Goal: Share content: Contribute content

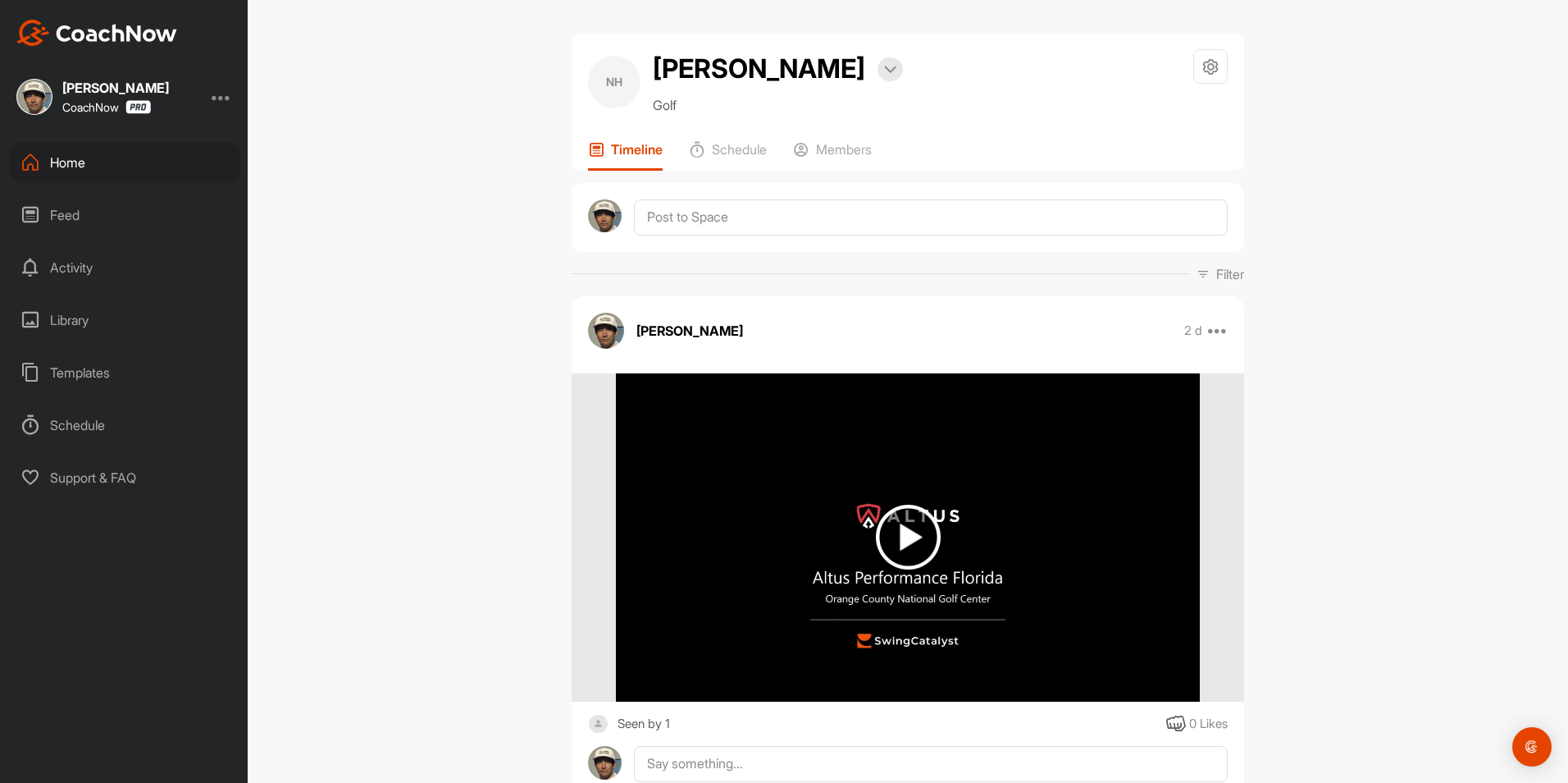
click at [72, 170] on div "Home" at bounding box center [124, 163] width 231 height 41
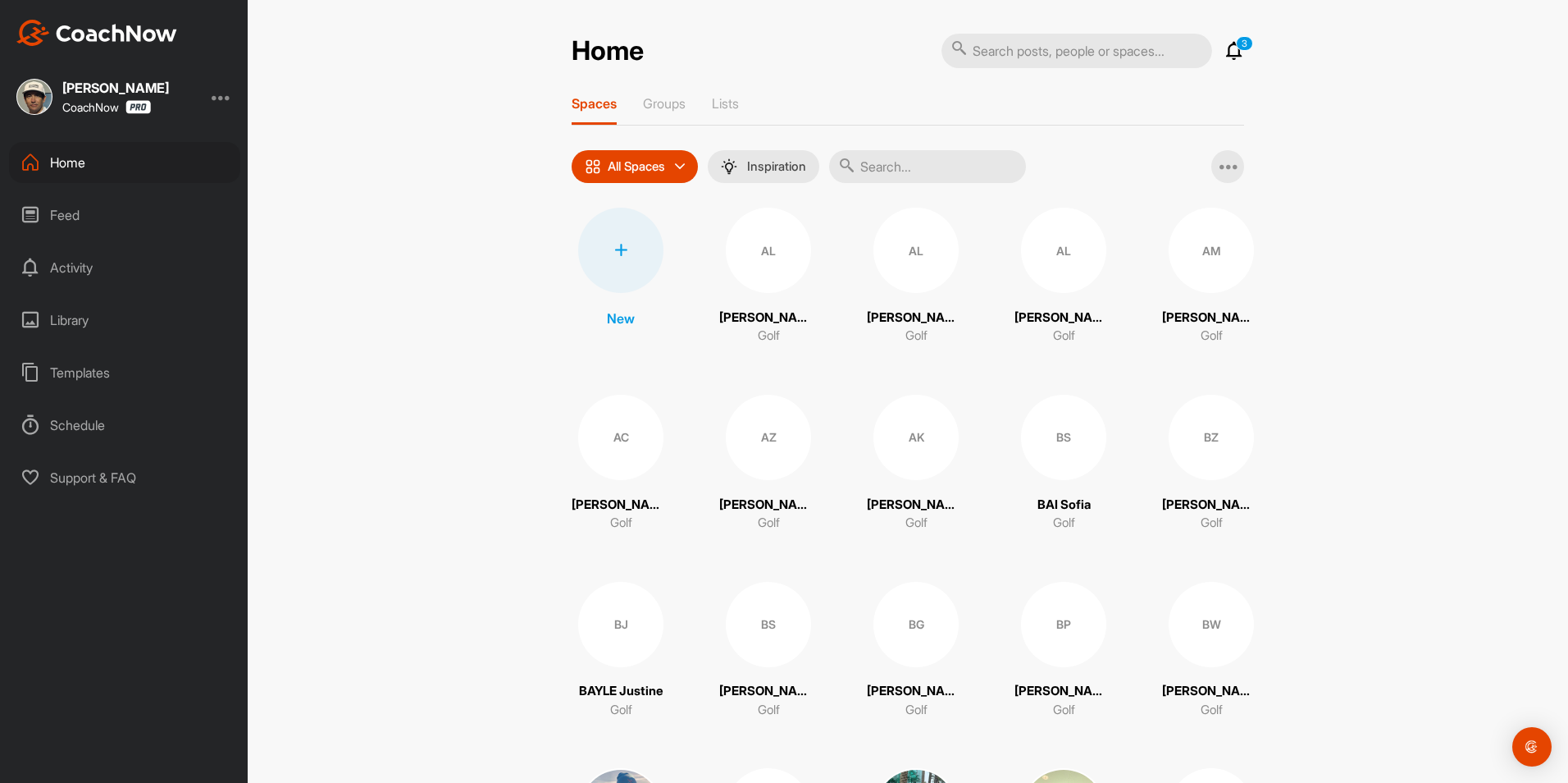
click at [975, 47] on input "text" at bounding box center [1077, 50] width 271 height 34
type input "jonatha"
click at [913, 174] on input "text" at bounding box center [928, 166] width 197 height 33
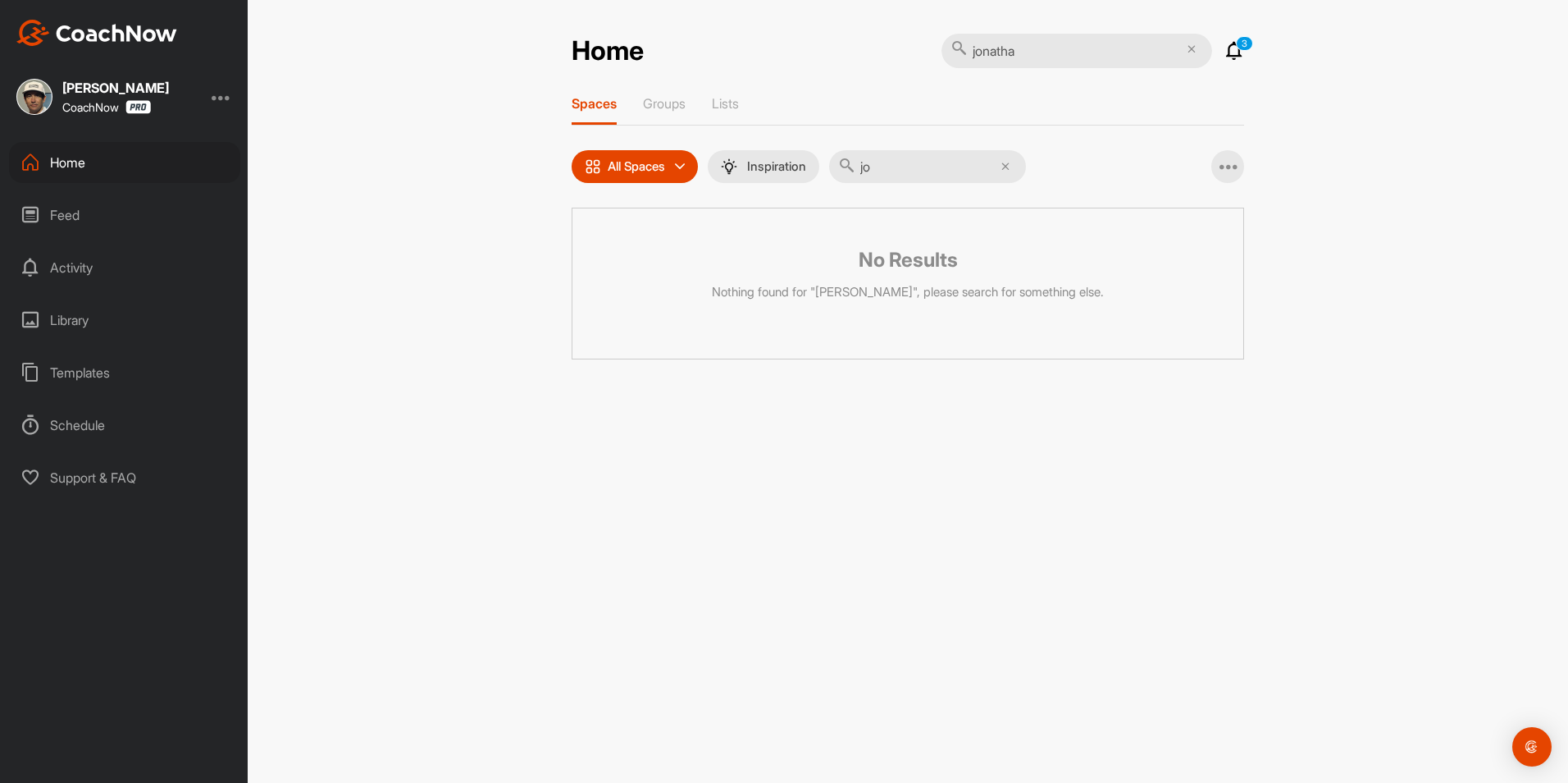
type input "j"
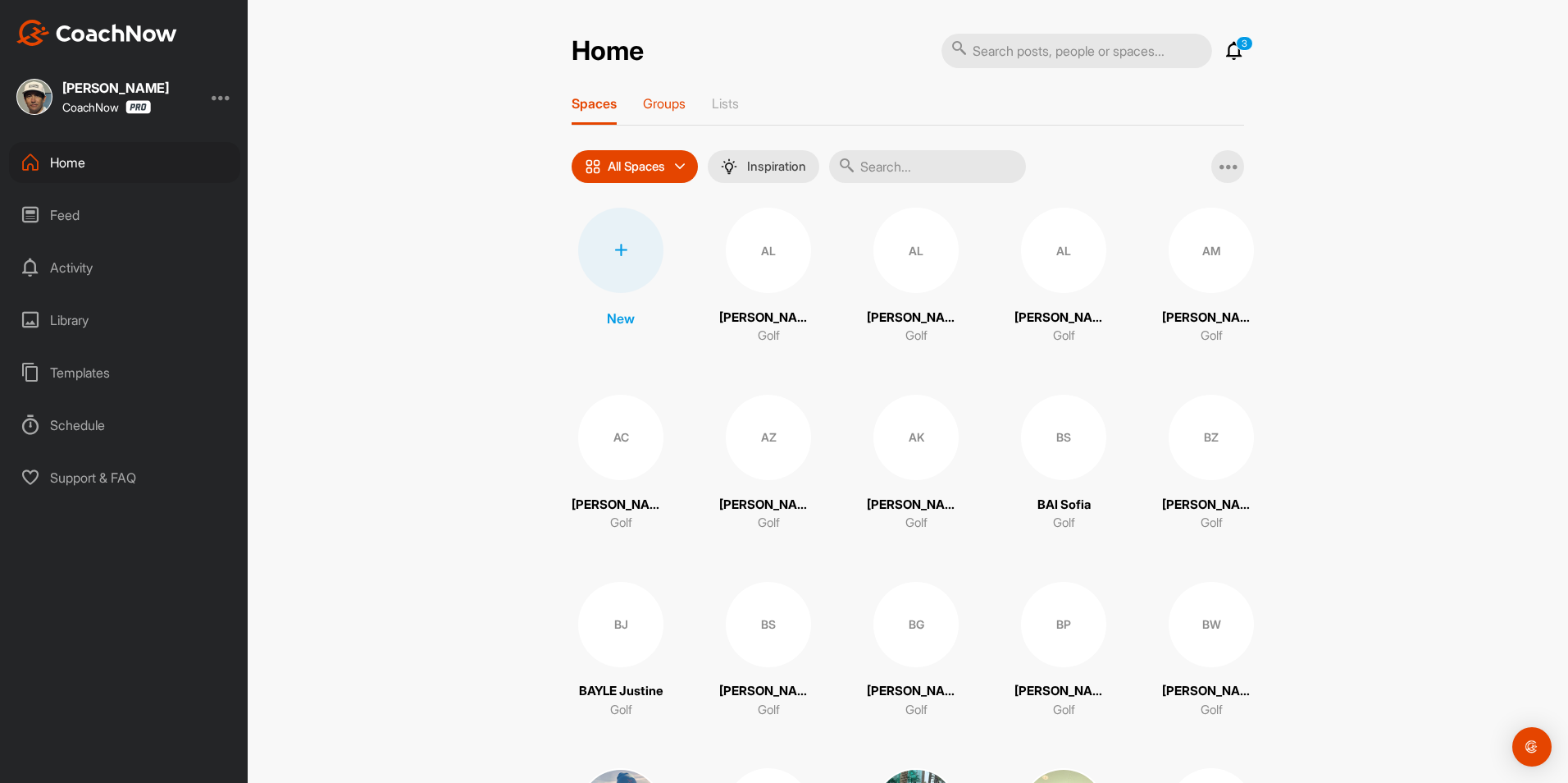
click at [672, 108] on p "Groups" at bounding box center [663, 103] width 42 height 17
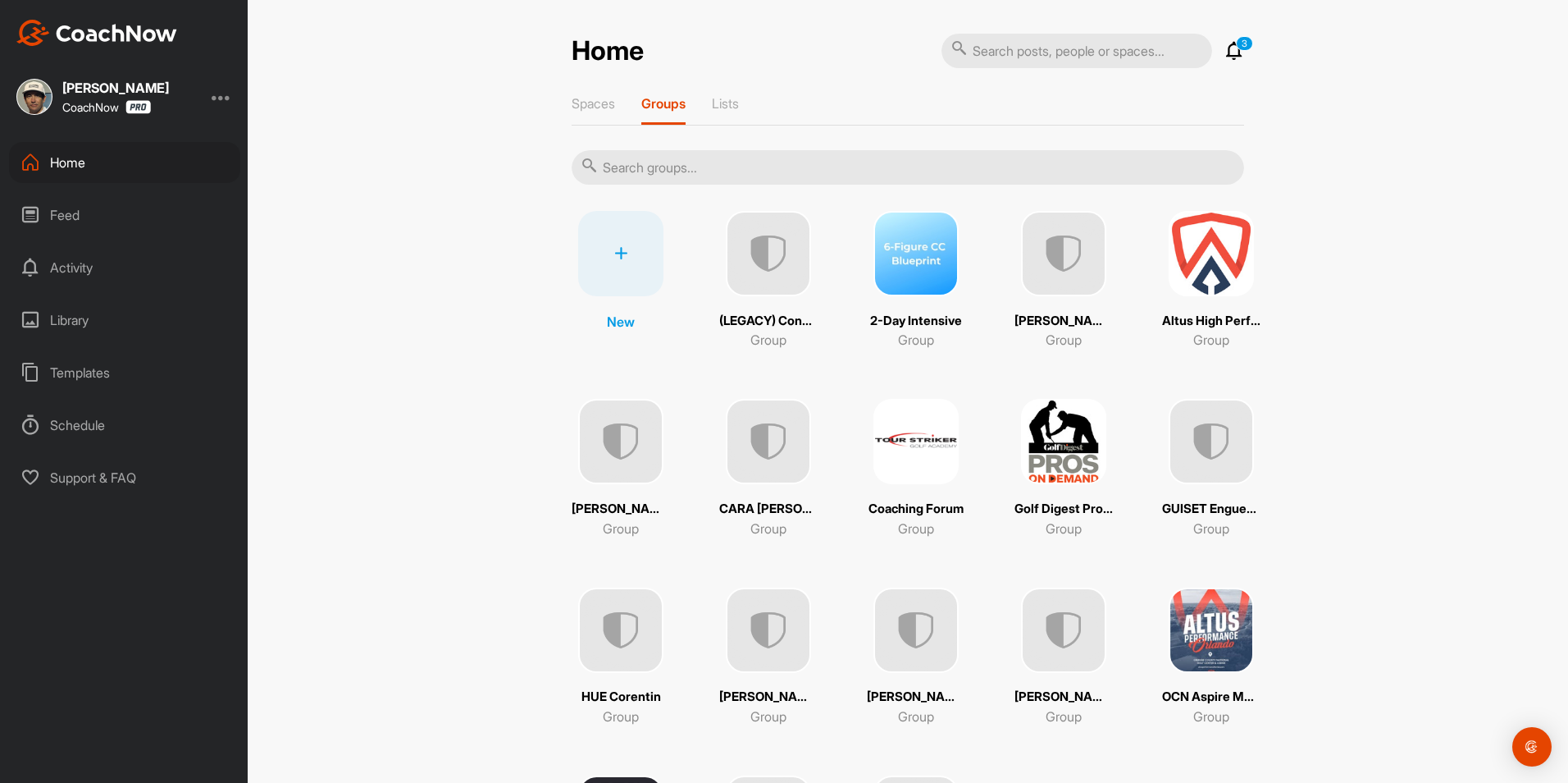
click at [782, 172] on input "text" at bounding box center [908, 167] width 672 height 34
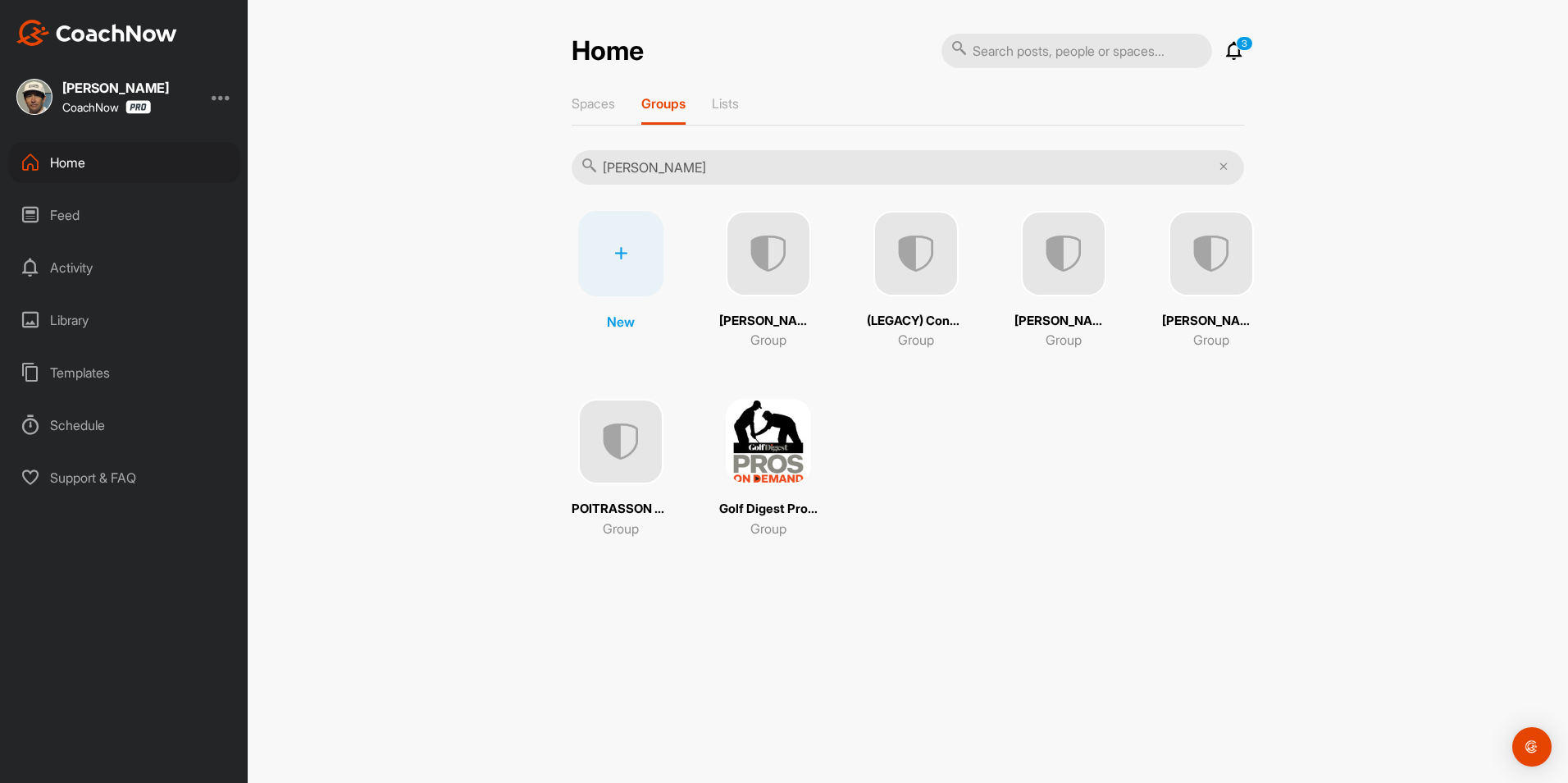
type input "jon"
click at [780, 294] on img at bounding box center [769, 253] width 86 height 86
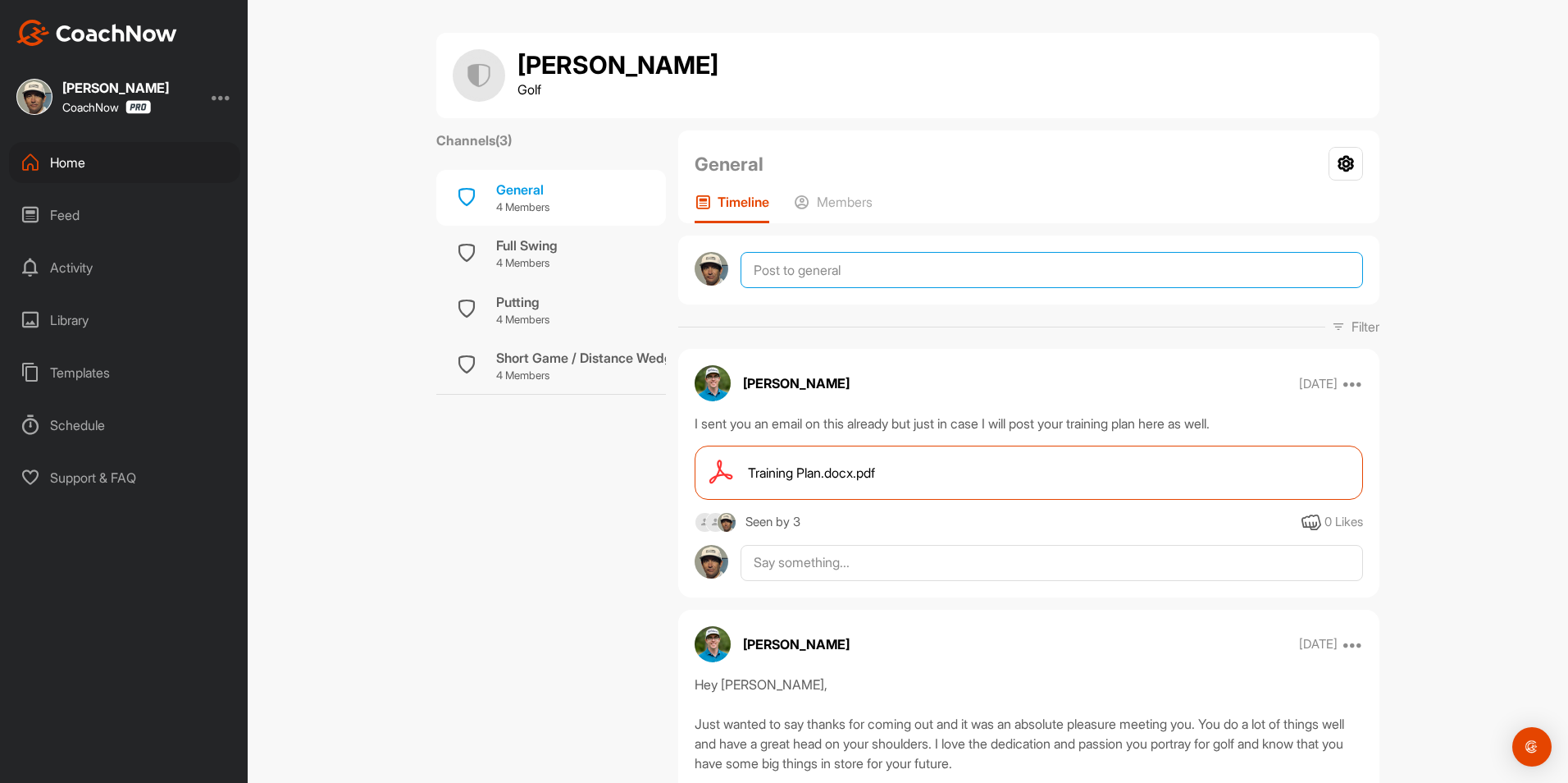
click at [798, 269] on textarea at bounding box center [1052, 270] width 623 height 36
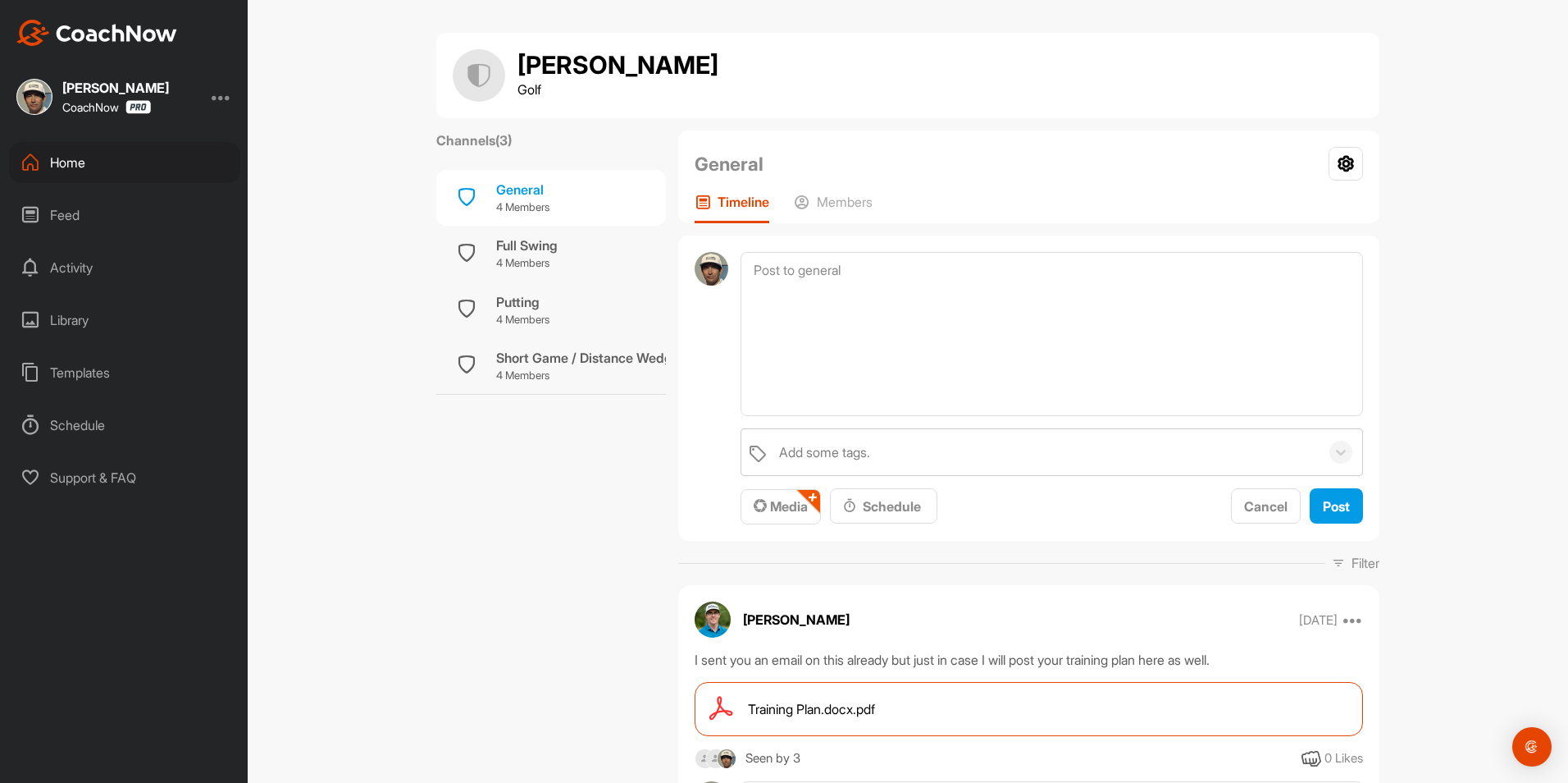
click at [824, 187] on div "General Your Notifications Leave Group Timeline Members" at bounding box center [1029, 177] width 702 height 93
click at [825, 198] on p "Members" at bounding box center [845, 202] width 56 height 17
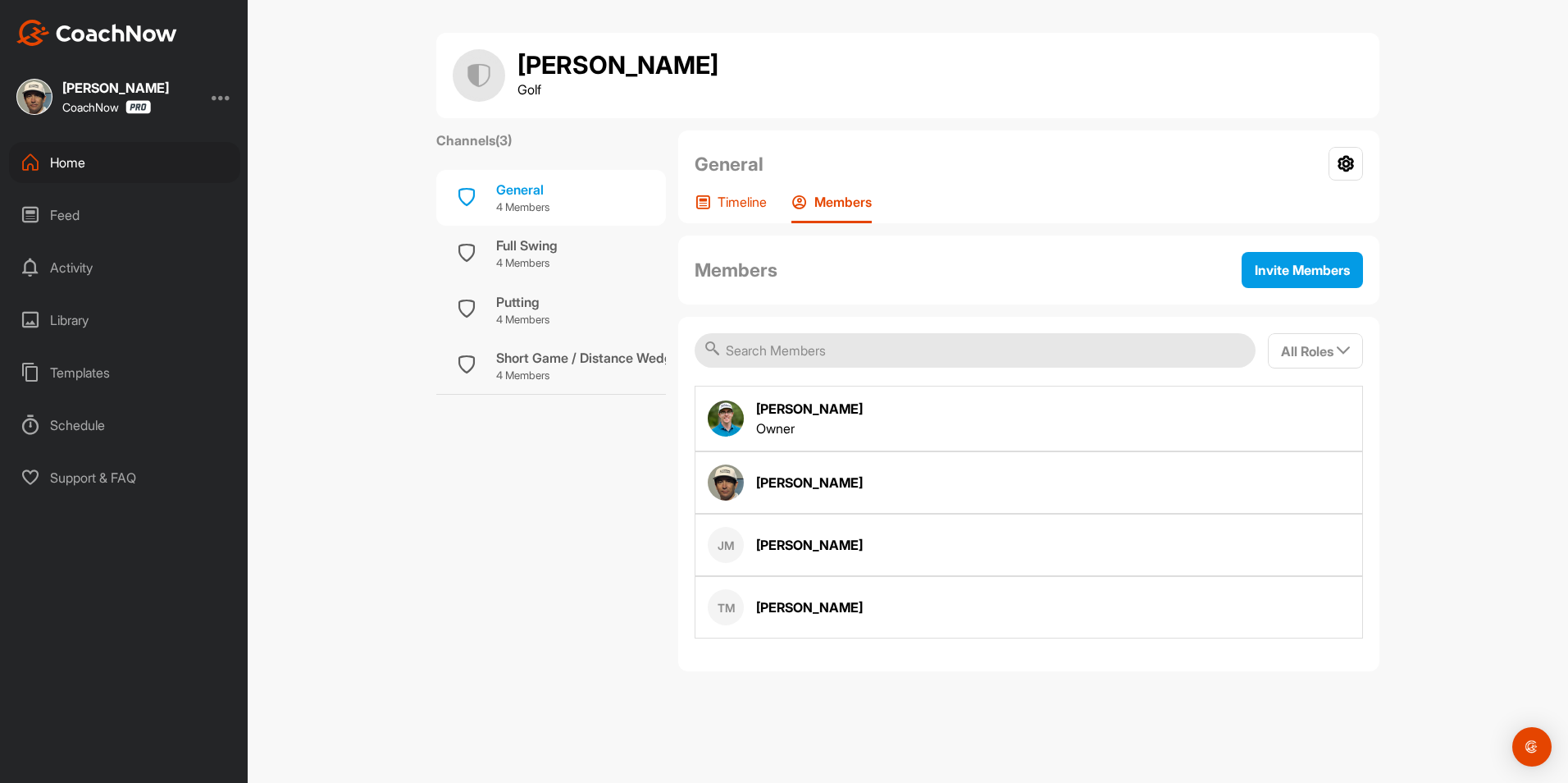
click at [764, 206] on p "Timeline" at bounding box center [742, 202] width 49 height 17
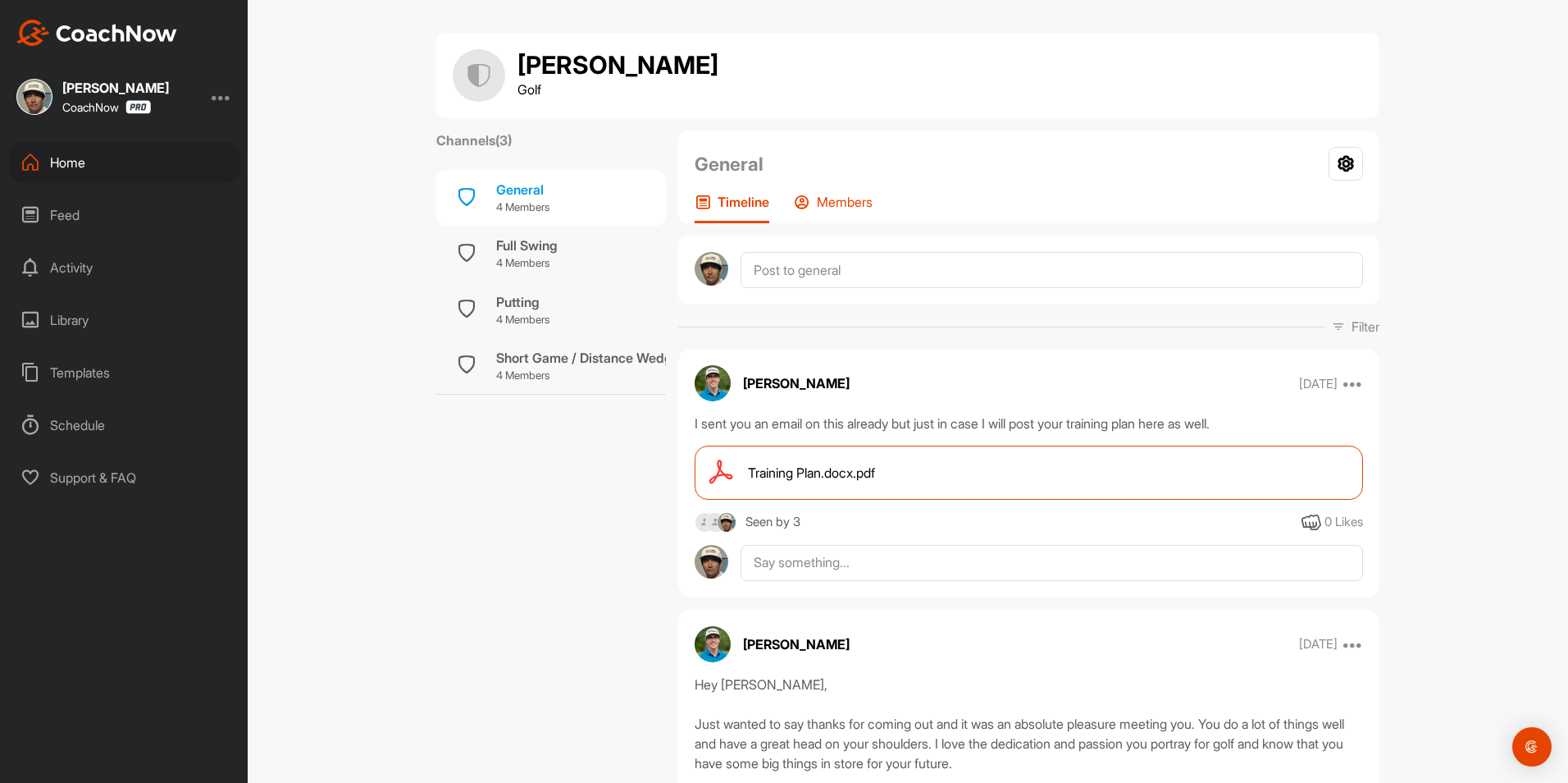
click at [825, 203] on p "Members" at bounding box center [845, 202] width 56 height 17
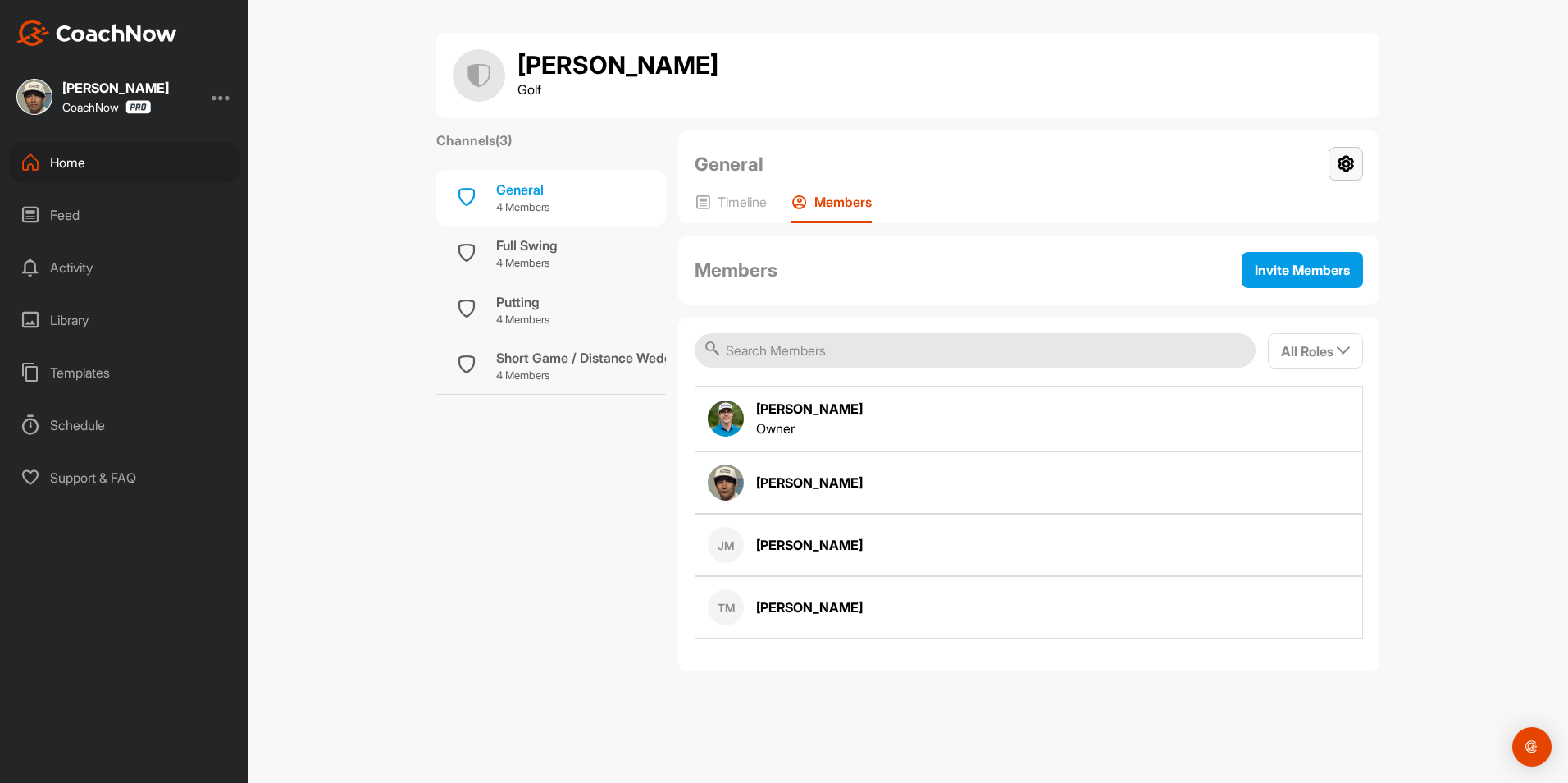
click at [1347, 164] on icon at bounding box center [1346, 163] width 34 height 33
click at [824, 495] on div "[PERSON_NAME]" at bounding box center [785, 483] width 156 height 36
click at [822, 481] on div "[PERSON_NAME]" at bounding box center [809, 483] width 106 height 20
click at [1342, 351] on icon "button" at bounding box center [1343, 350] width 13 height 13
click at [1115, 250] on div "Members Invite Members" at bounding box center [1029, 270] width 702 height 69
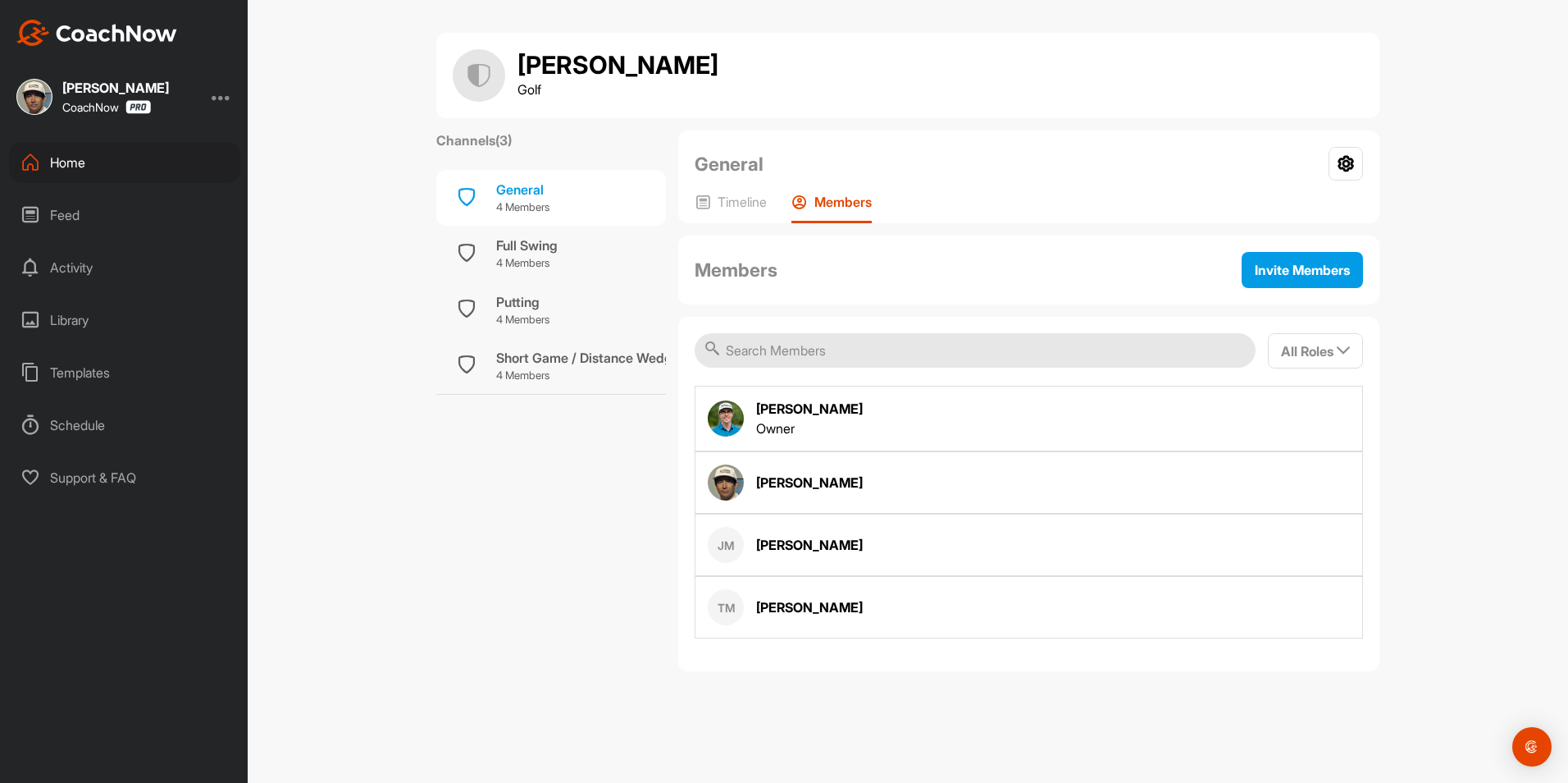
click at [810, 484] on div "[PERSON_NAME]" at bounding box center [809, 483] width 106 height 20
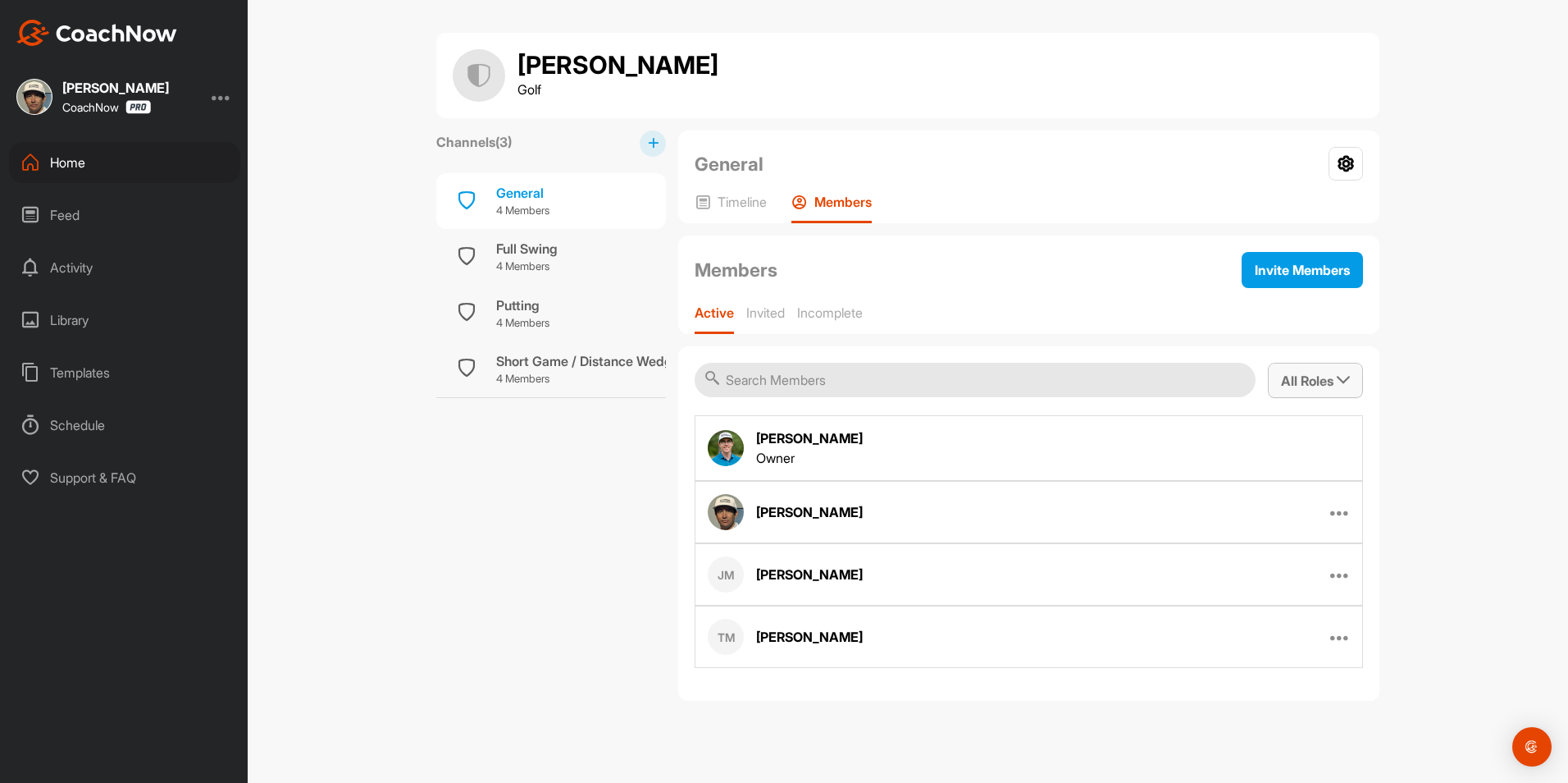
click at [1320, 382] on span "All Roles" at bounding box center [1316, 380] width 69 height 17
click at [731, 200] on p "Timeline" at bounding box center [742, 202] width 49 height 17
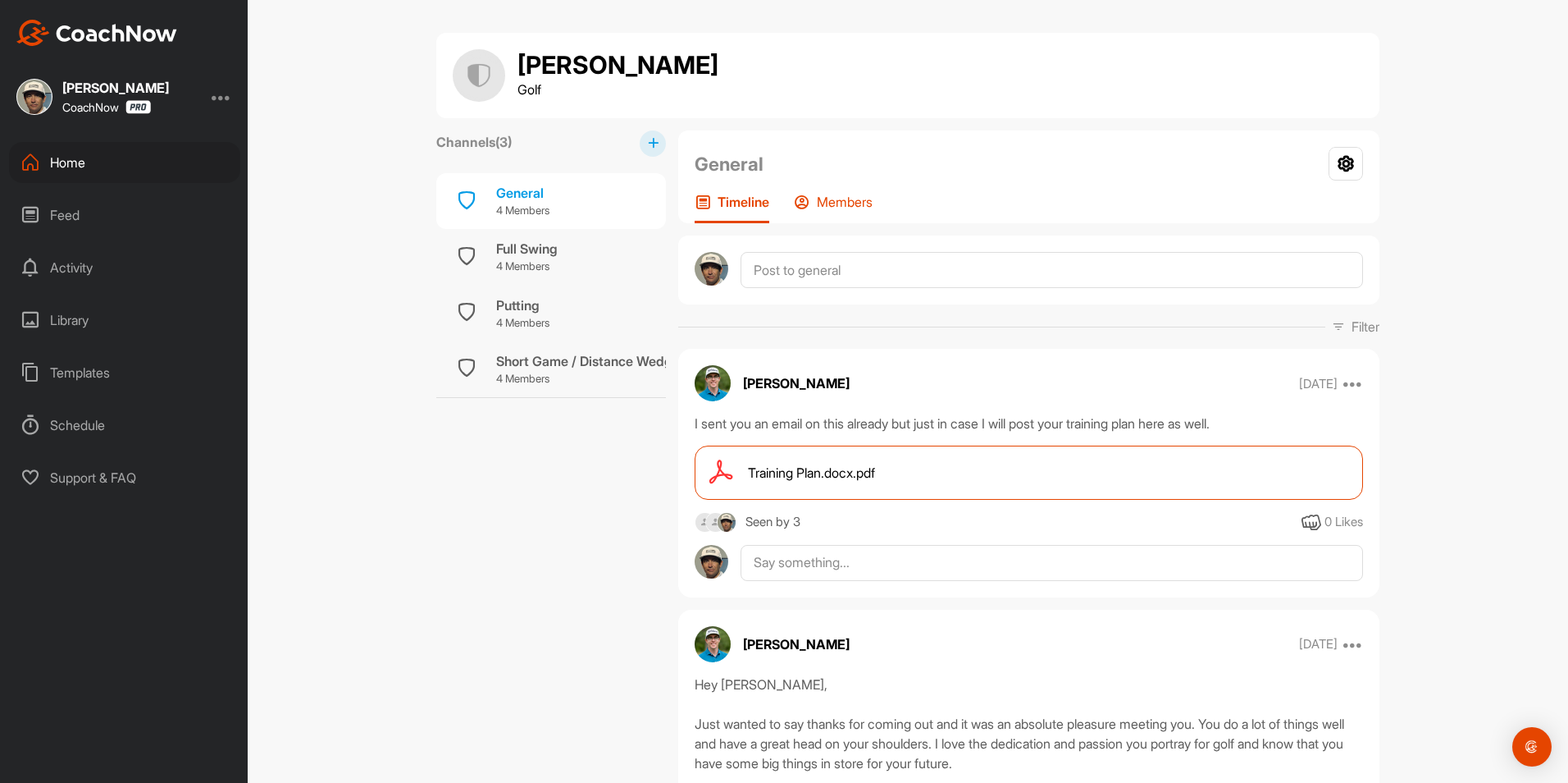
click at [811, 204] on div "Members" at bounding box center [834, 209] width 79 height 30
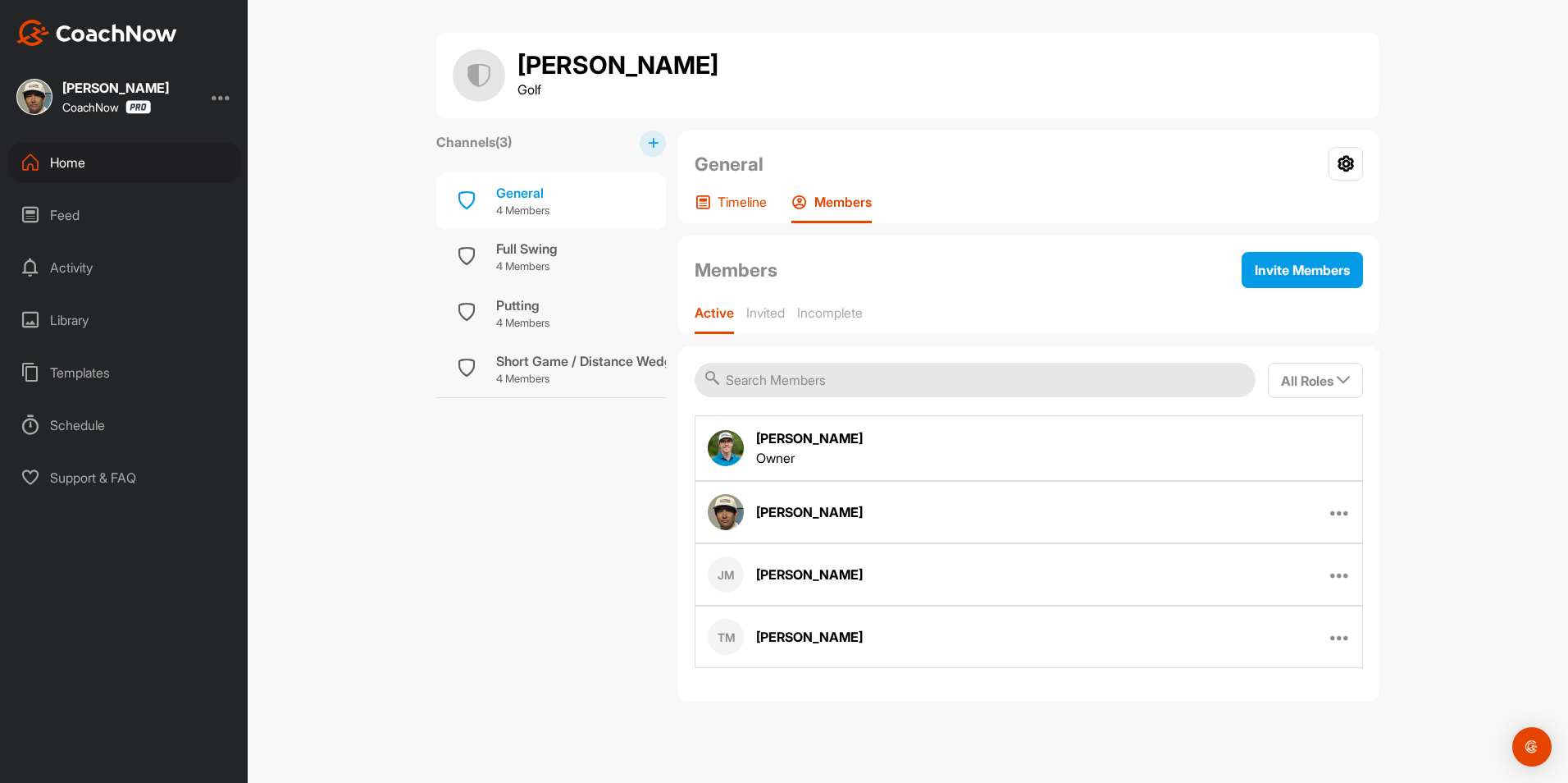
click at [748, 200] on p "Timeline" at bounding box center [742, 202] width 49 height 17
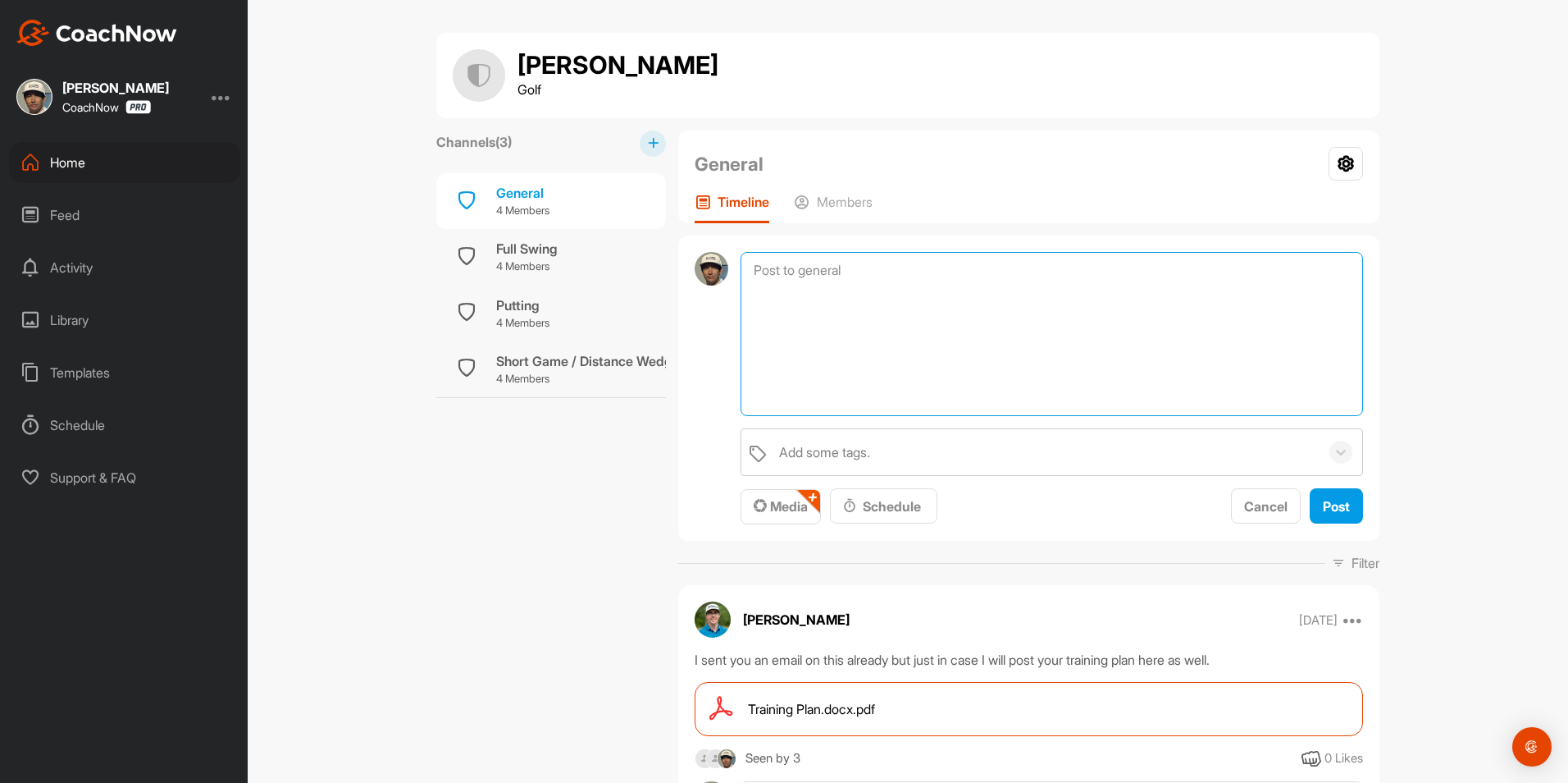
click at [802, 276] on textarea at bounding box center [1052, 334] width 623 height 164
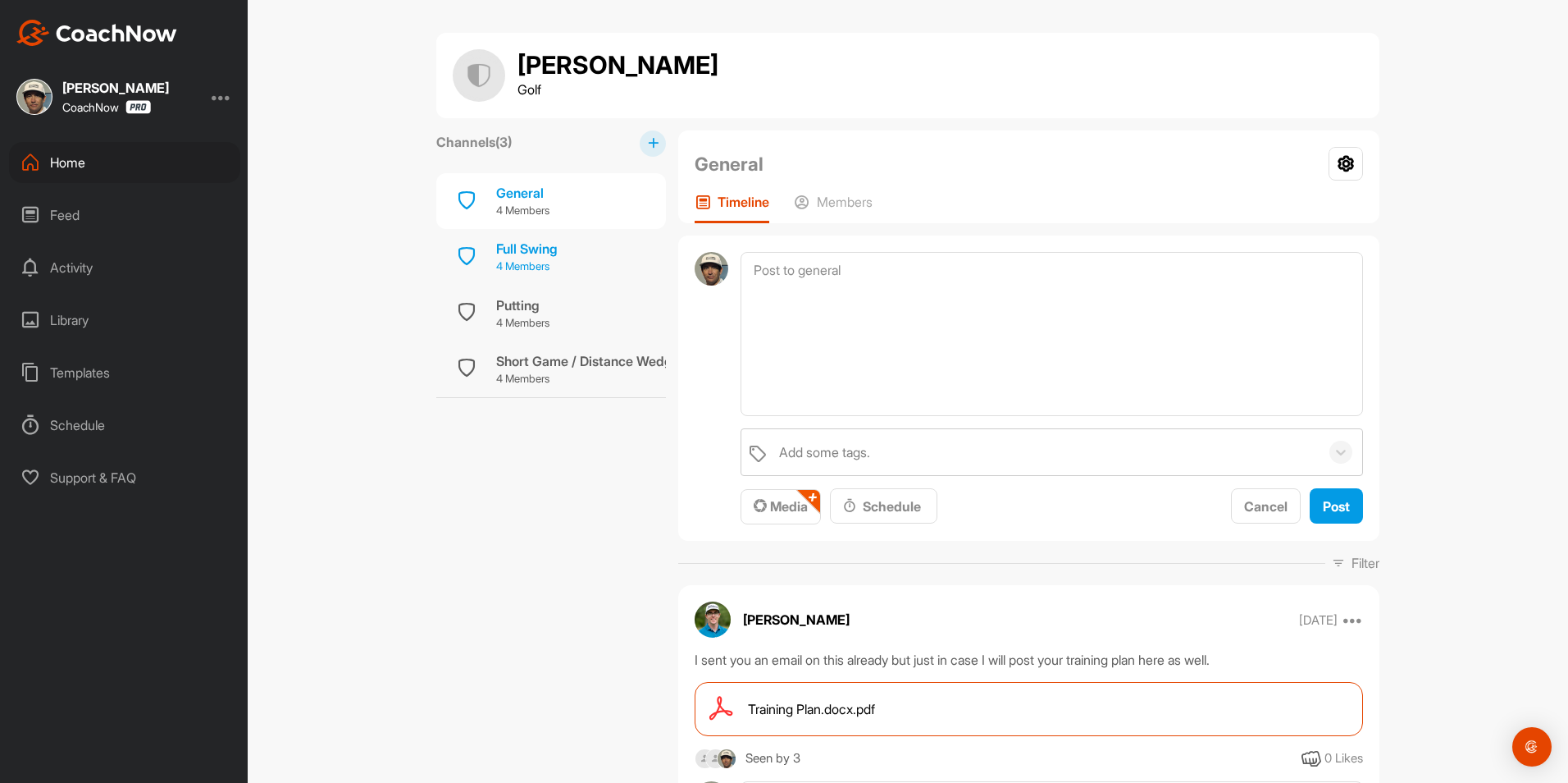
click at [532, 256] on div "Full Swing" at bounding box center [527, 249] width 62 height 20
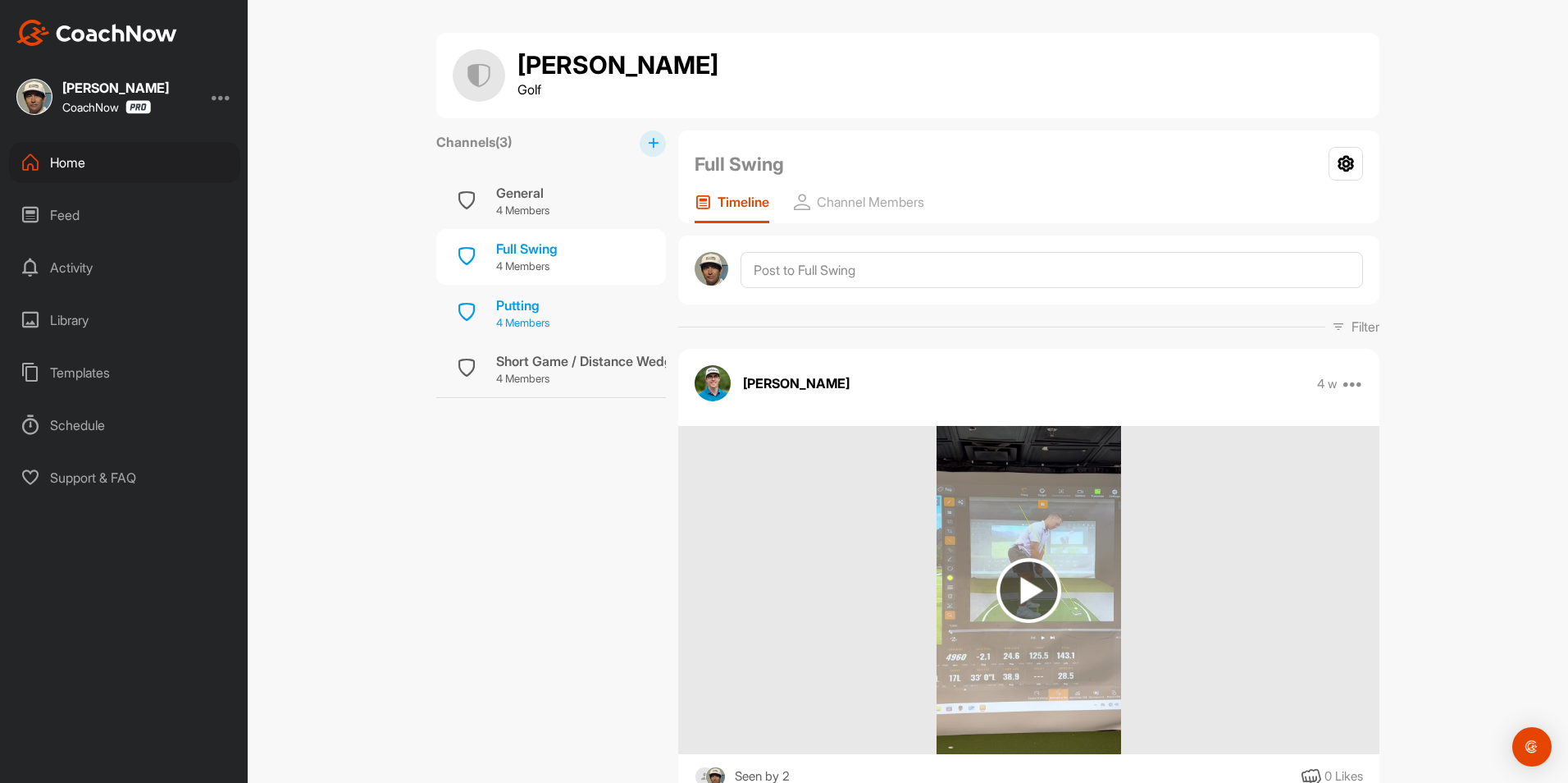
click at [533, 308] on div "Putting" at bounding box center [523, 305] width 53 height 20
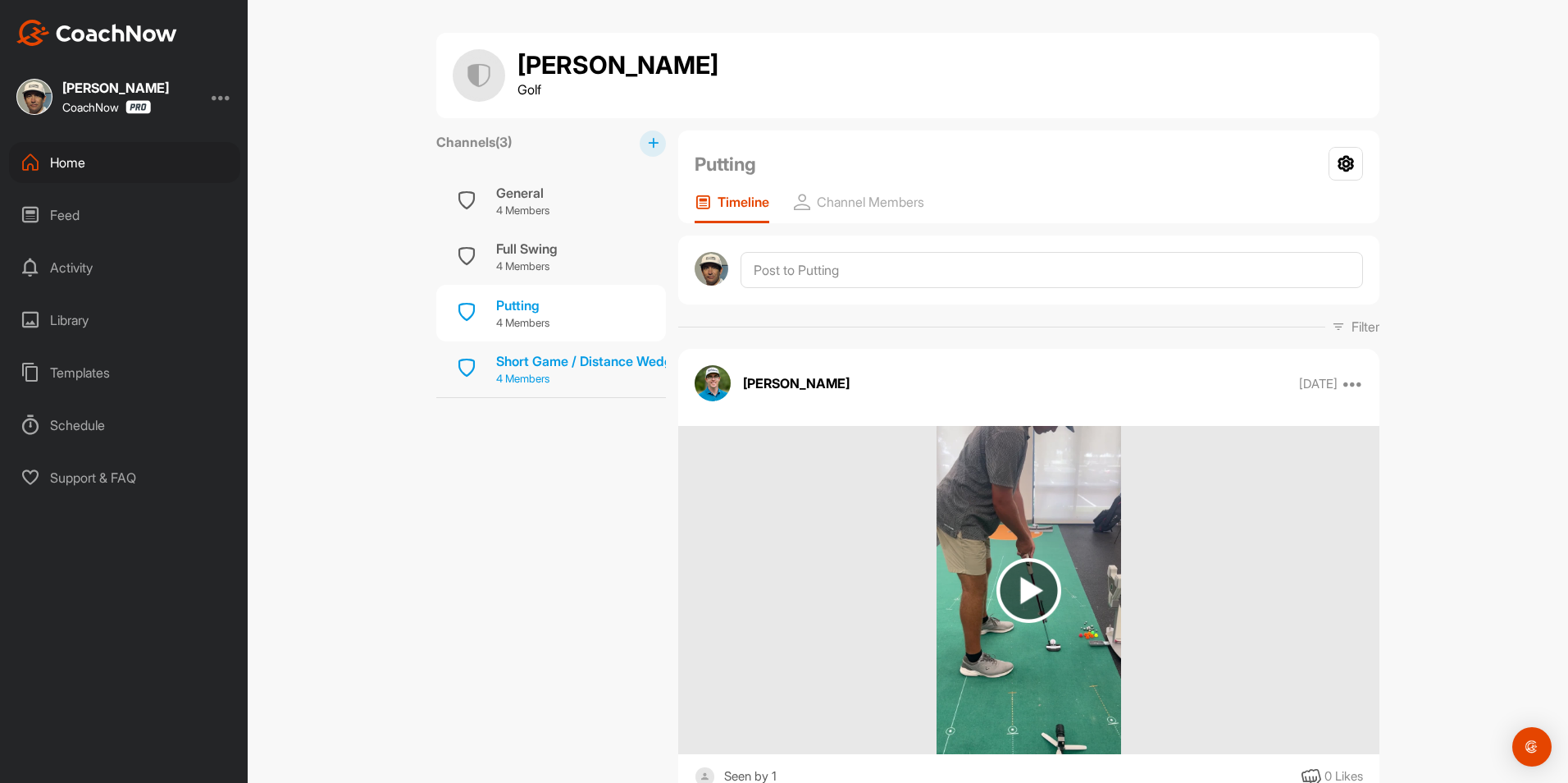
click at [544, 358] on div "Short Game / Distance Wedges" at bounding box center [591, 361] width 190 height 20
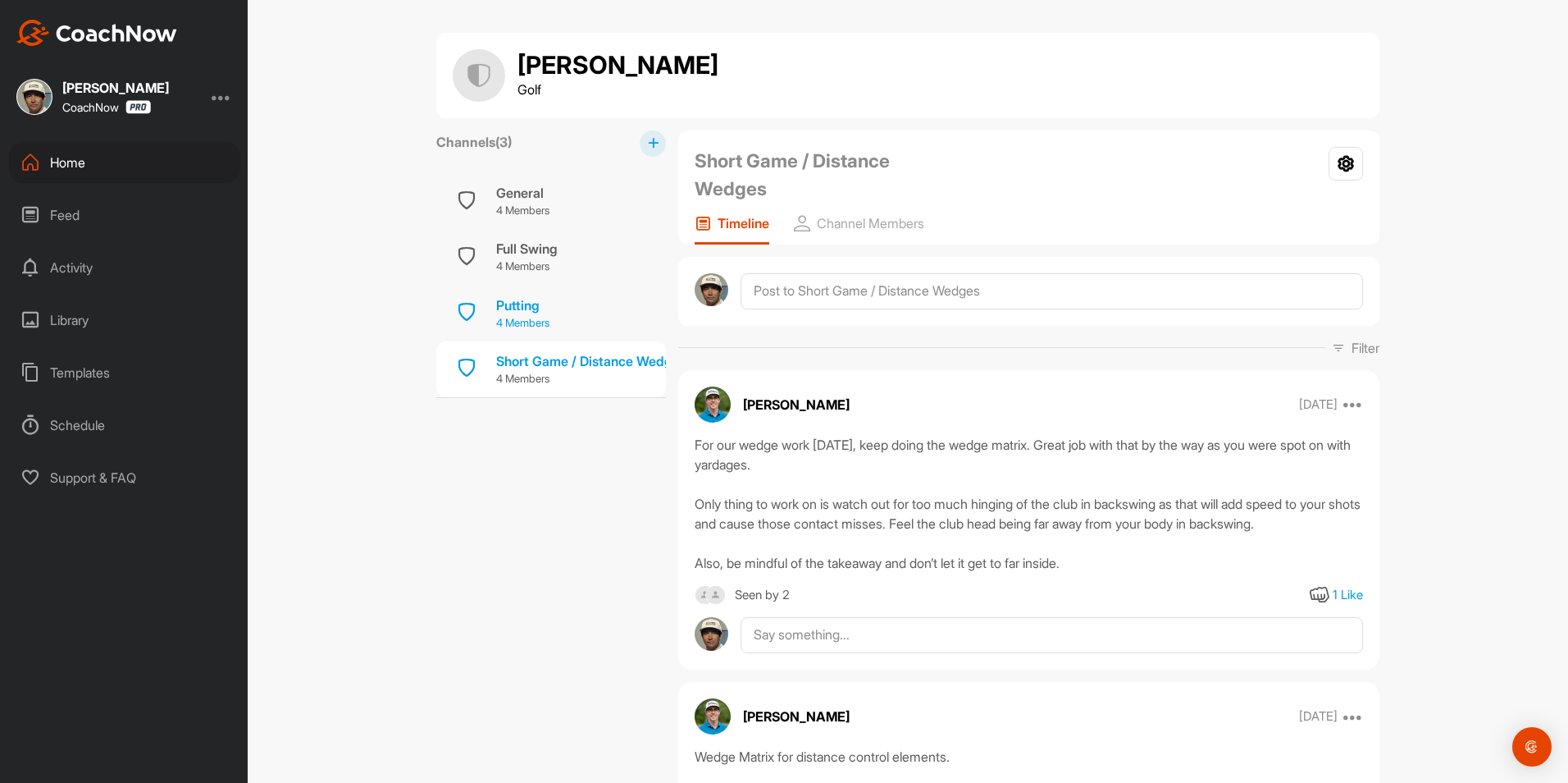
click at [532, 302] on div "Putting" at bounding box center [523, 305] width 53 height 20
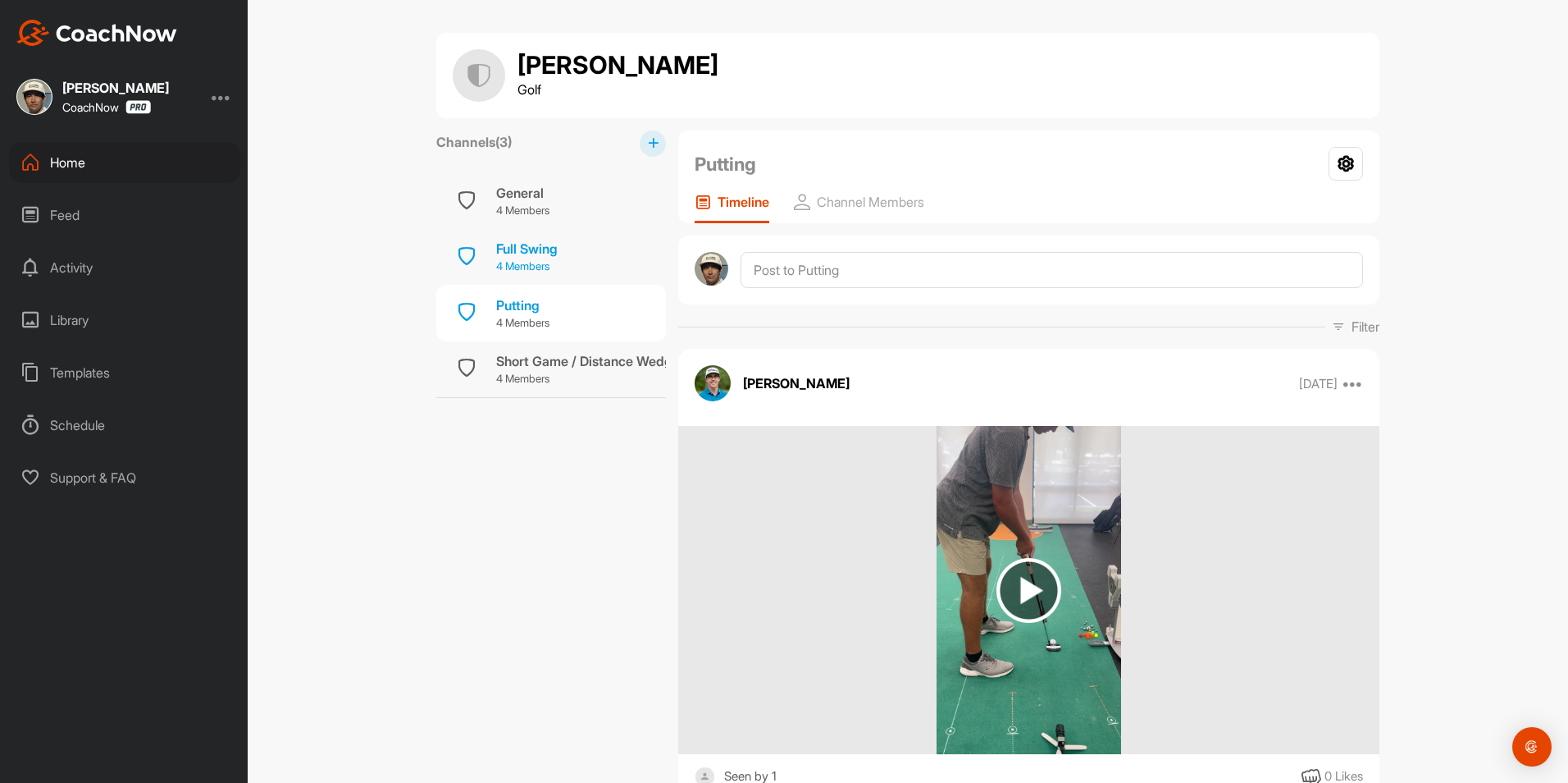
click at [530, 247] on div "Full Swing" at bounding box center [527, 249] width 62 height 20
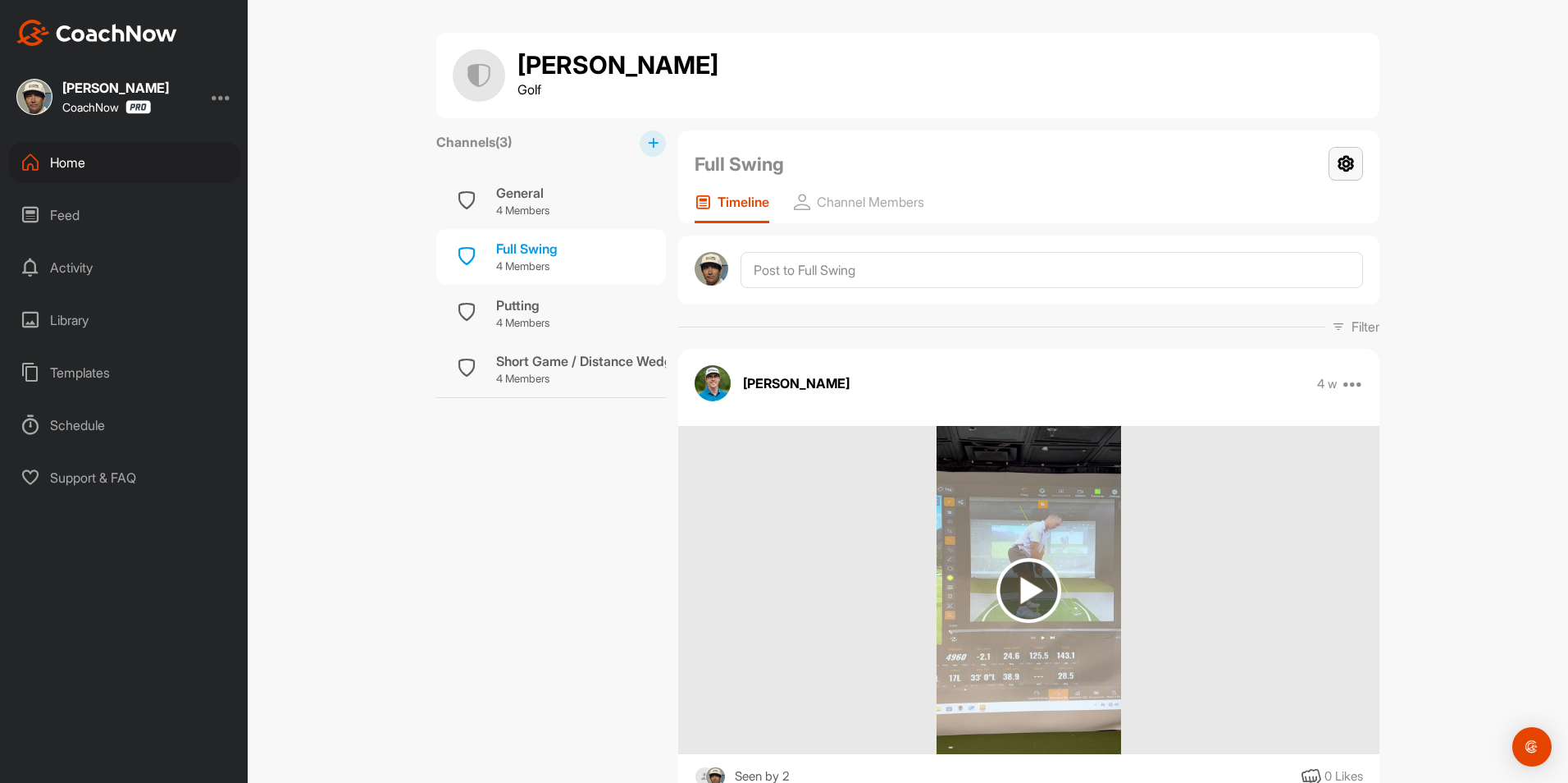
click at [1351, 170] on icon at bounding box center [1346, 163] width 34 height 33
click at [881, 201] on p "Channel Members" at bounding box center [870, 202] width 107 height 17
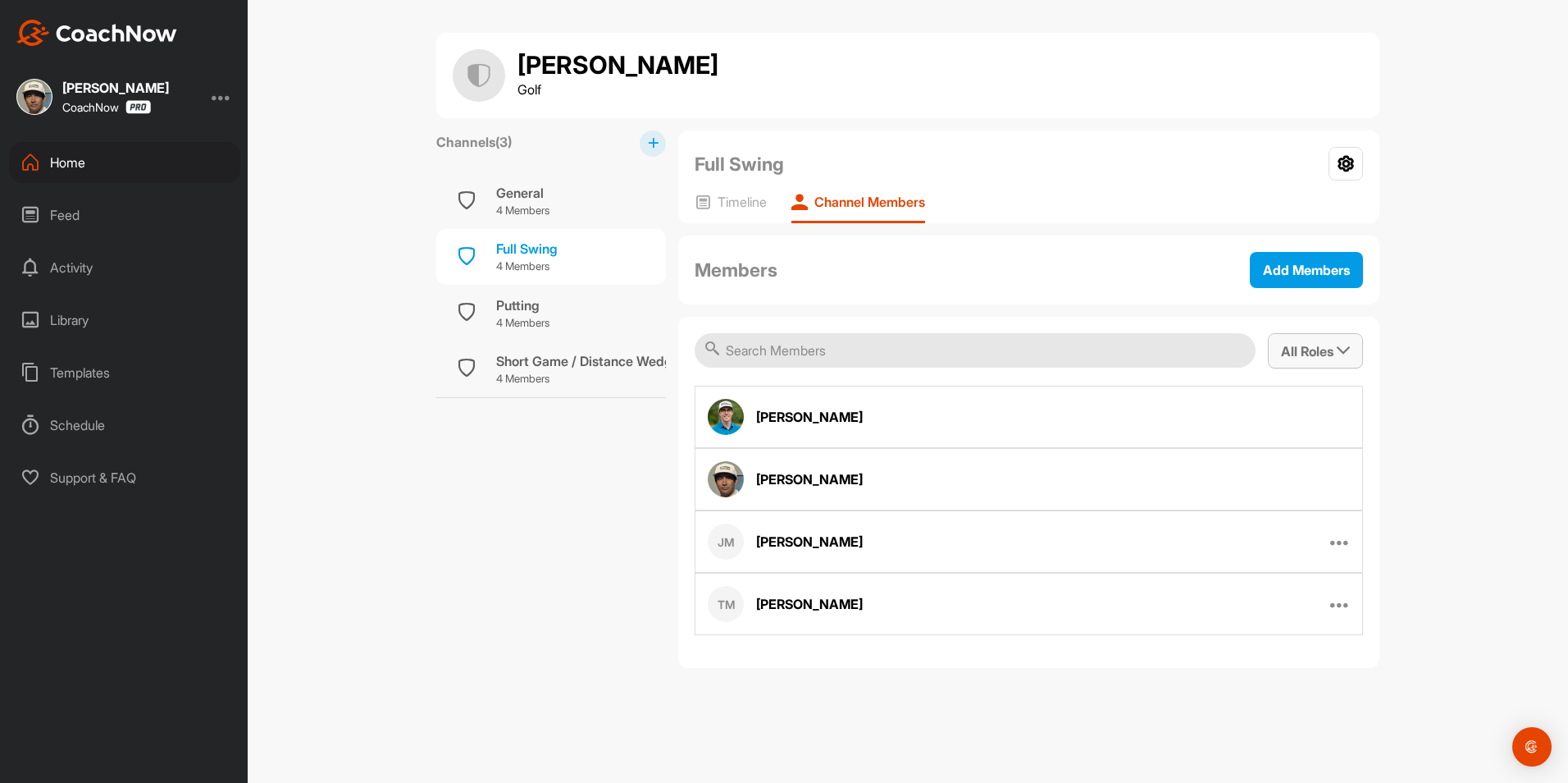
click at [1330, 349] on span "All Roles" at bounding box center [1316, 351] width 69 height 17
click at [538, 210] on p "4 Members" at bounding box center [523, 211] width 53 height 17
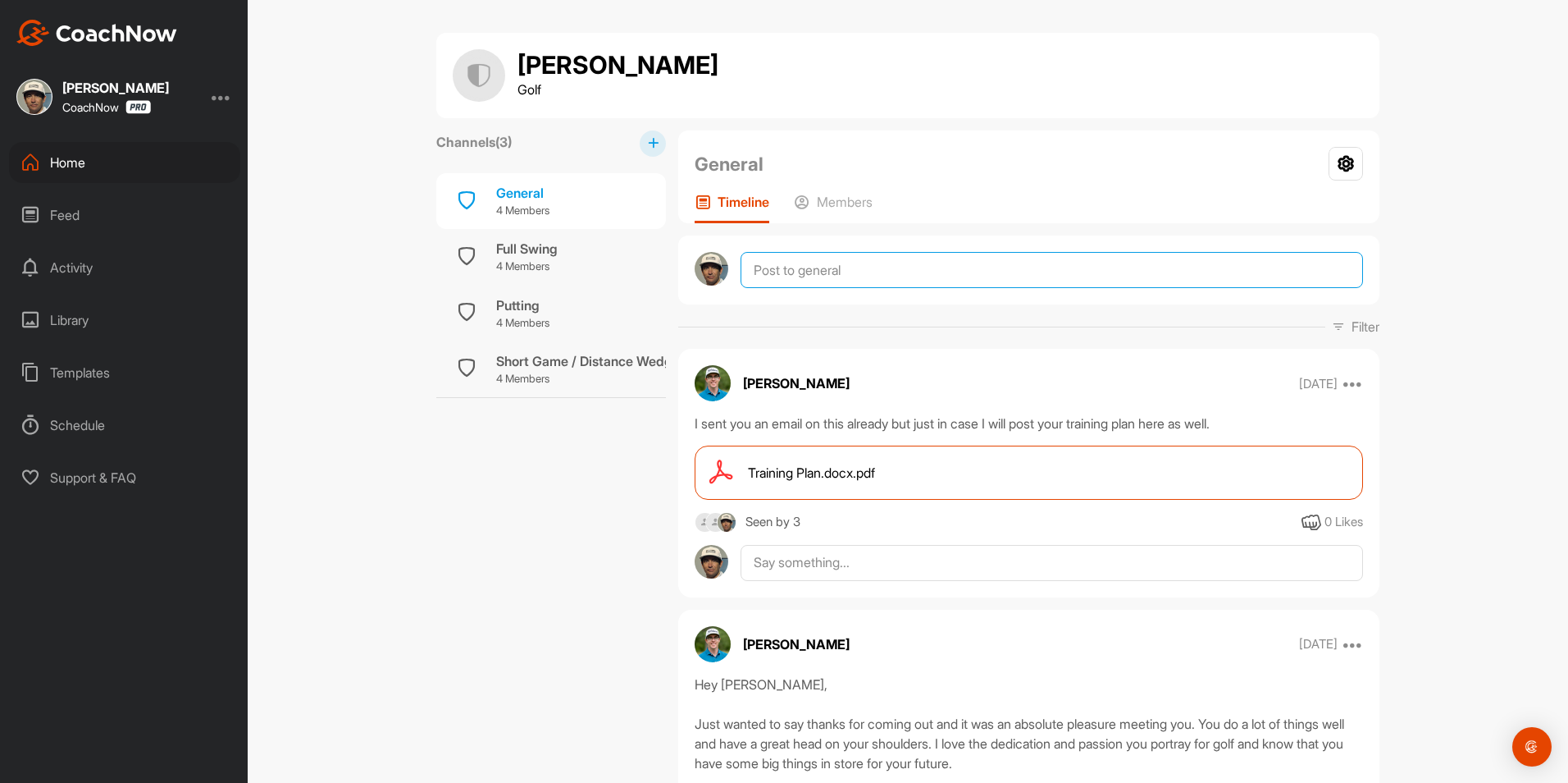
click at [800, 274] on textarea at bounding box center [1052, 270] width 623 height 36
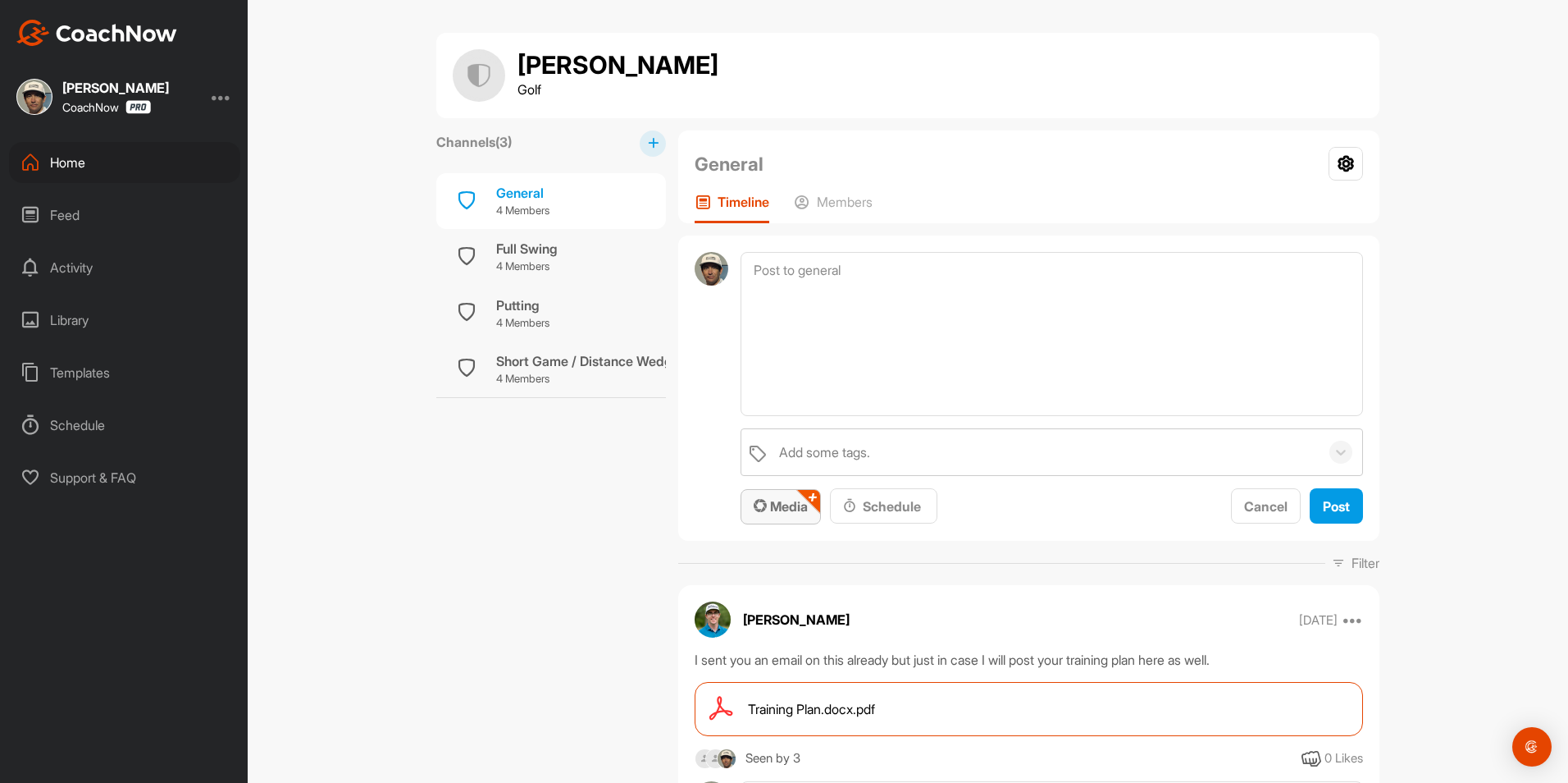
click at [803, 502] on span "Media" at bounding box center [781, 506] width 54 height 17
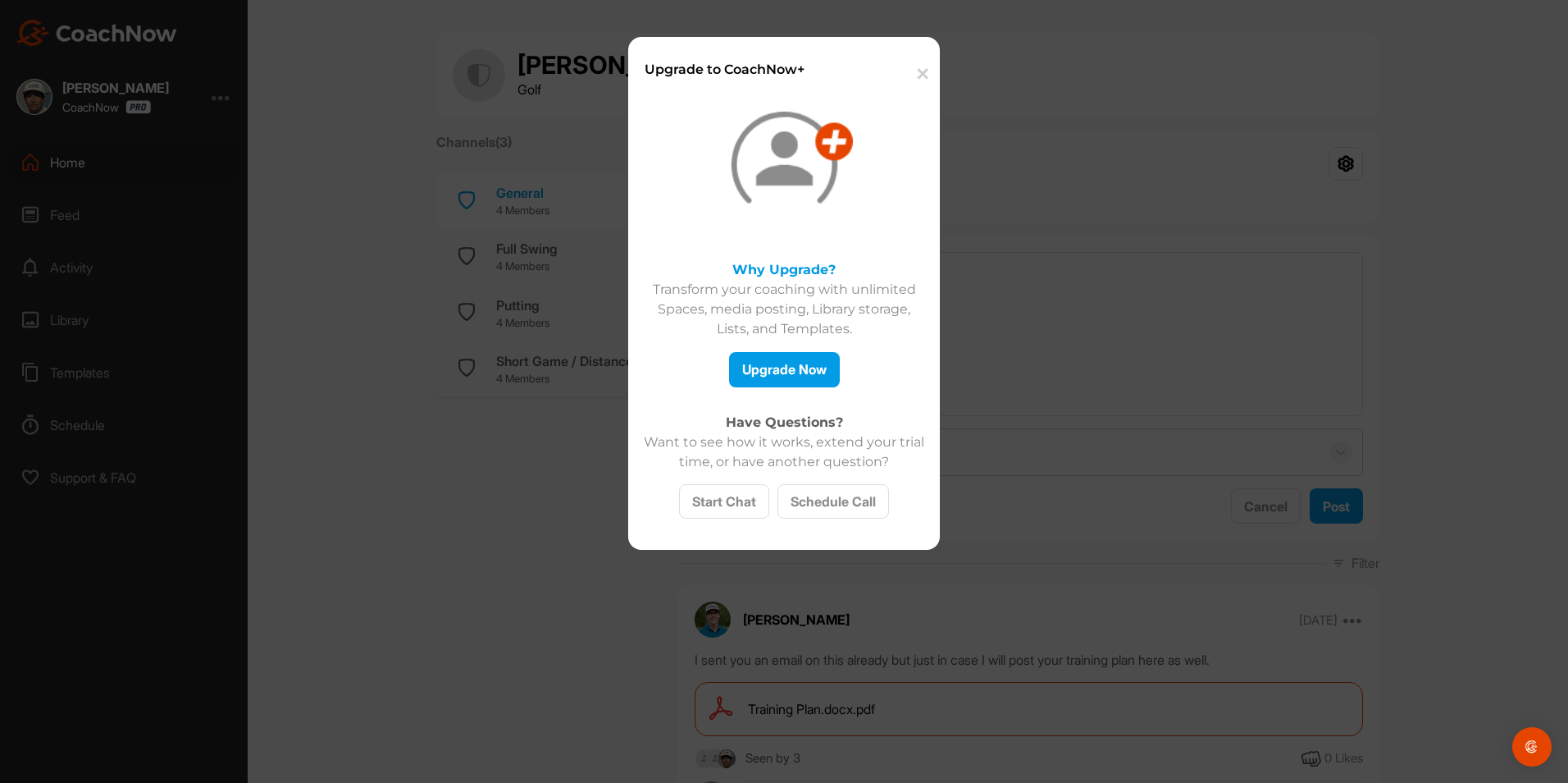
click at [923, 73] on button "✕" at bounding box center [921, 74] width 36 height 50
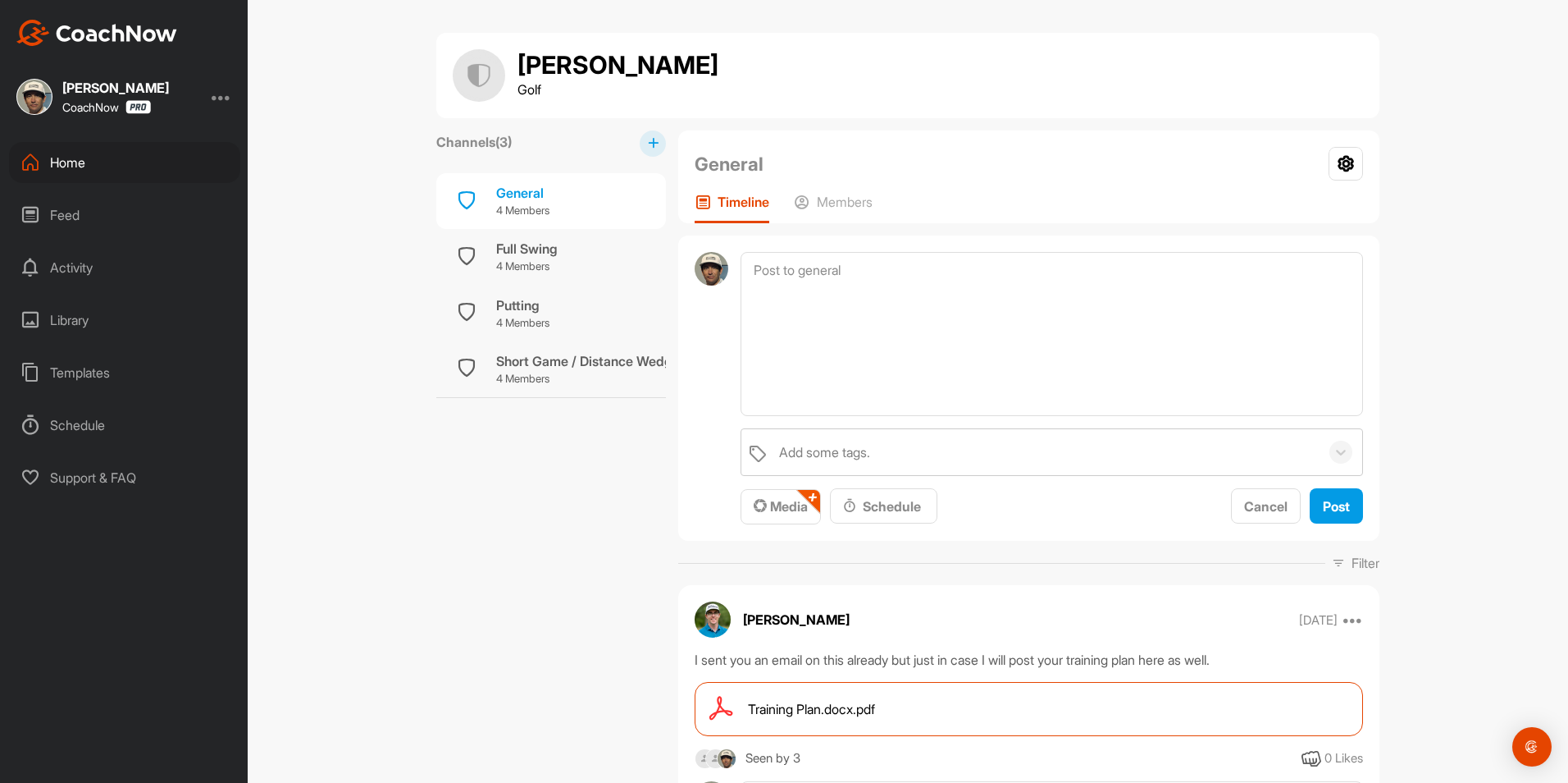
click at [51, 177] on div "Home" at bounding box center [124, 163] width 231 height 41
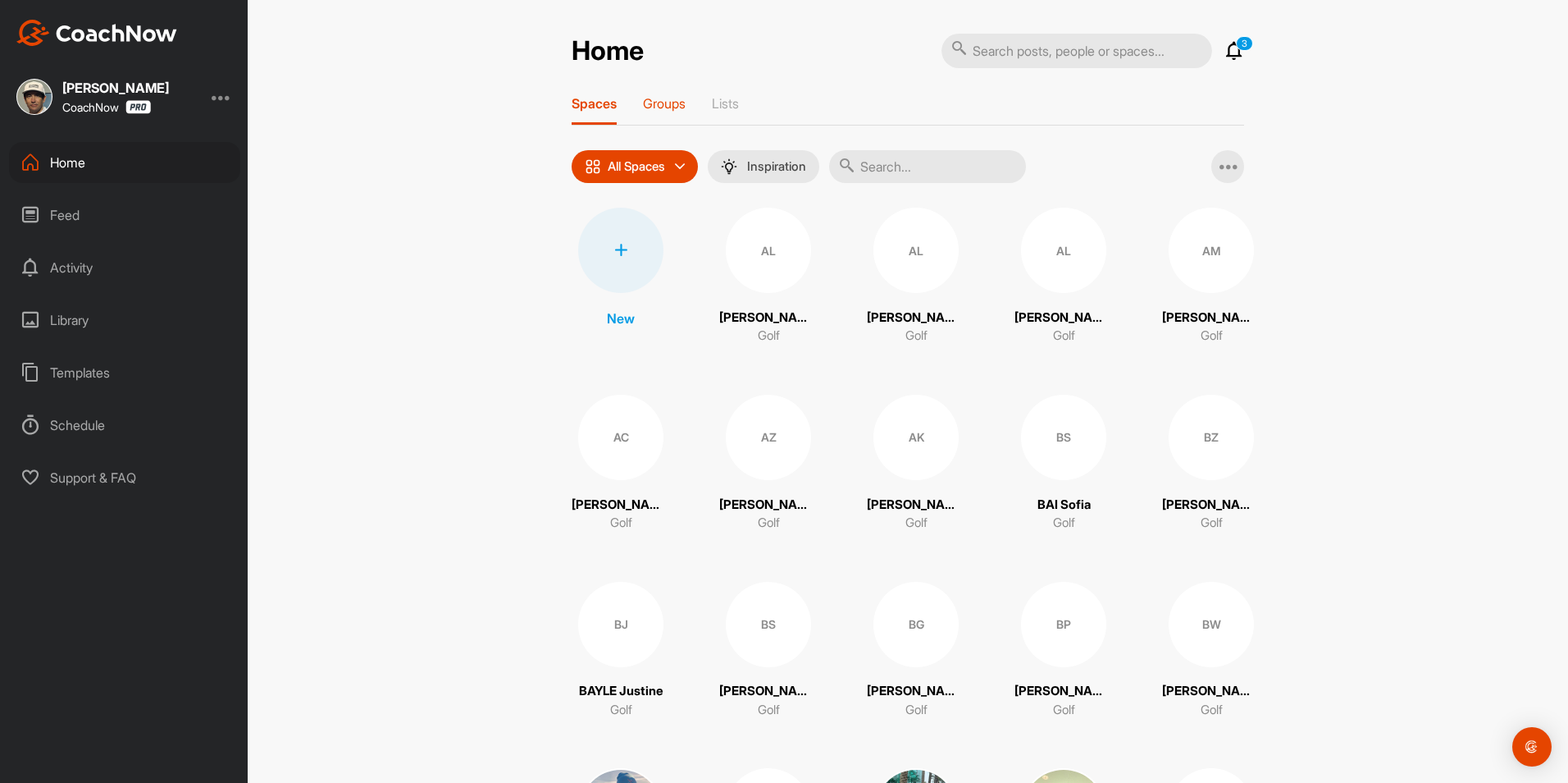
click at [659, 102] on p "Groups" at bounding box center [663, 103] width 42 height 17
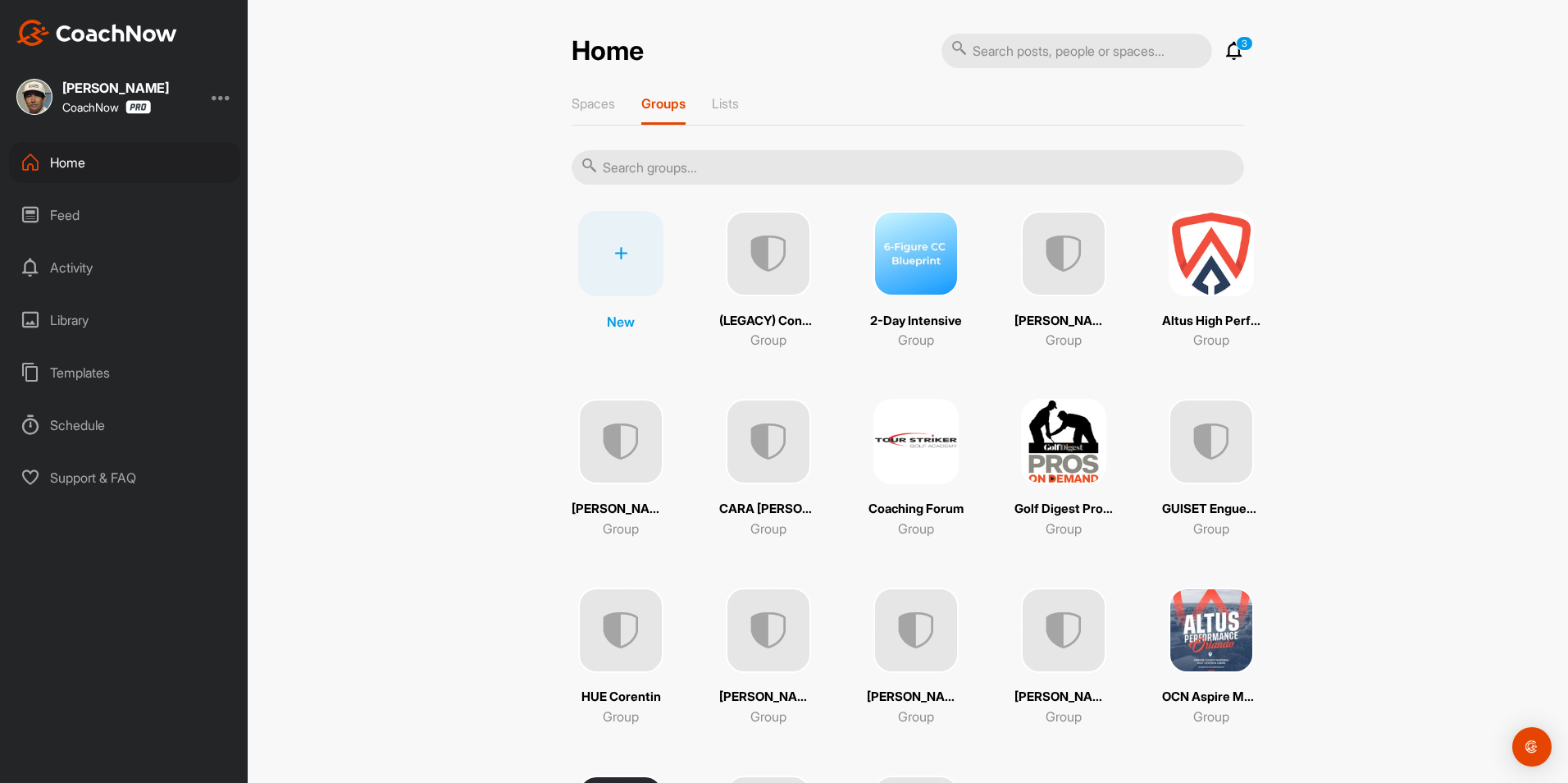
click at [1049, 264] on img at bounding box center [1064, 253] width 86 height 86
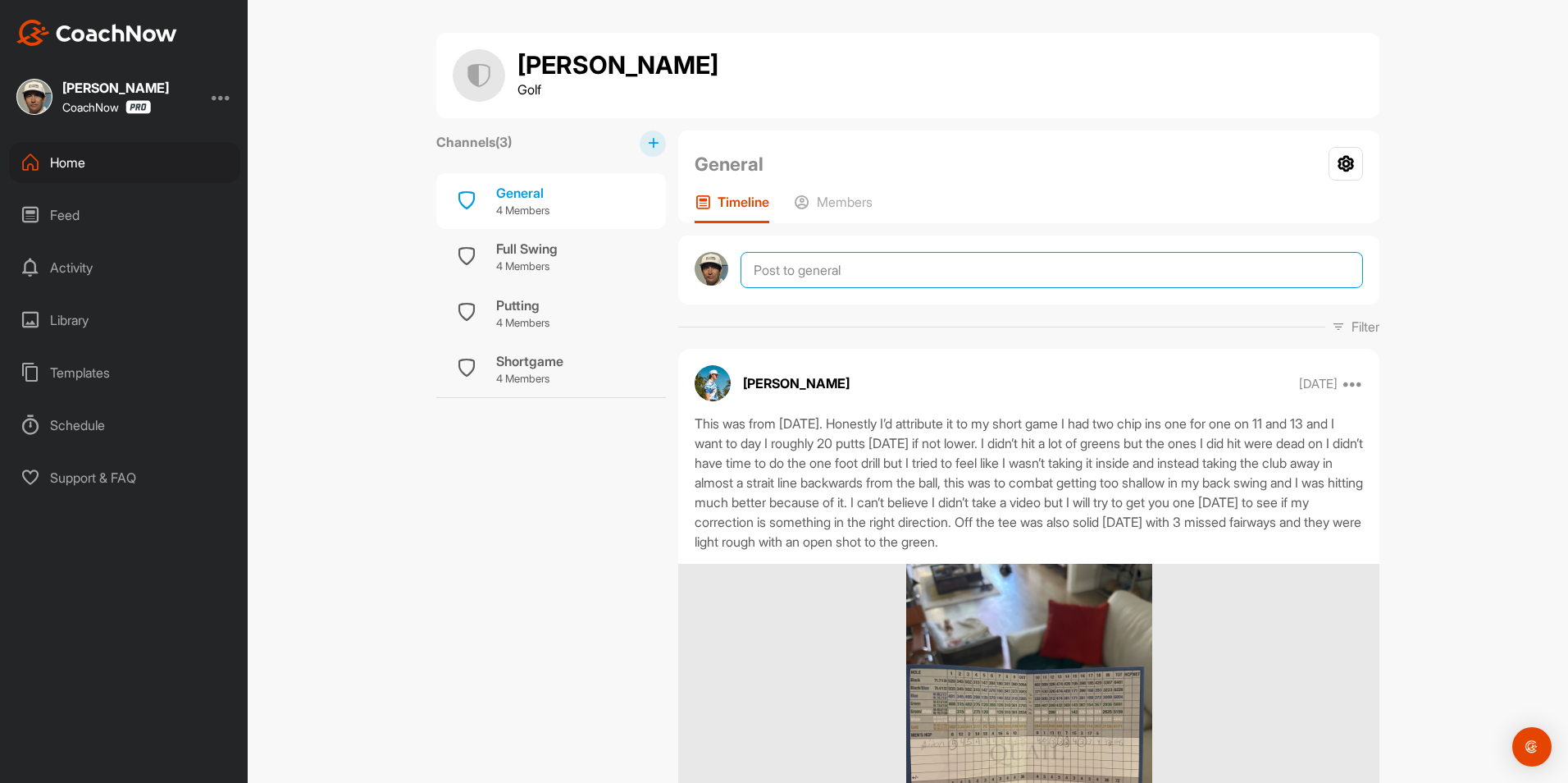
click at [835, 279] on textarea at bounding box center [1052, 270] width 623 height 36
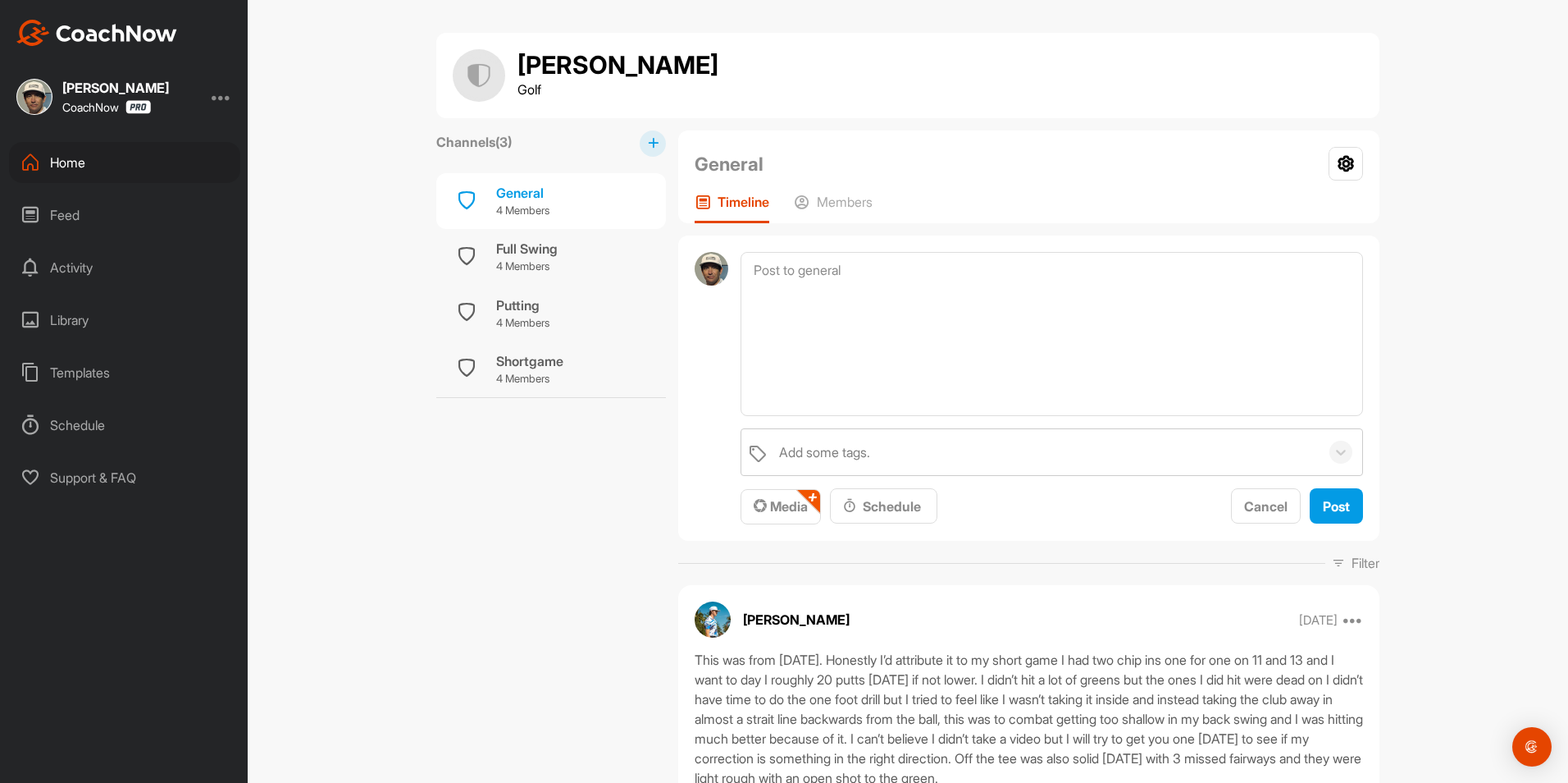
click at [70, 166] on div "Home" at bounding box center [124, 163] width 231 height 41
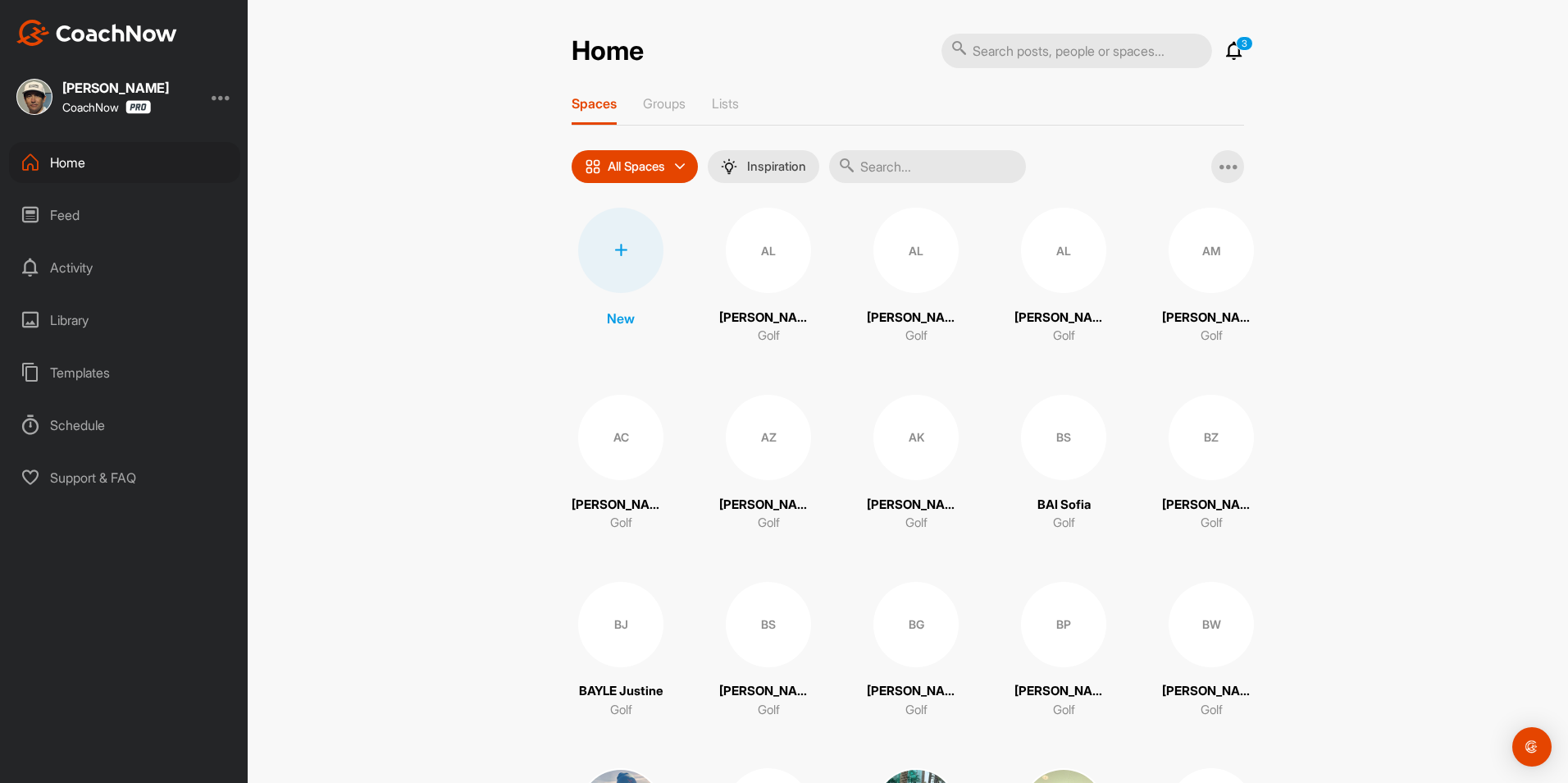
click at [914, 157] on input "text" at bounding box center [928, 166] width 197 height 33
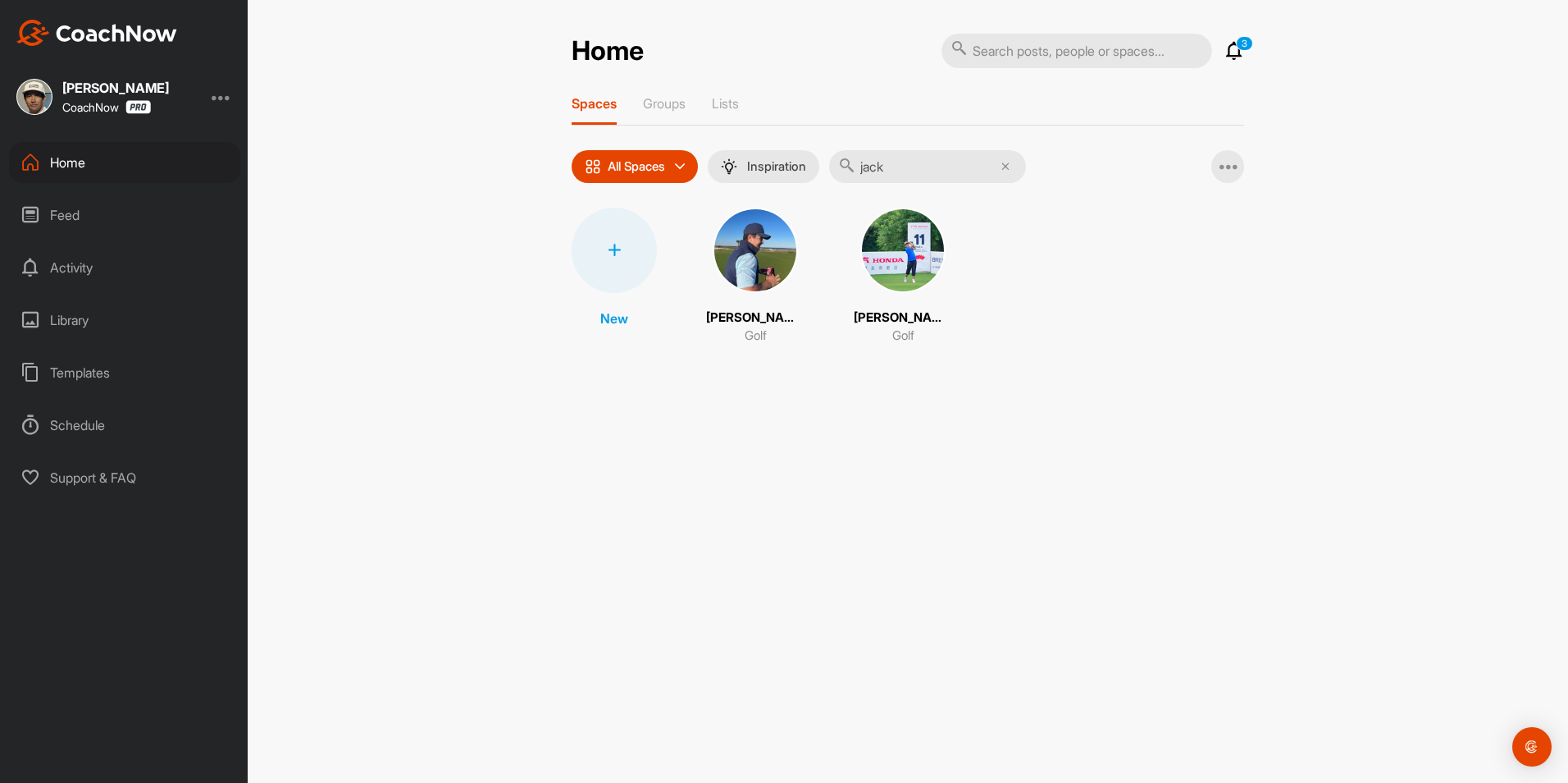
type input "jack"
click at [733, 262] on img at bounding box center [755, 250] width 86 height 86
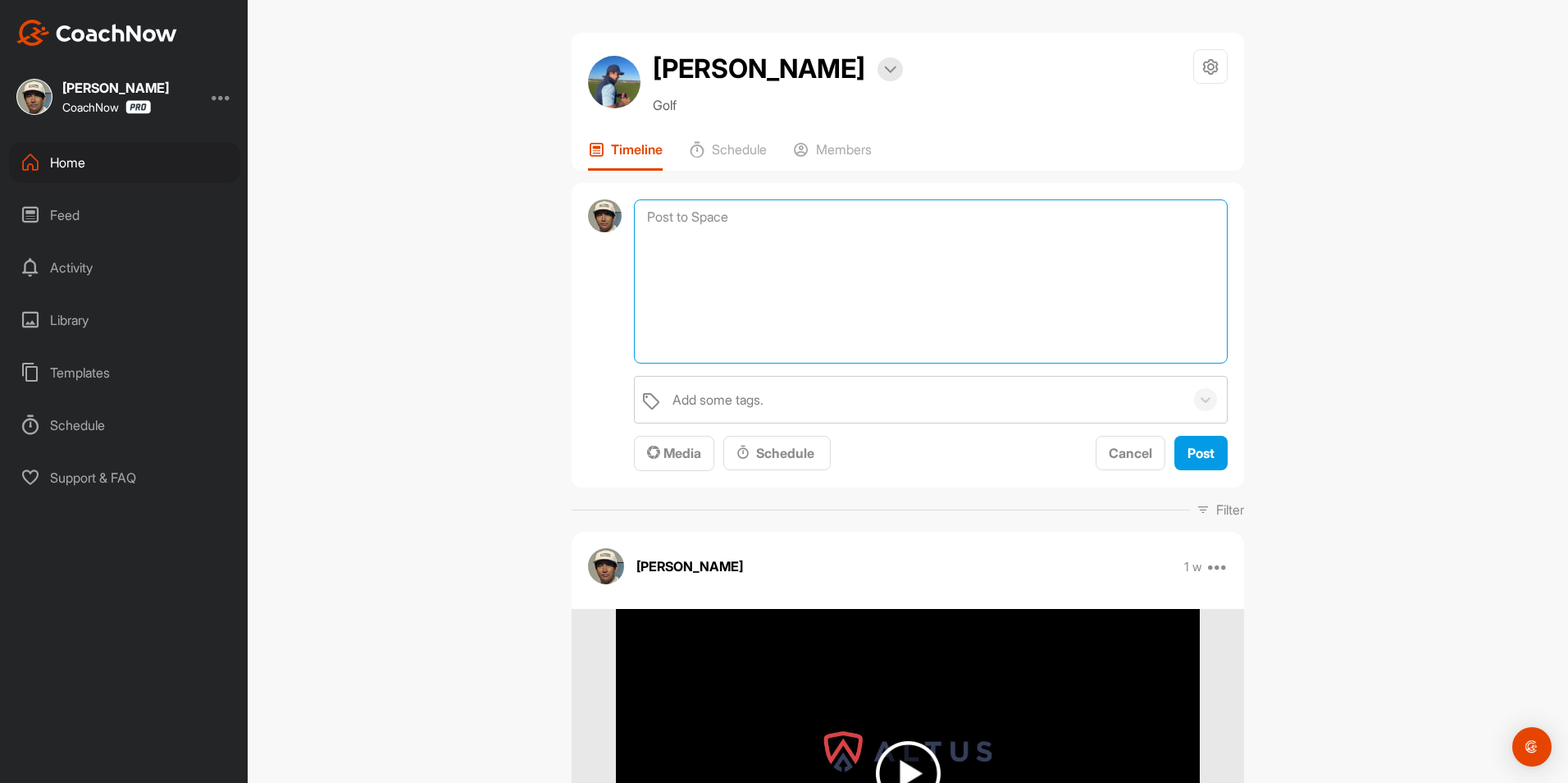
click at [746, 220] on textarea at bounding box center [930, 282] width 594 height 164
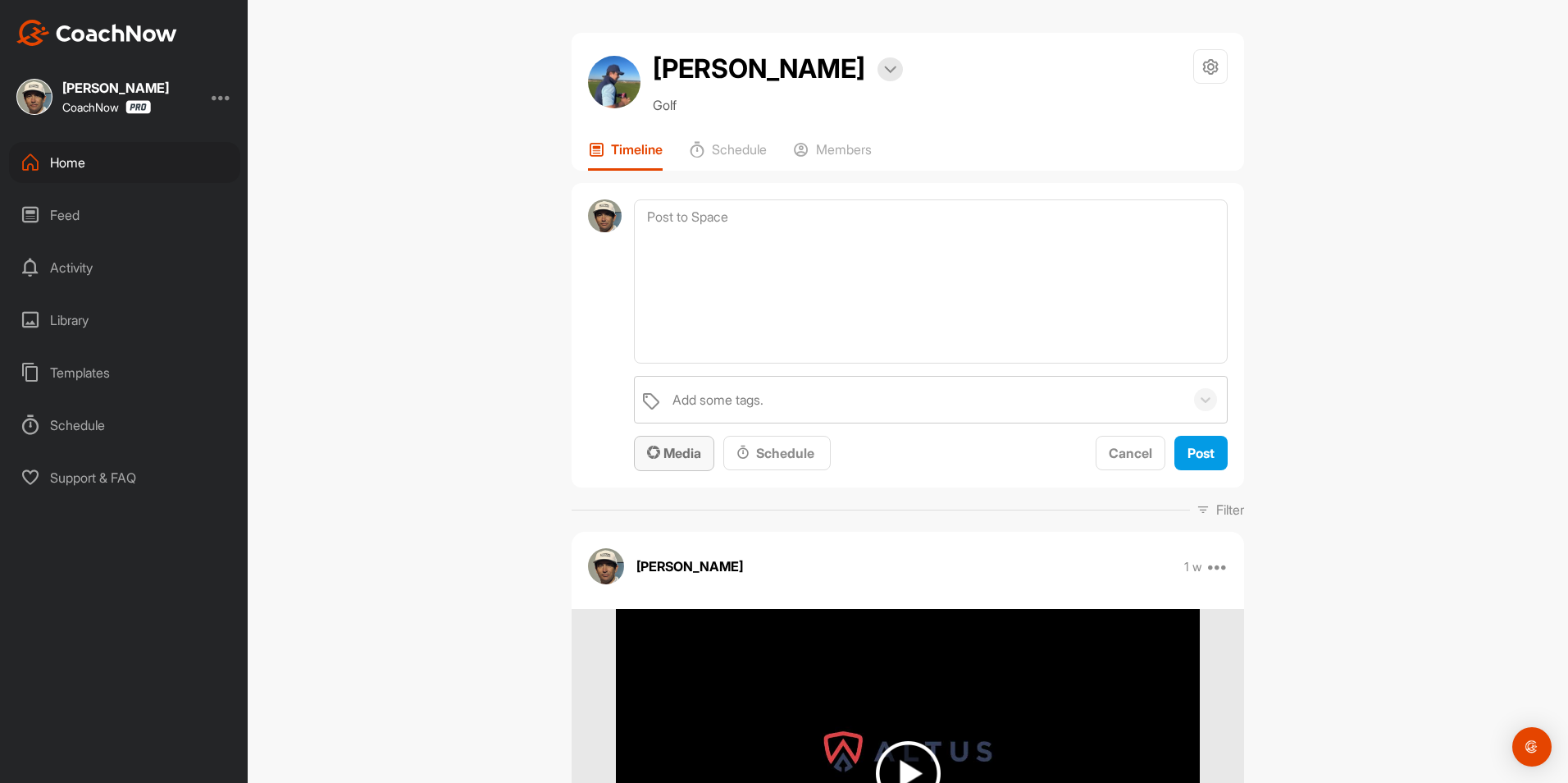
click at [684, 441] on button "Media" at bounding box center [674, 454] width 81 height 35
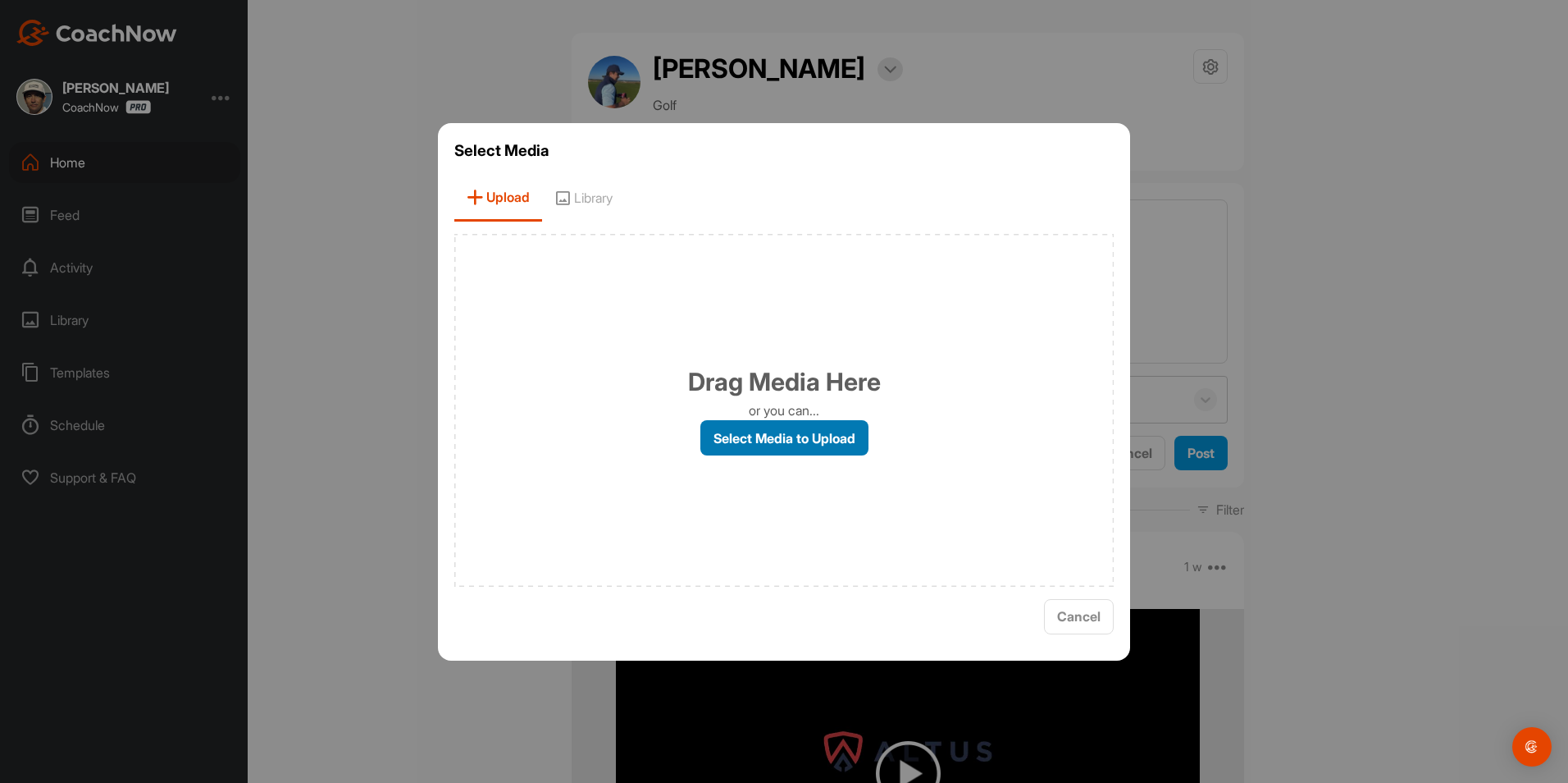
click at [742, 425] on label "Select Media to Upload" at bounding box center [784, 438] width 168 height 35
click at [0, 0] on input "Select Media to Upload" at bounding box center [0, 0] width 0 height 0
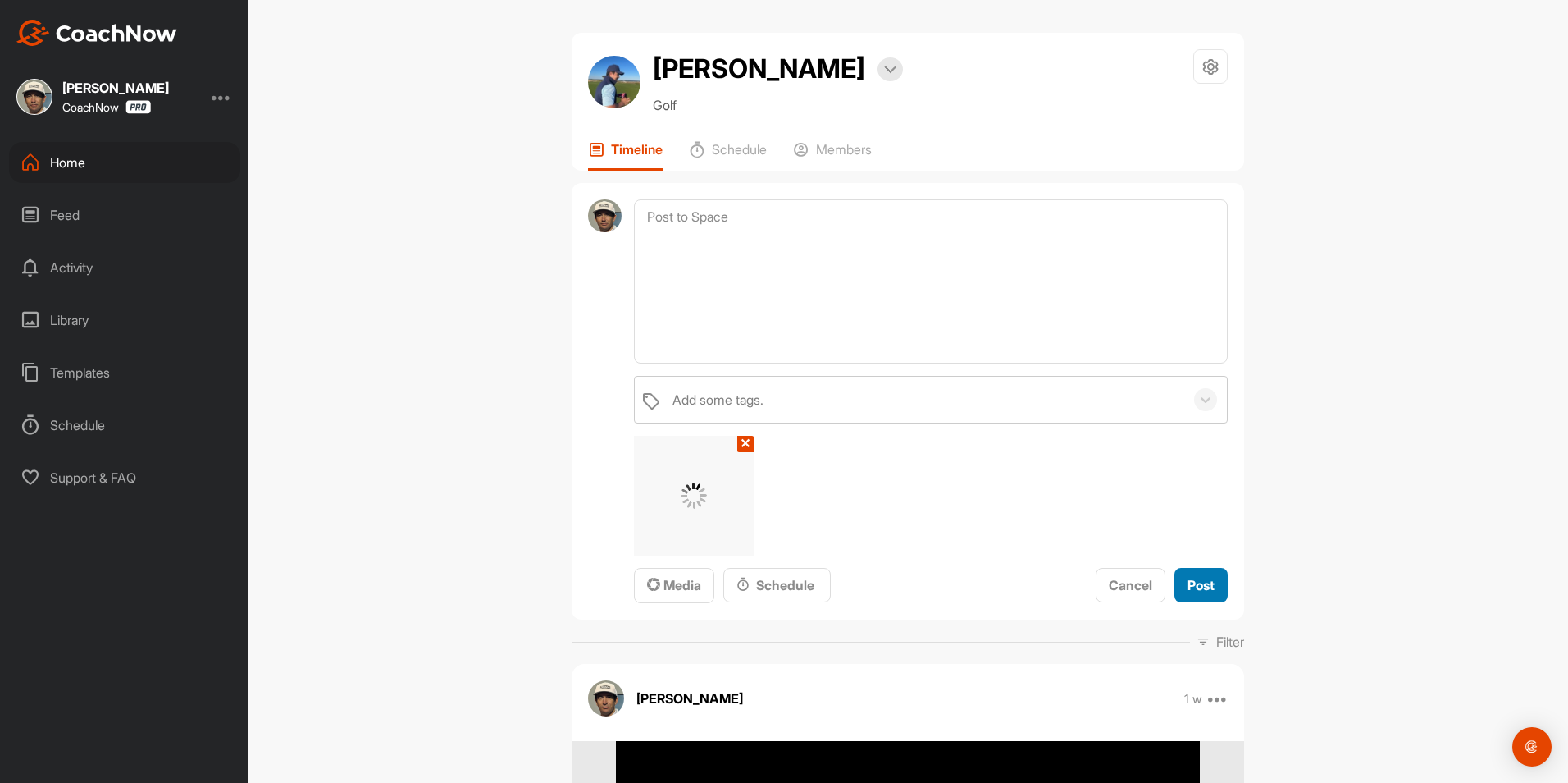
click at [1207, 592] on span "Post" at bounding box center [1202, 585] width 28 height 17
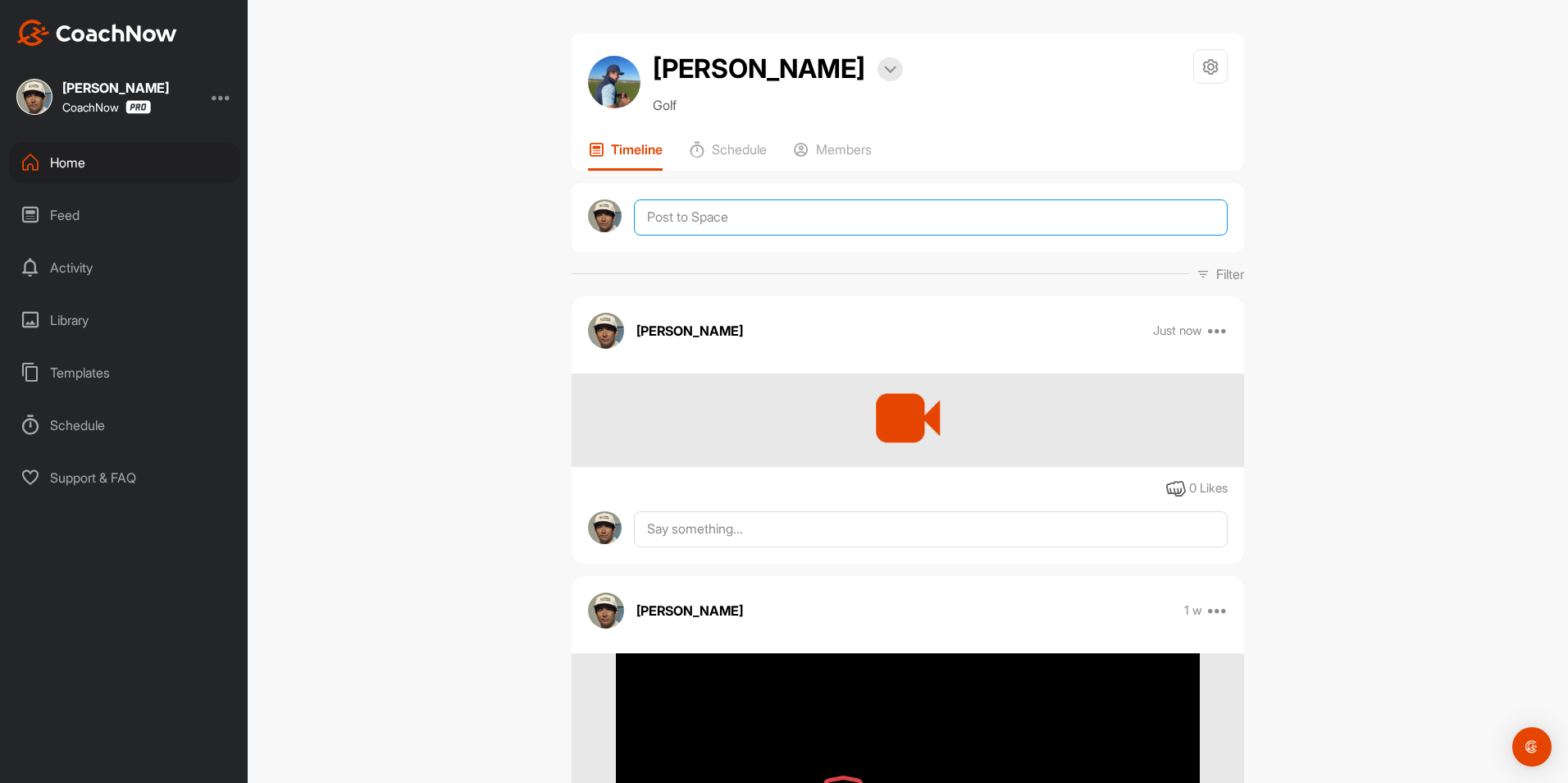
click at [689, 205] on textarea at bounding box center [930, 218] width 594 height 36
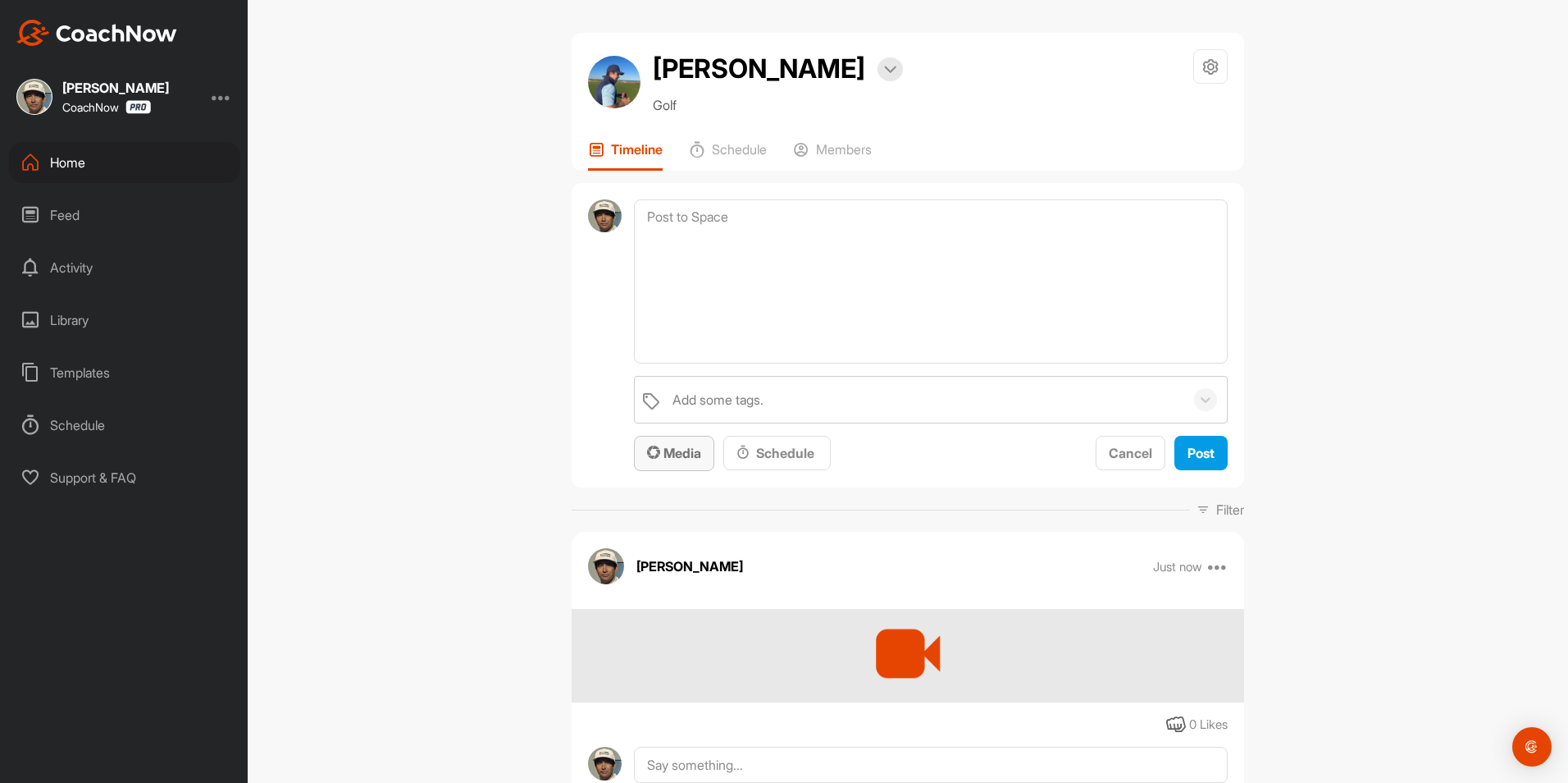
click at [677, 446] on span "Media" at bounding box center [674, 453] width 54 height 17
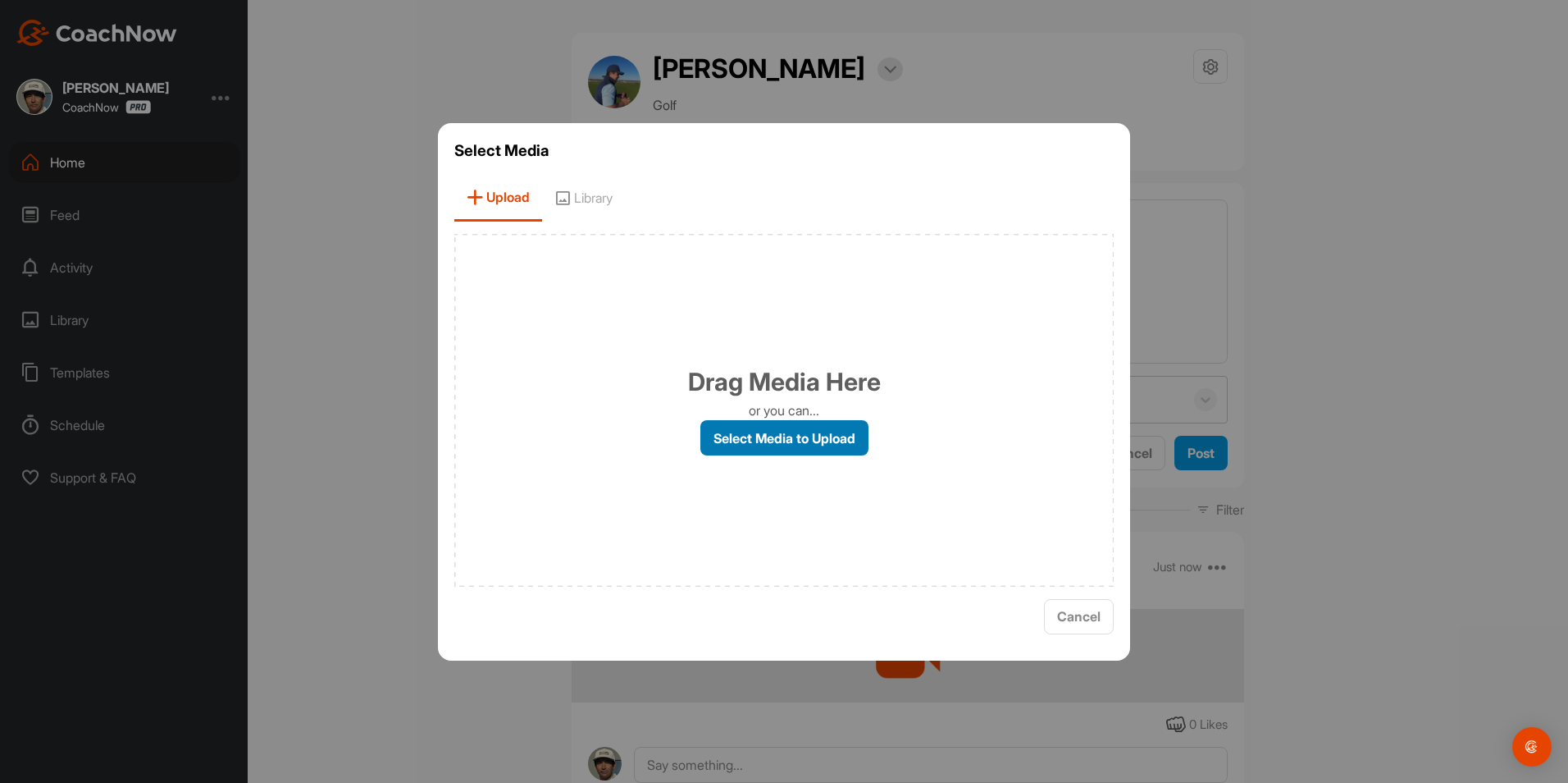
click at [761, 431] on label "Select Media to Upload" at bounding box center [784, 438] width 168 height 35
click at [0, 0] on input "Select Media to Upload" at bounding box center [0, 0] width 0 height 0
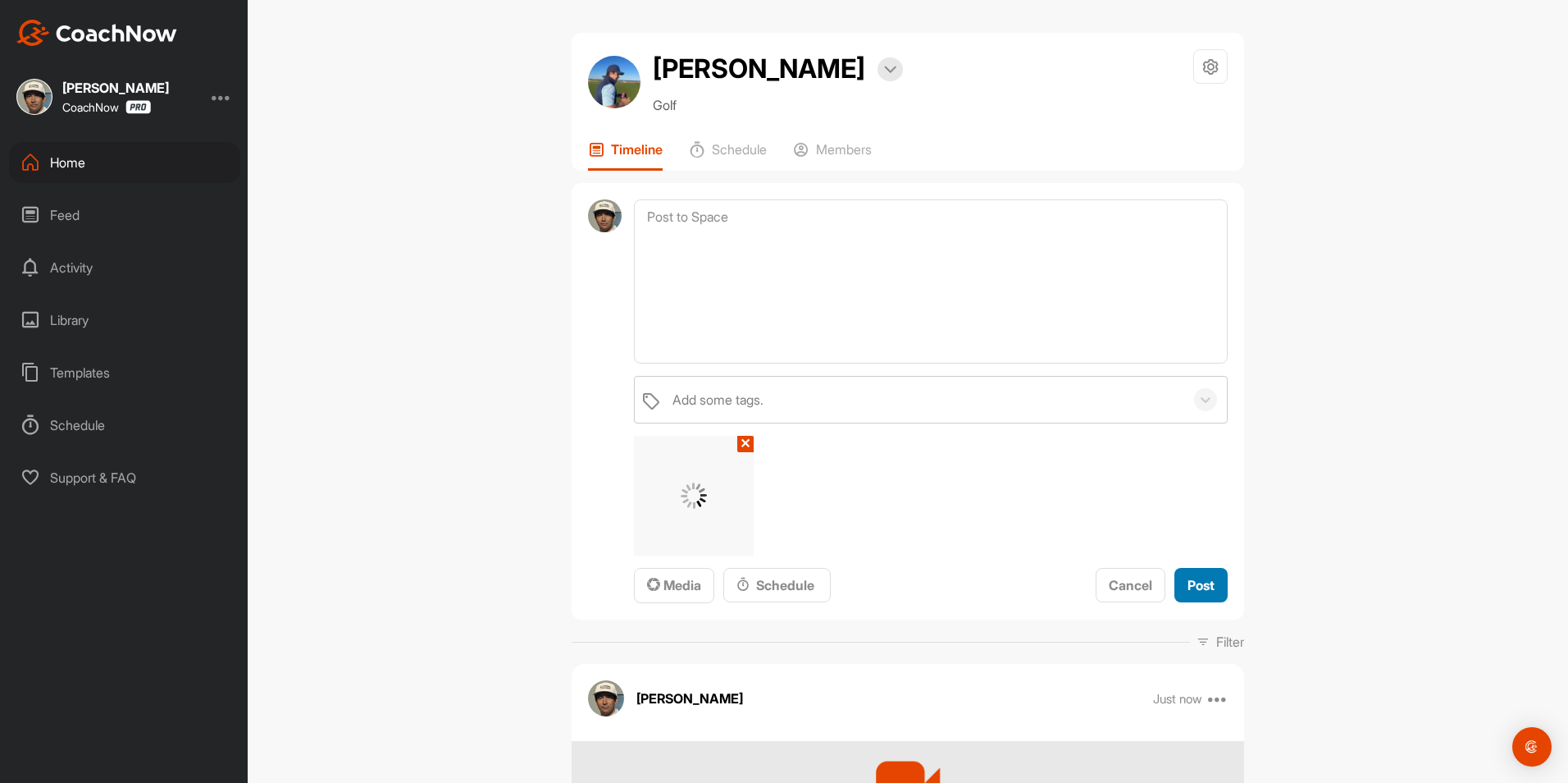
click at [1189, 578] on span "Post" at bounding box center [1202, 585] width 28 height 17
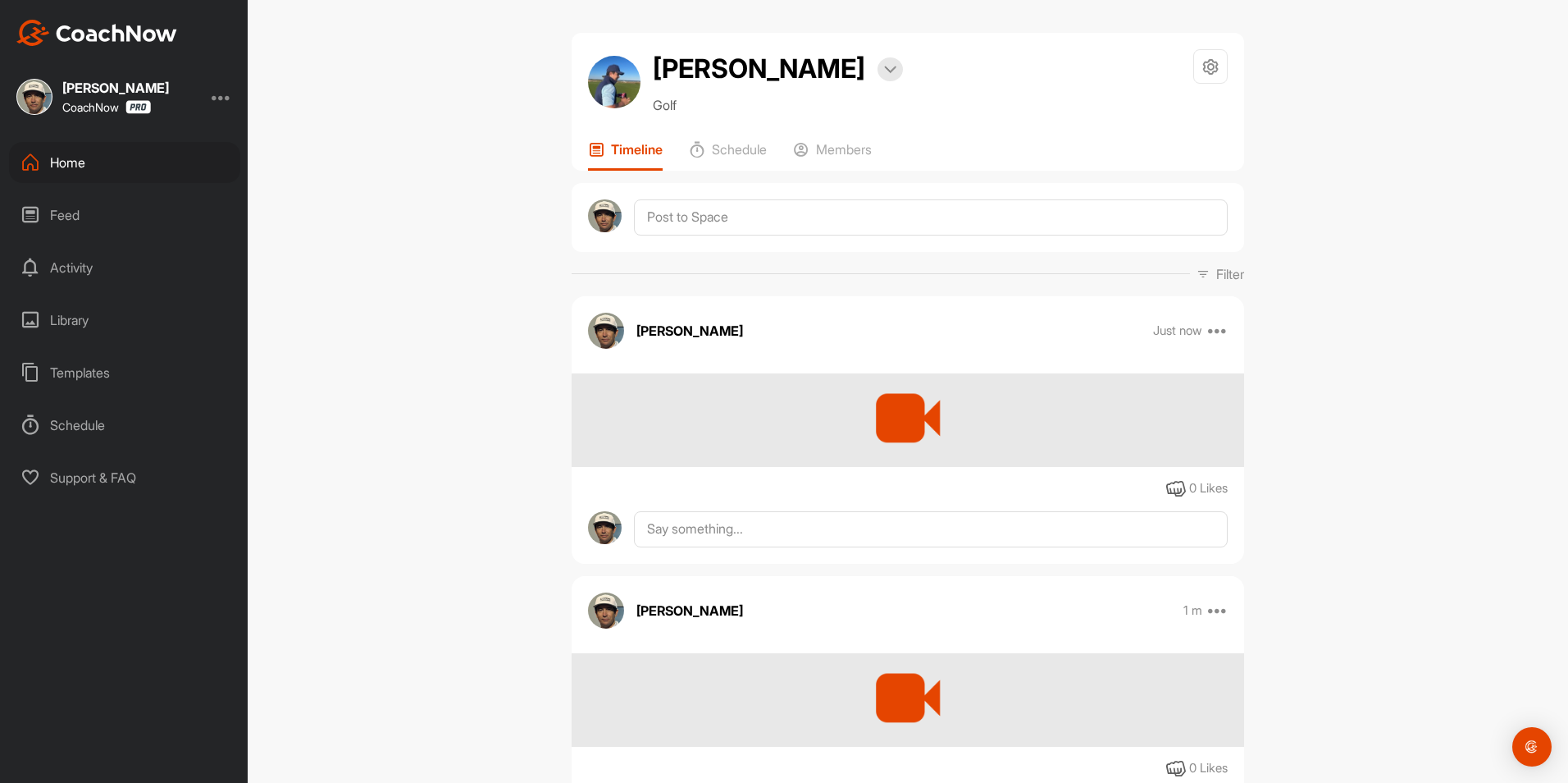
click at [57, 167] on div "Home" at bounding box center [124, 163] width 231 height 41
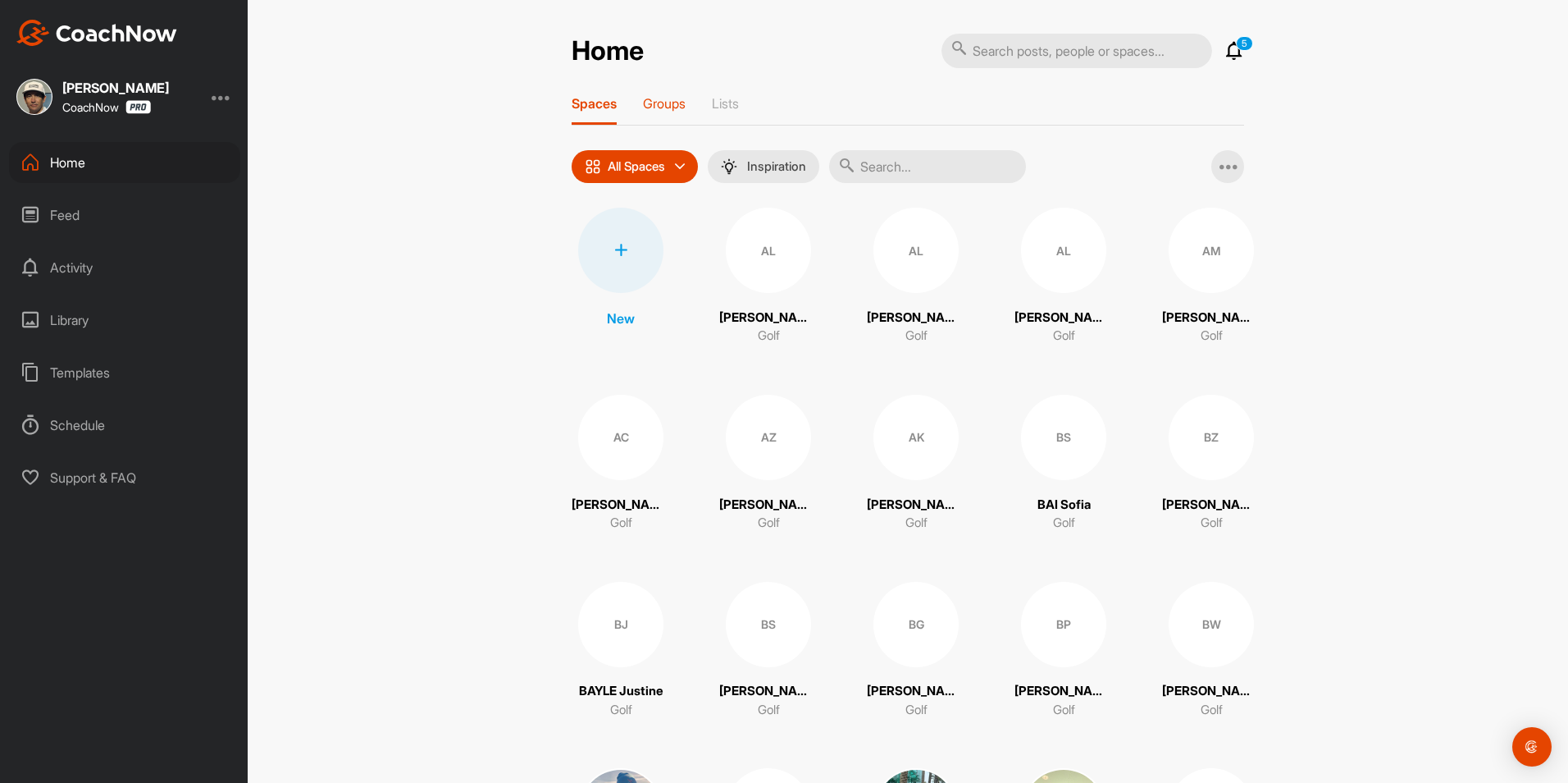
click at [662, 100] on p "Groups" at bounding box center [663, 103] width 42 height 17
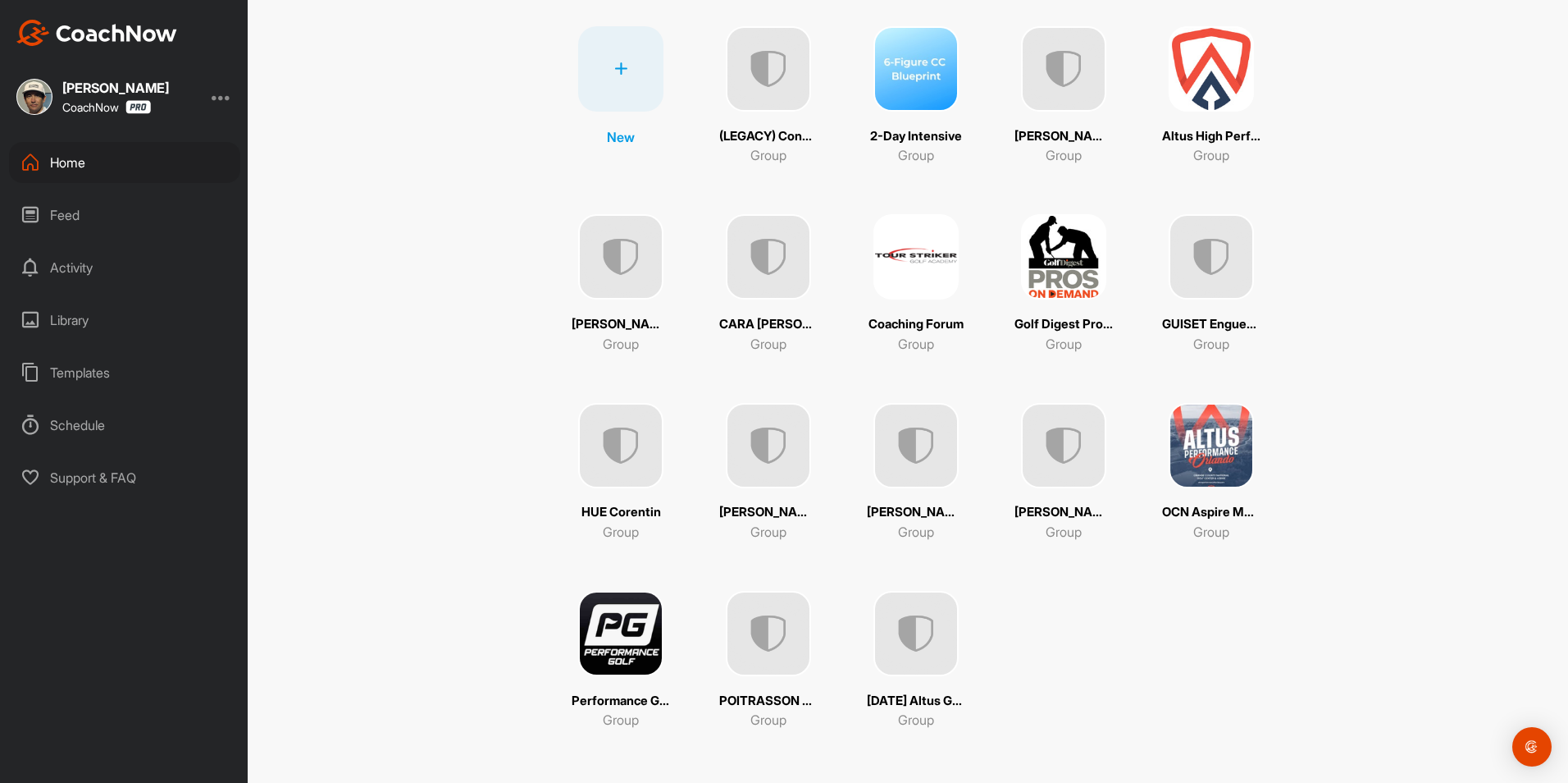
scroll to position [185, 0]
click at [758, 486] on img at bounding box center [769, 444] width 86 height 86
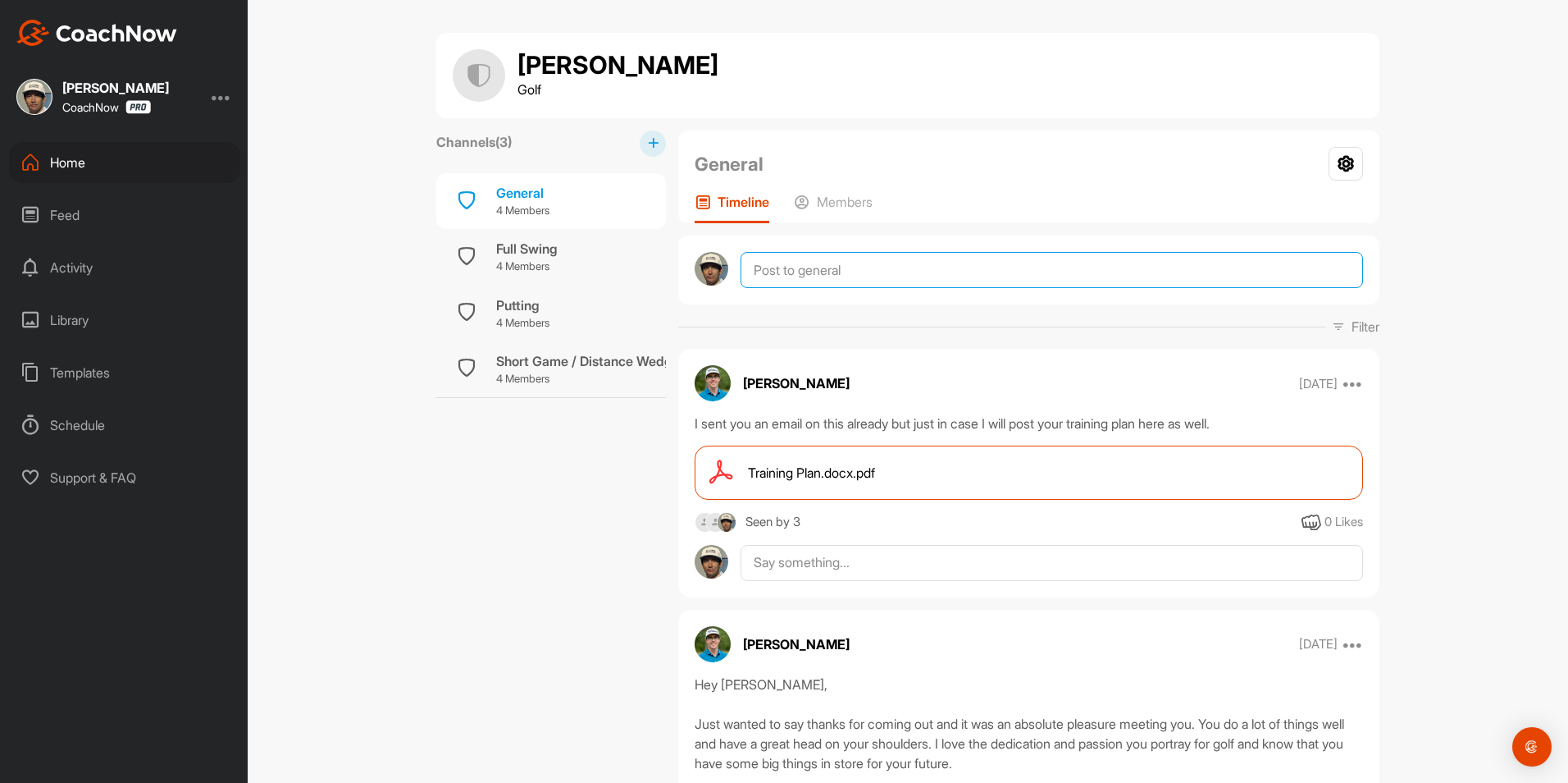
click at [793, 273] on textarea at bounding box center [1052, 270] width 623 height 36
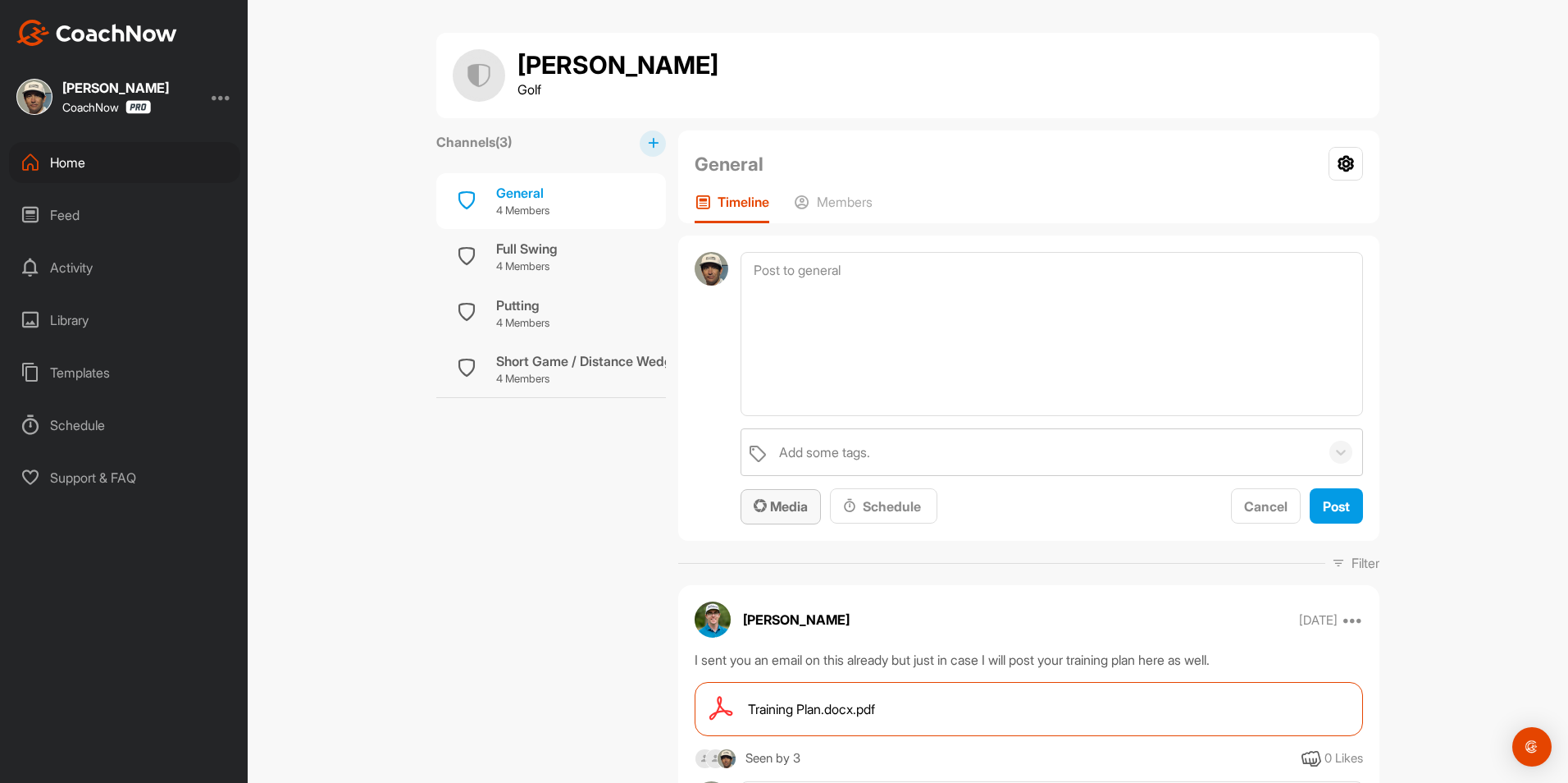
click at [798, 505] on span "Media" at bounding box center [781, 506] width 54 height 17
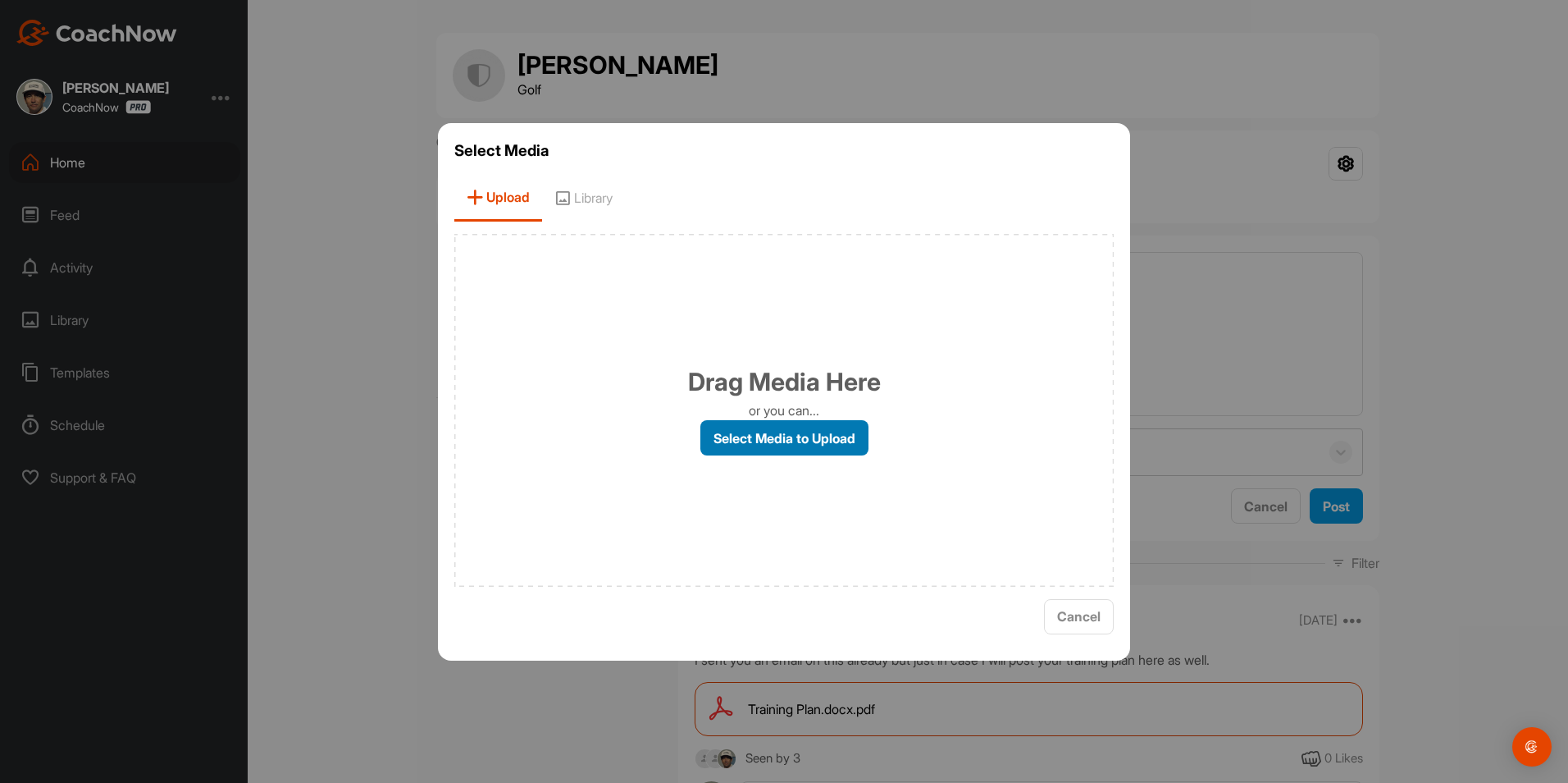
click at [791, 447] on label "Select Media to Upload" at bounding box center [784, 438] width 168 height 35
click at [0, 0] on input "Select Media to Upload" at bounding box center [0, 0] width 0 height 0
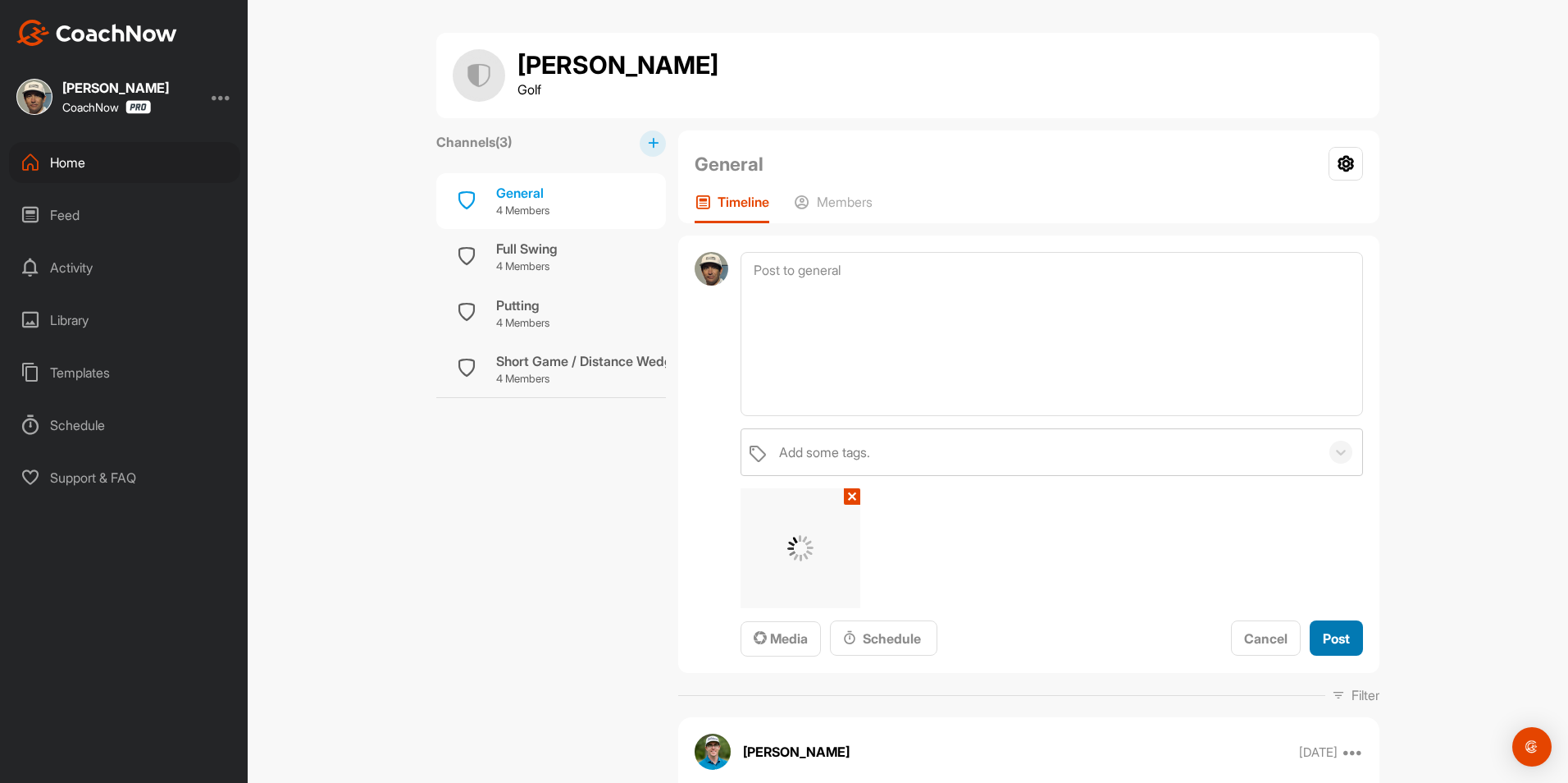
click at [1327, 638] on span "Post" at bounding box center [1337, 638] width 28 height 17
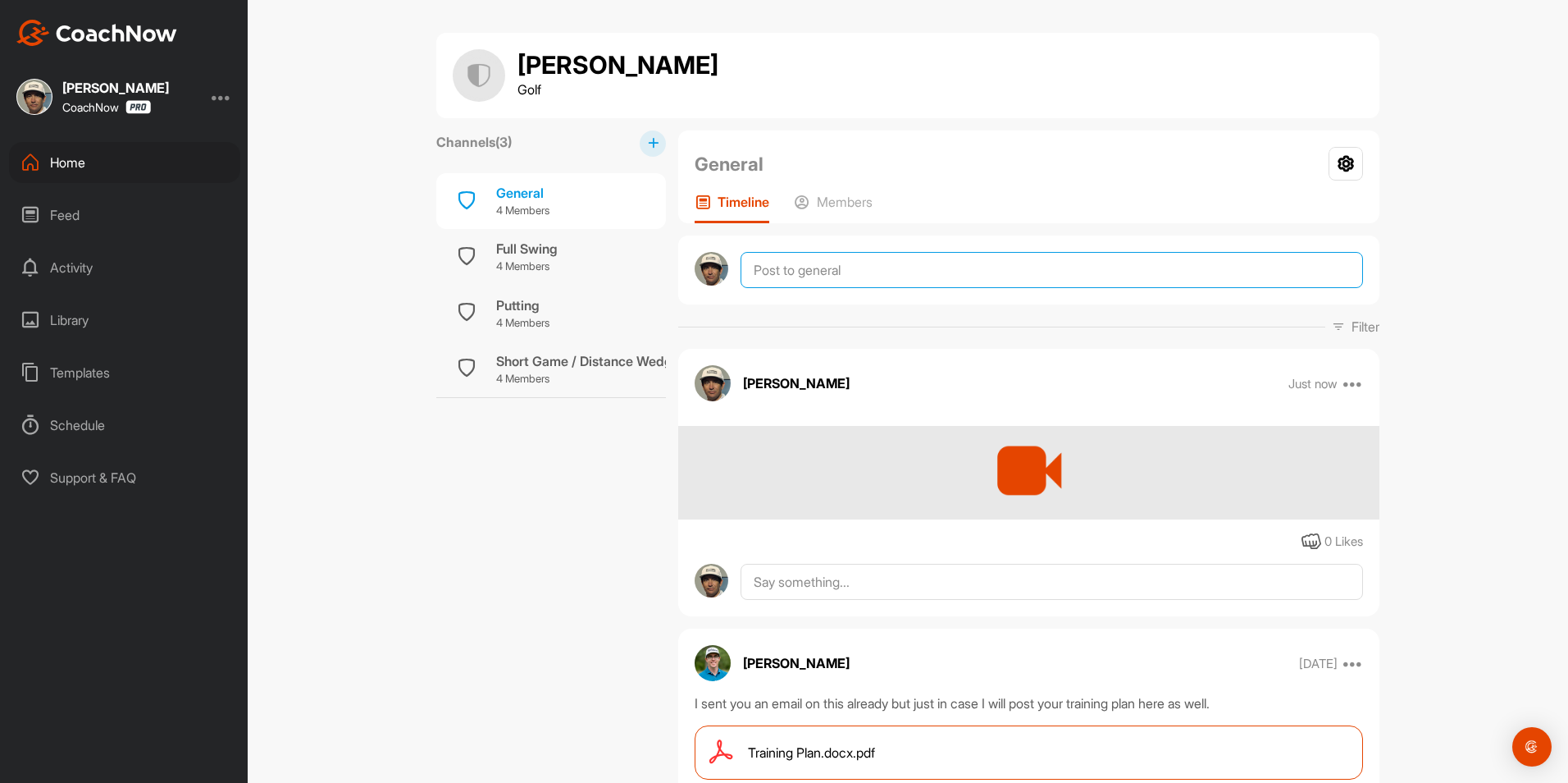
click at [800, 271] on textarea at bounding box center [1052, 270] width 623 height 36
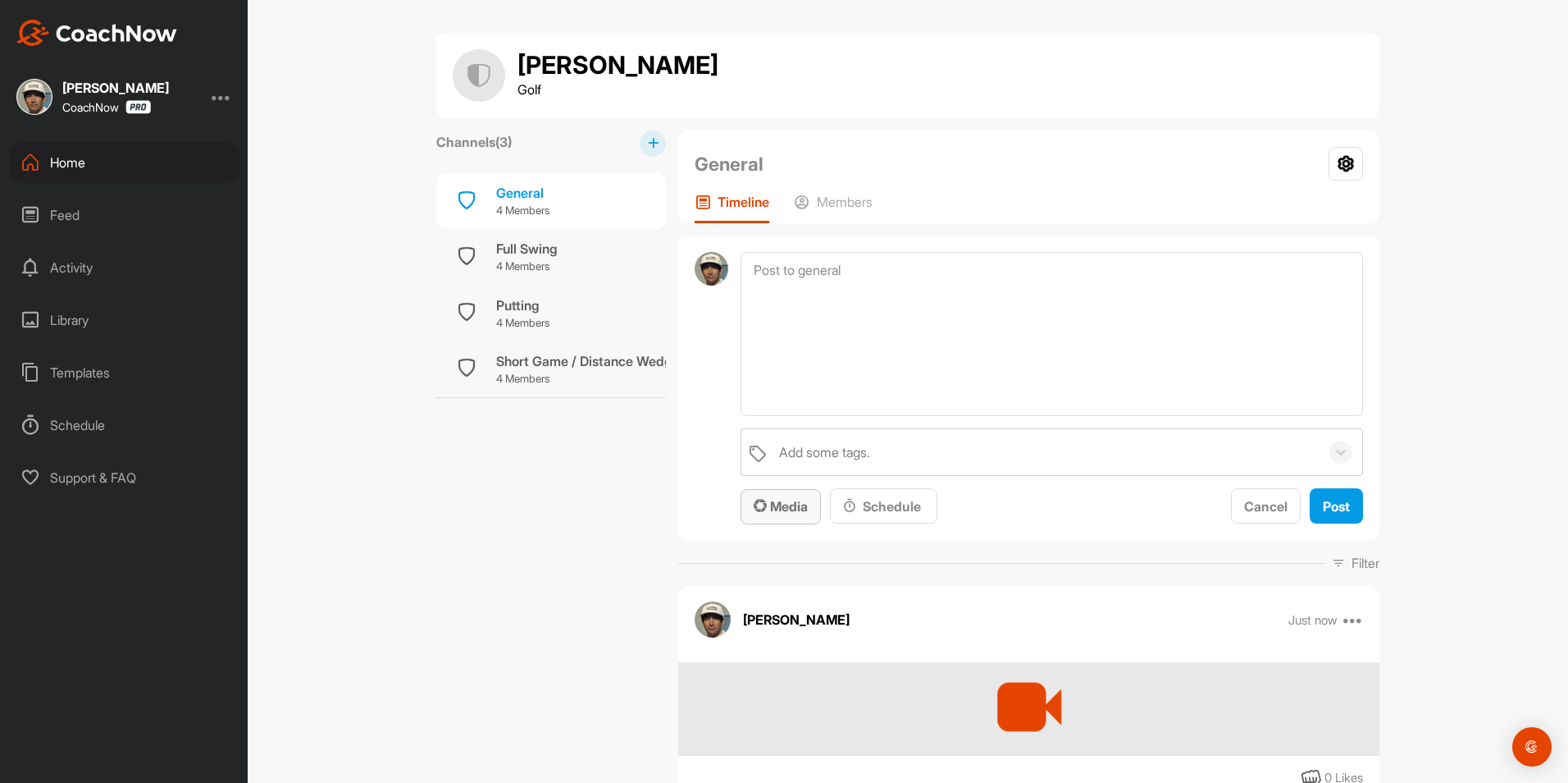
click at [780, 504] on span "Media" at bounding box center [781, 506] width 54 height 17
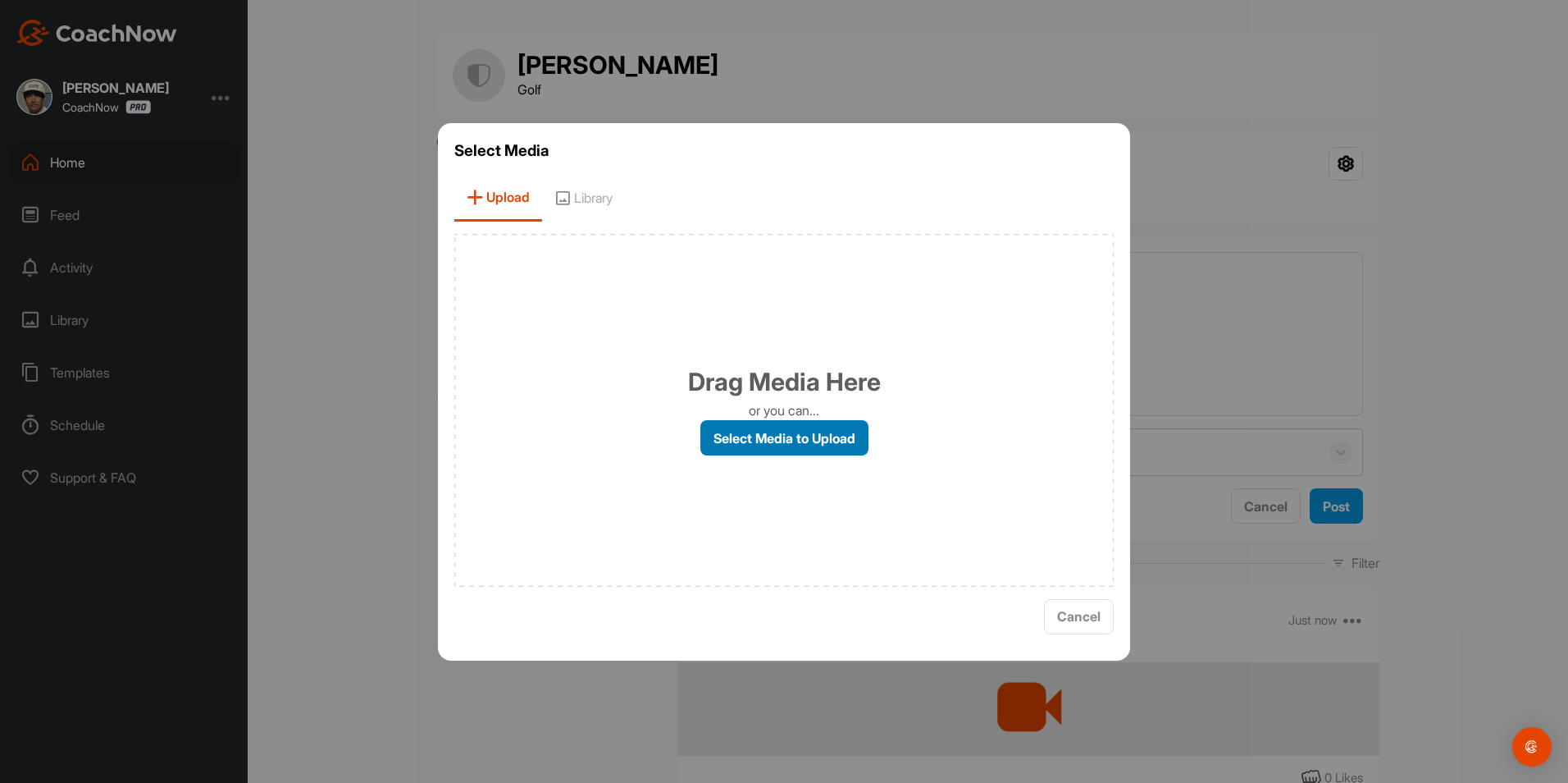
click at [805, 440] on label "Select Media to Upload" at bounding box center [784, 438] width 168 height 35
click at [0, 0] on input "Select Media to Upload" at bounding box center [0, 0] width 0 height 0
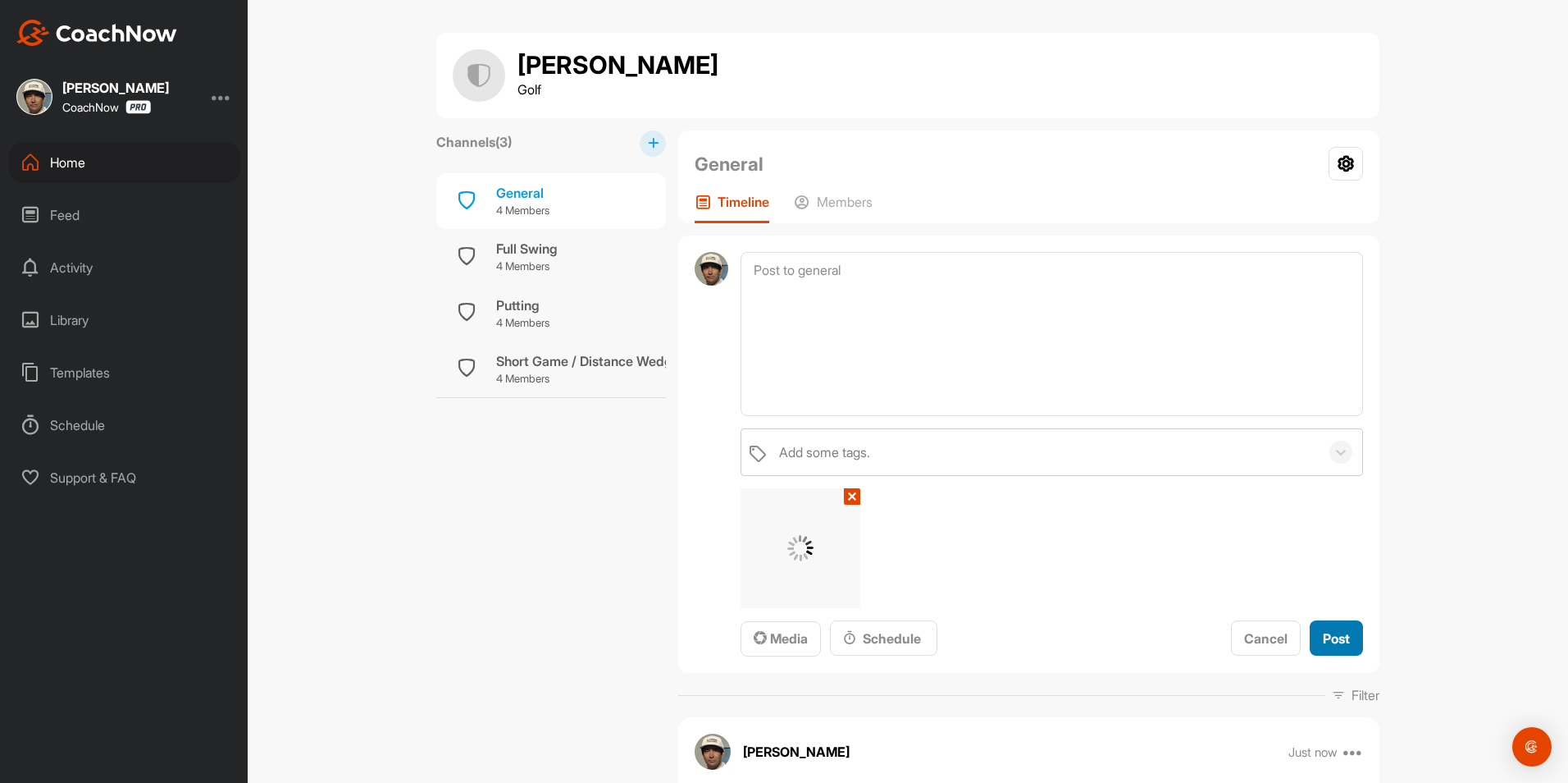
click at [1339, 634] on span "Post" at bounding box center [1337, 638] width 28 height 17
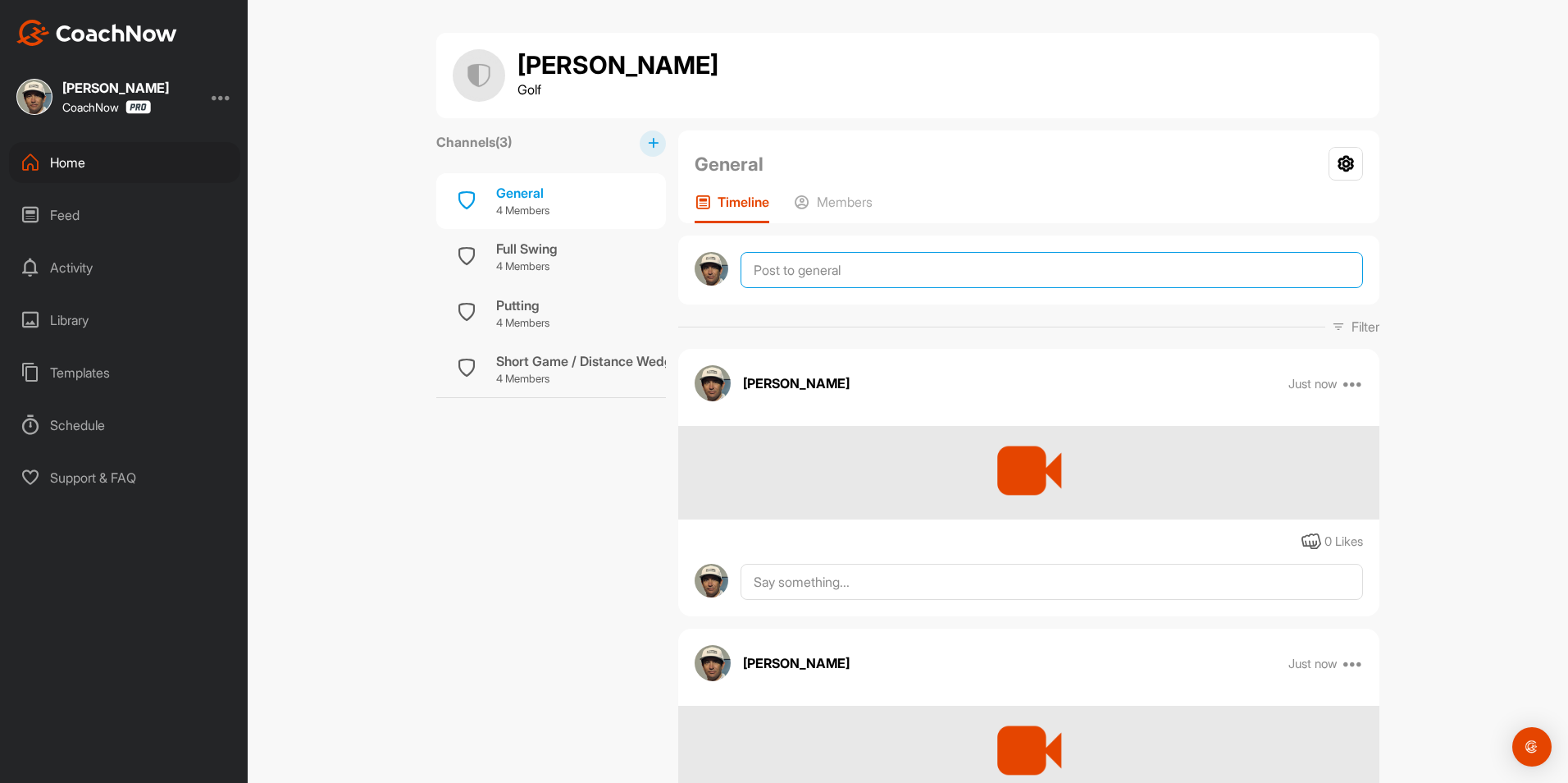
click at [786, 274] on textarea at bounding box center [1052, 270] width 623 height 36
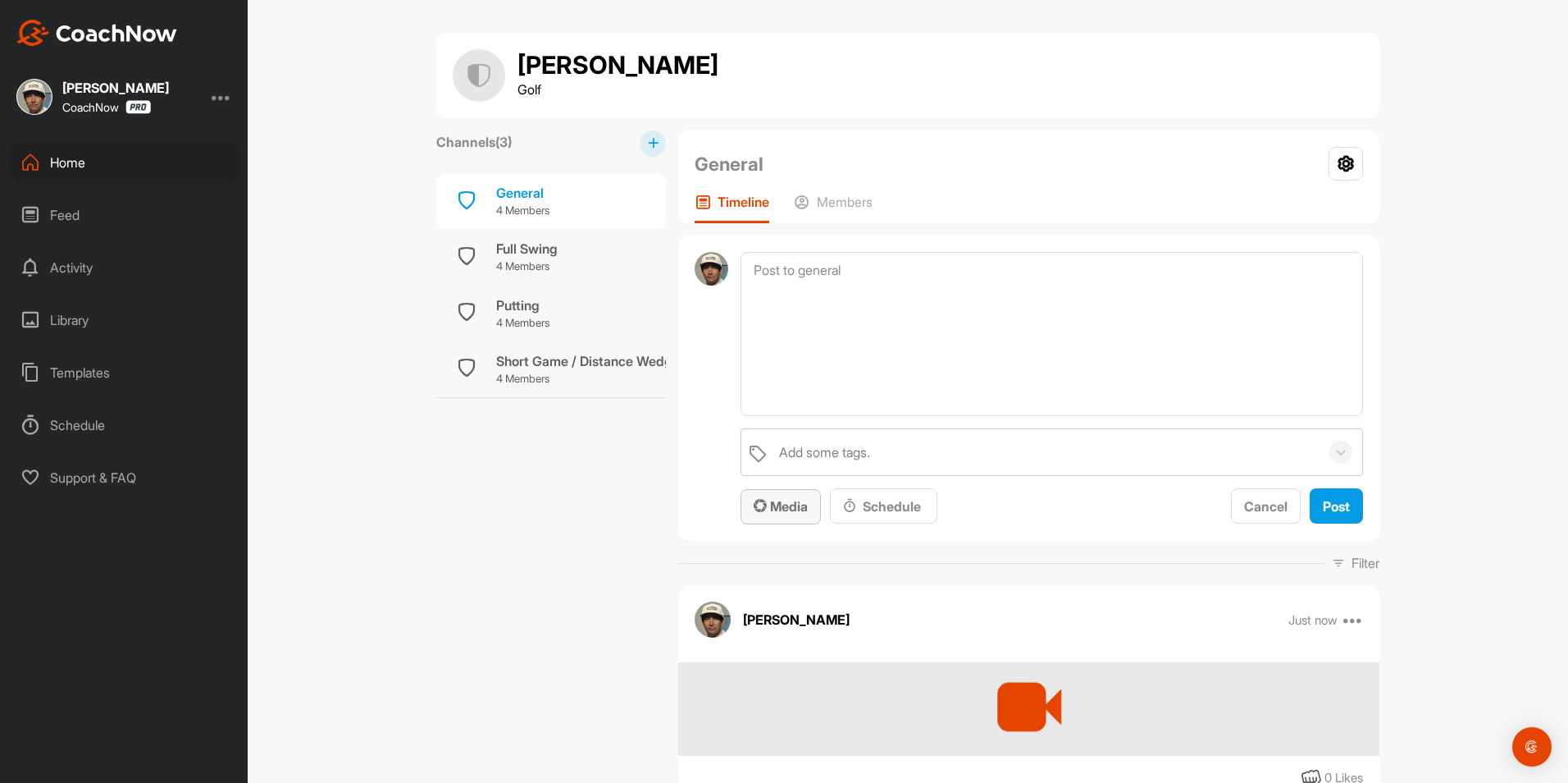
click at [795, 497] on div "Media" at bounding box center [781, 506] width 54 height 20
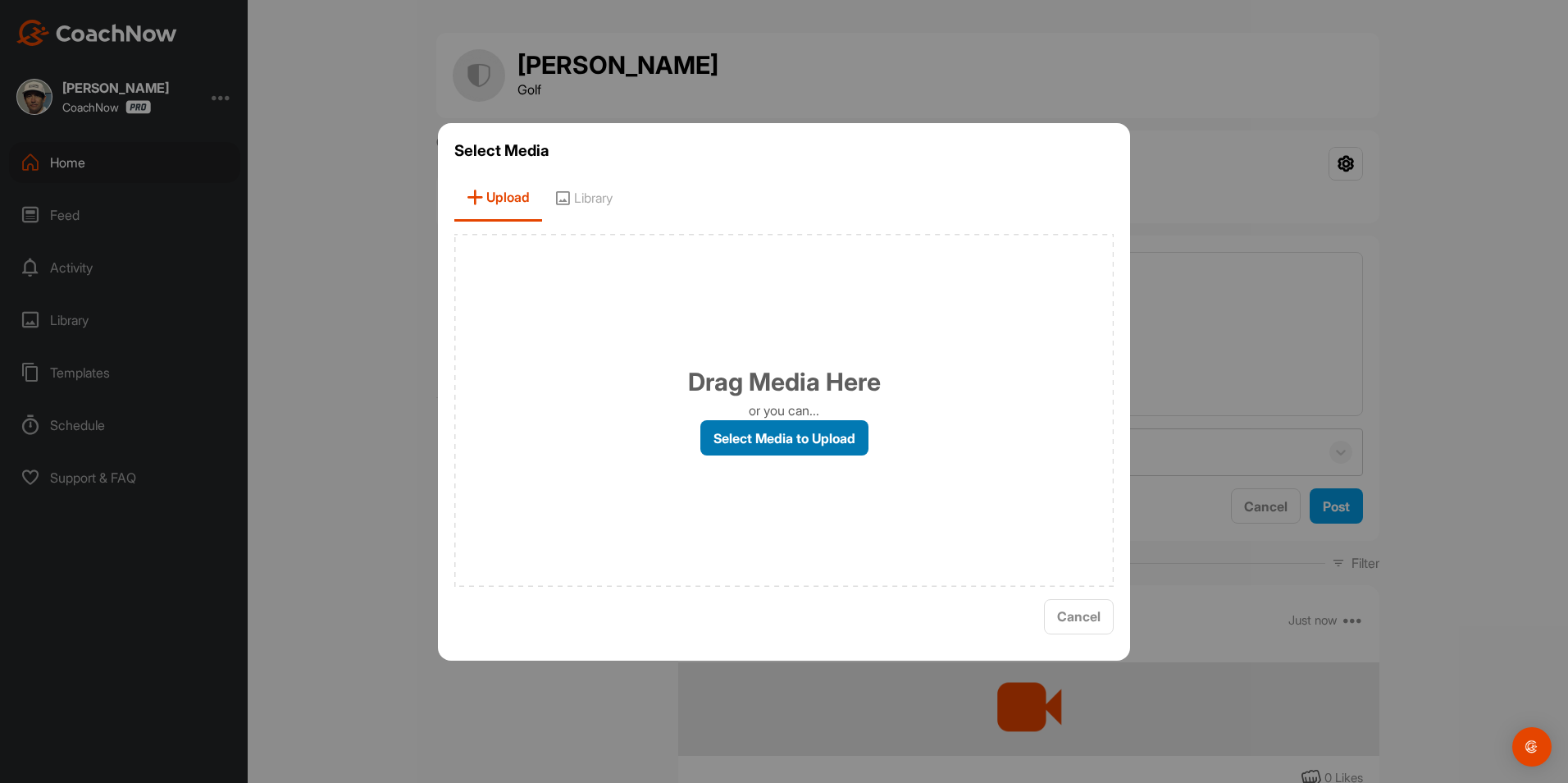
click at [810, 428] on label "Select Media to Upload" at bounding box center [784, 438] width 168 height 35
click at [0, 0] on input "Select Media to Upload" at bounding box center [0, 0] width 0 height 0
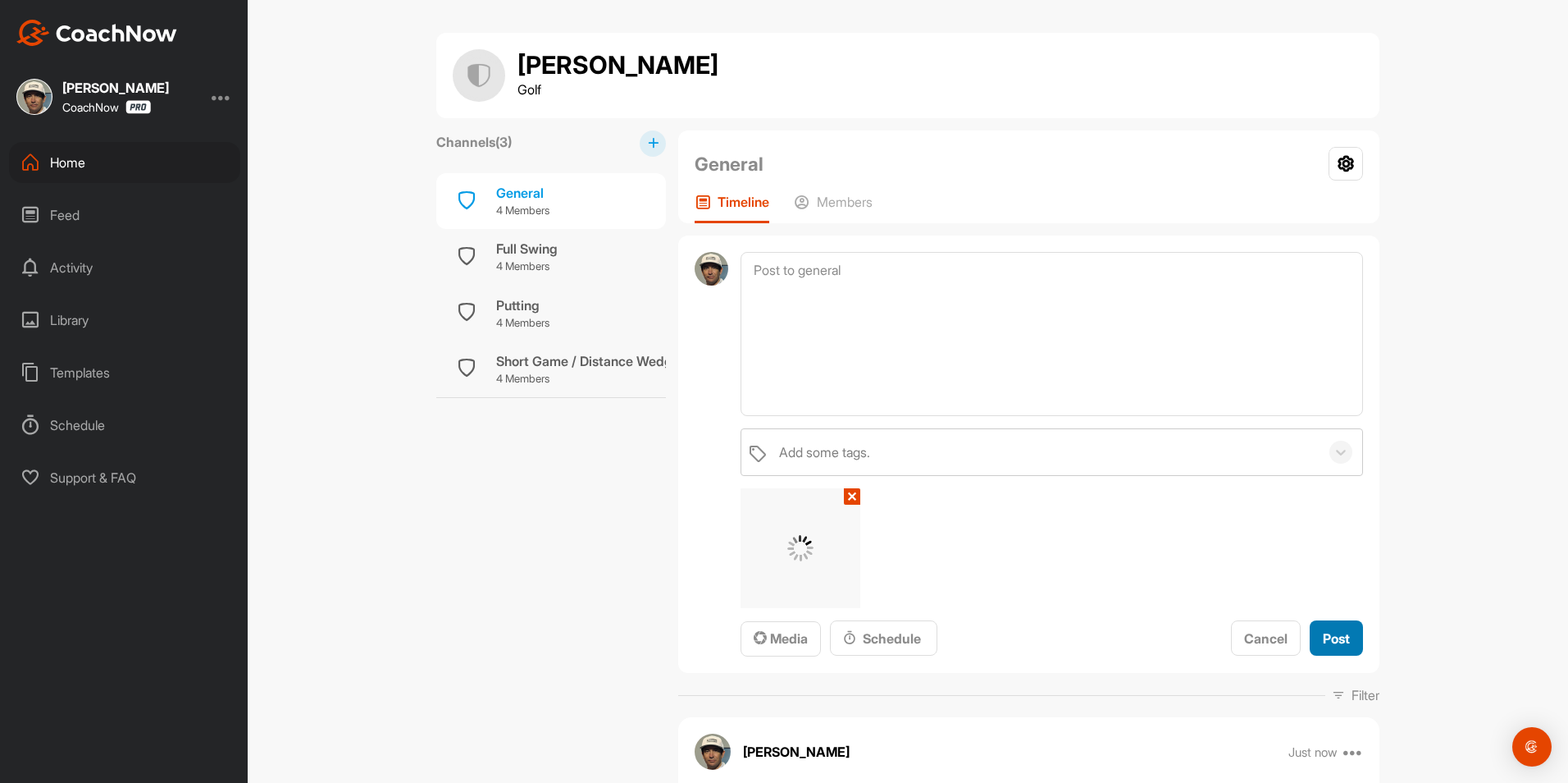
click at [1353, 637] on button "Post" at bounding box center [1337, 638] width 53 height 35
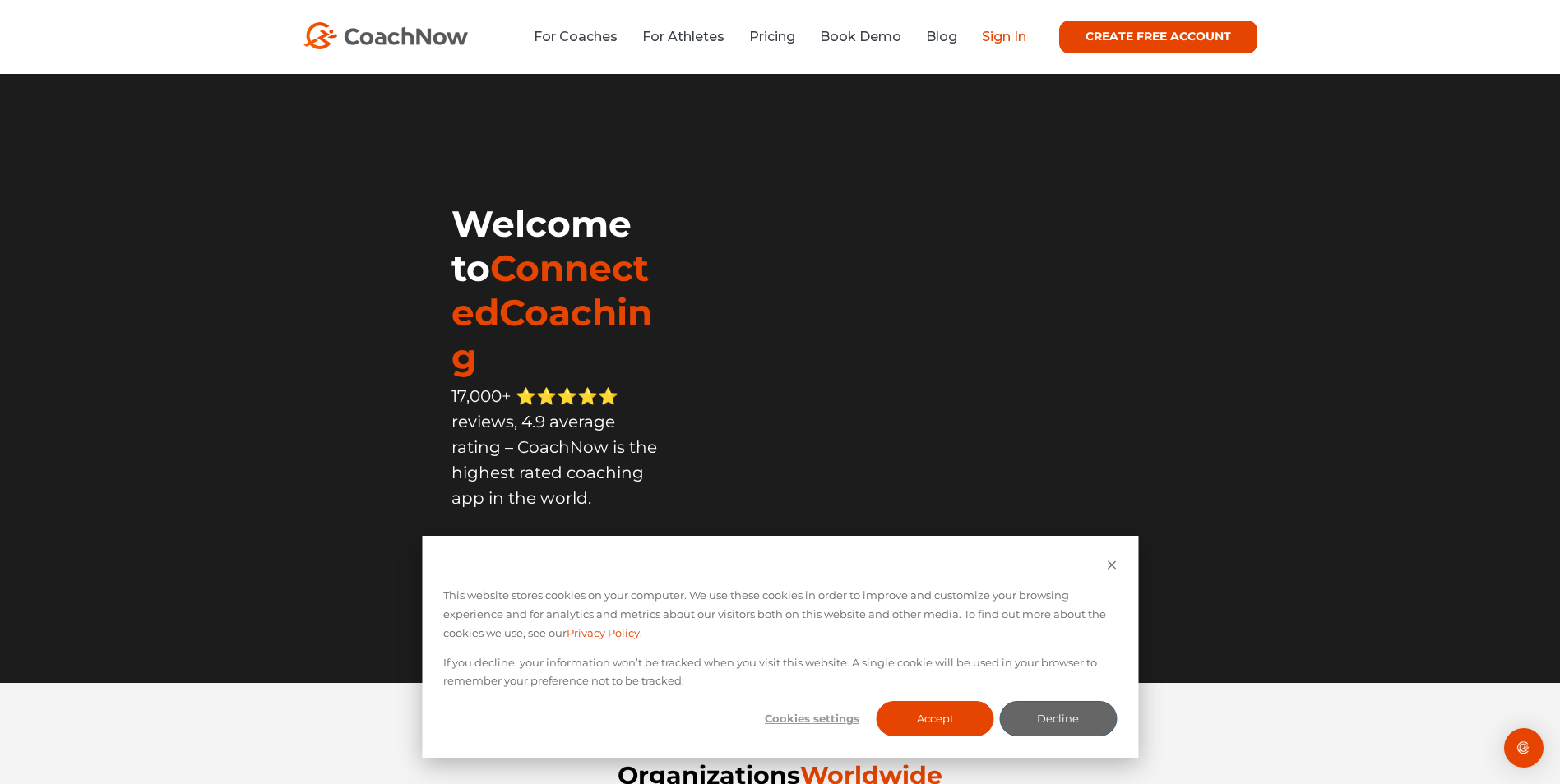
click at [1011, 37] on link "Sign In" at bounding box center [1003, 36] width 44 height 16
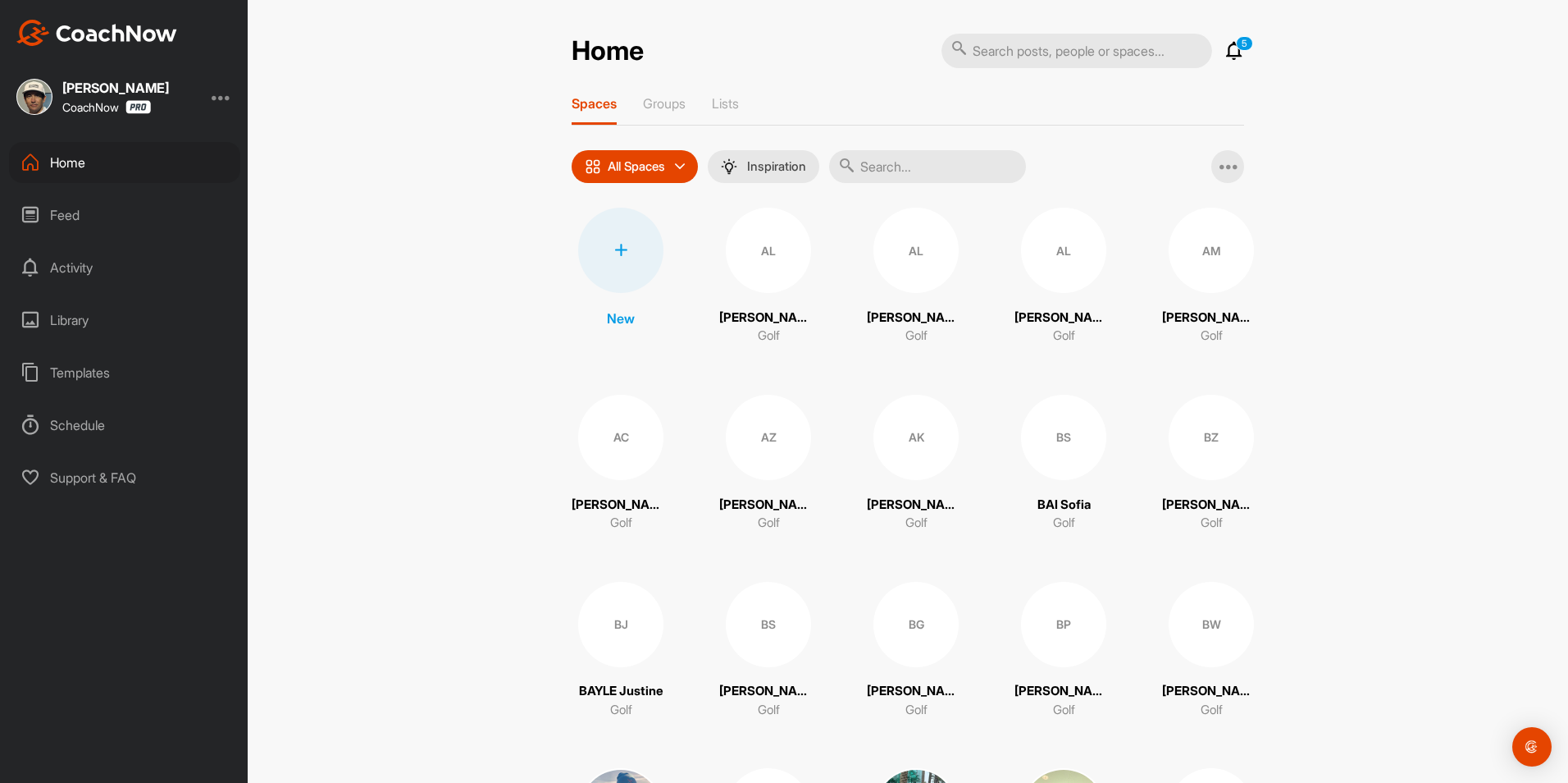
click at [890, 180] on input "text" at bounding box center [928, 166] width 197 height 33
click at [670, 106] on p "Groups" at bounding box center [663, 103] width 42 height 17
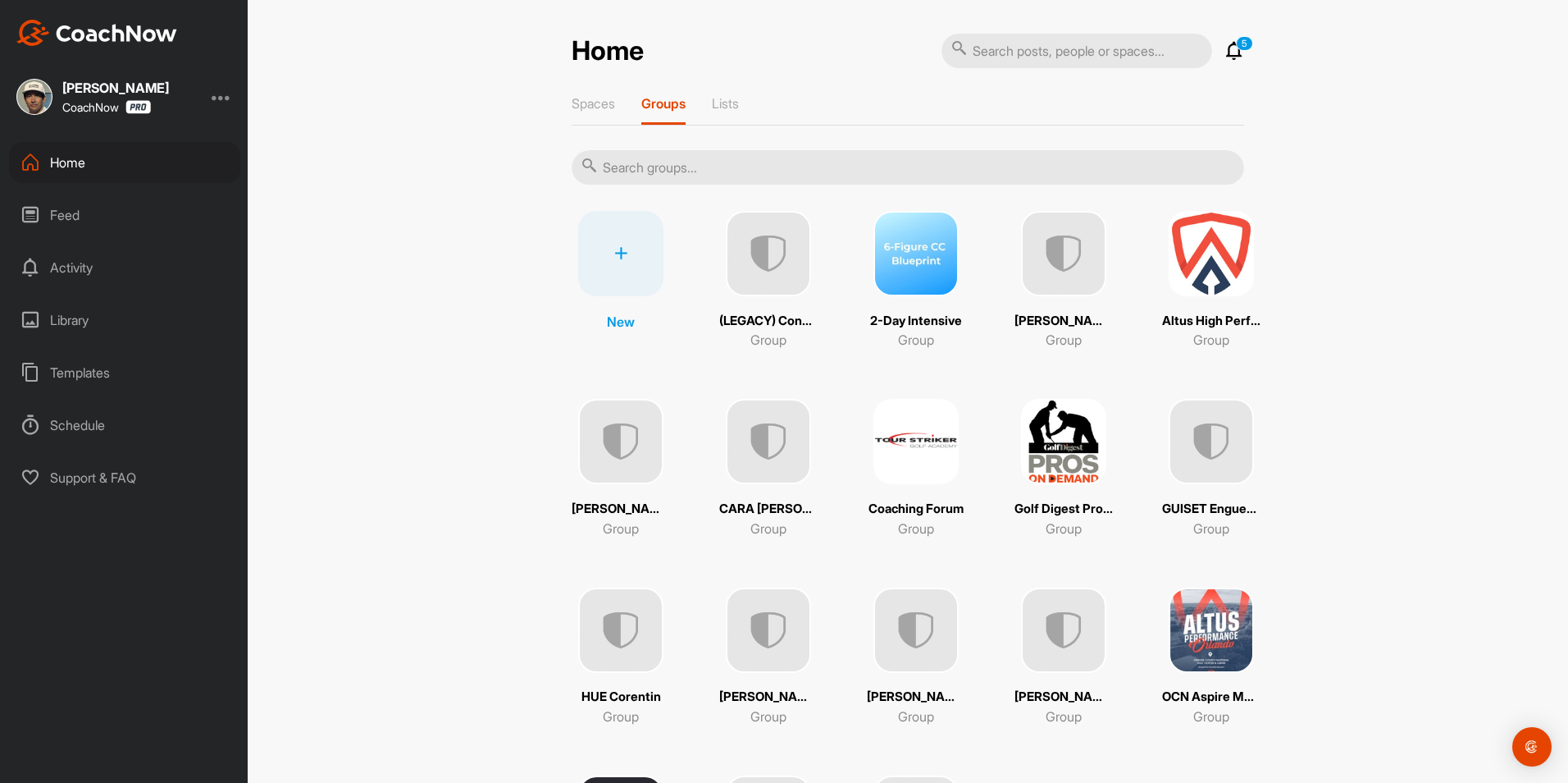
click at [1043, 274] on img at bounding box center [1064, 253] width 86 height 86
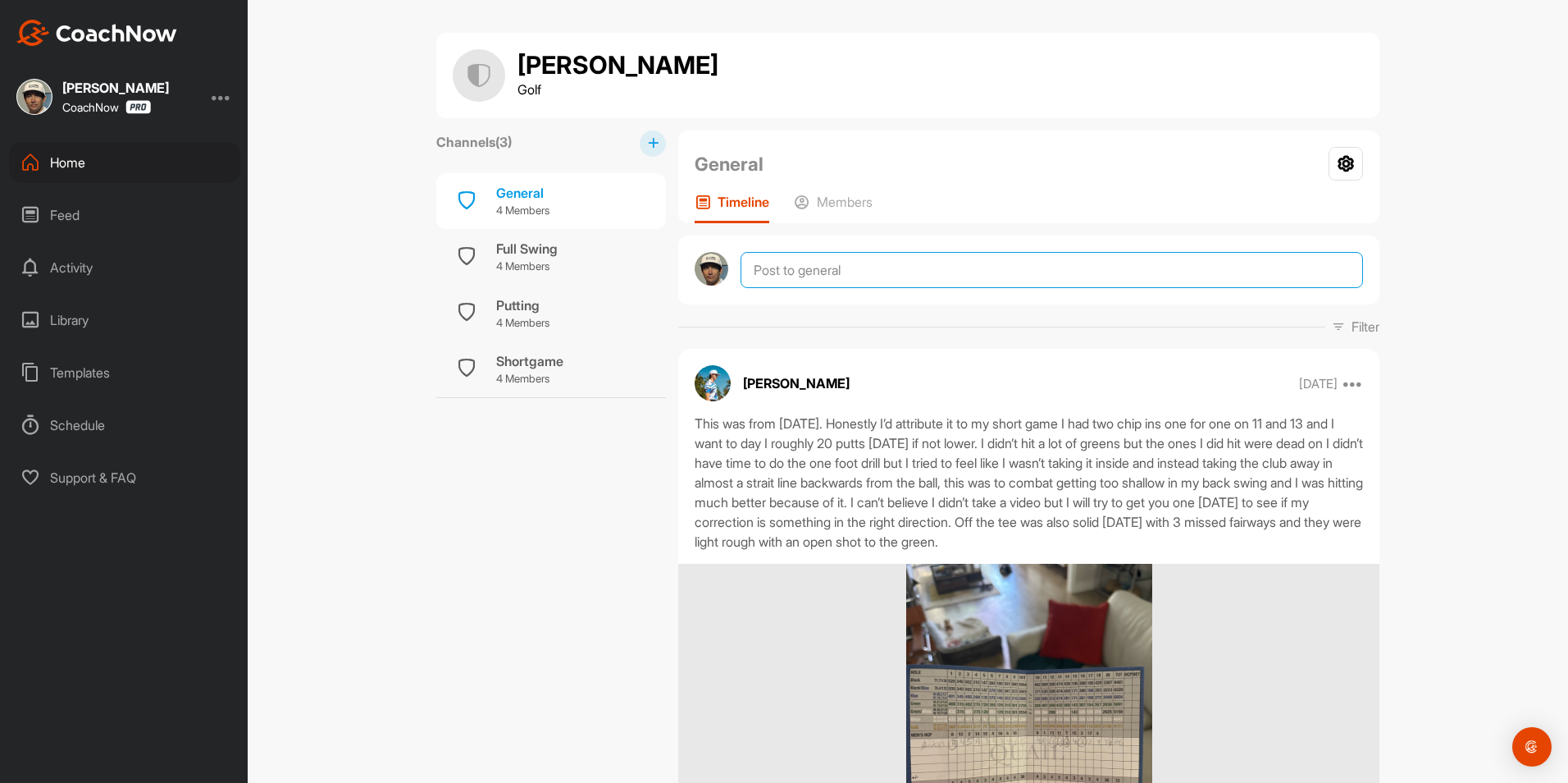
click at [813, 272] on textarea at bounding box center [1052, 270] width 623 height 36
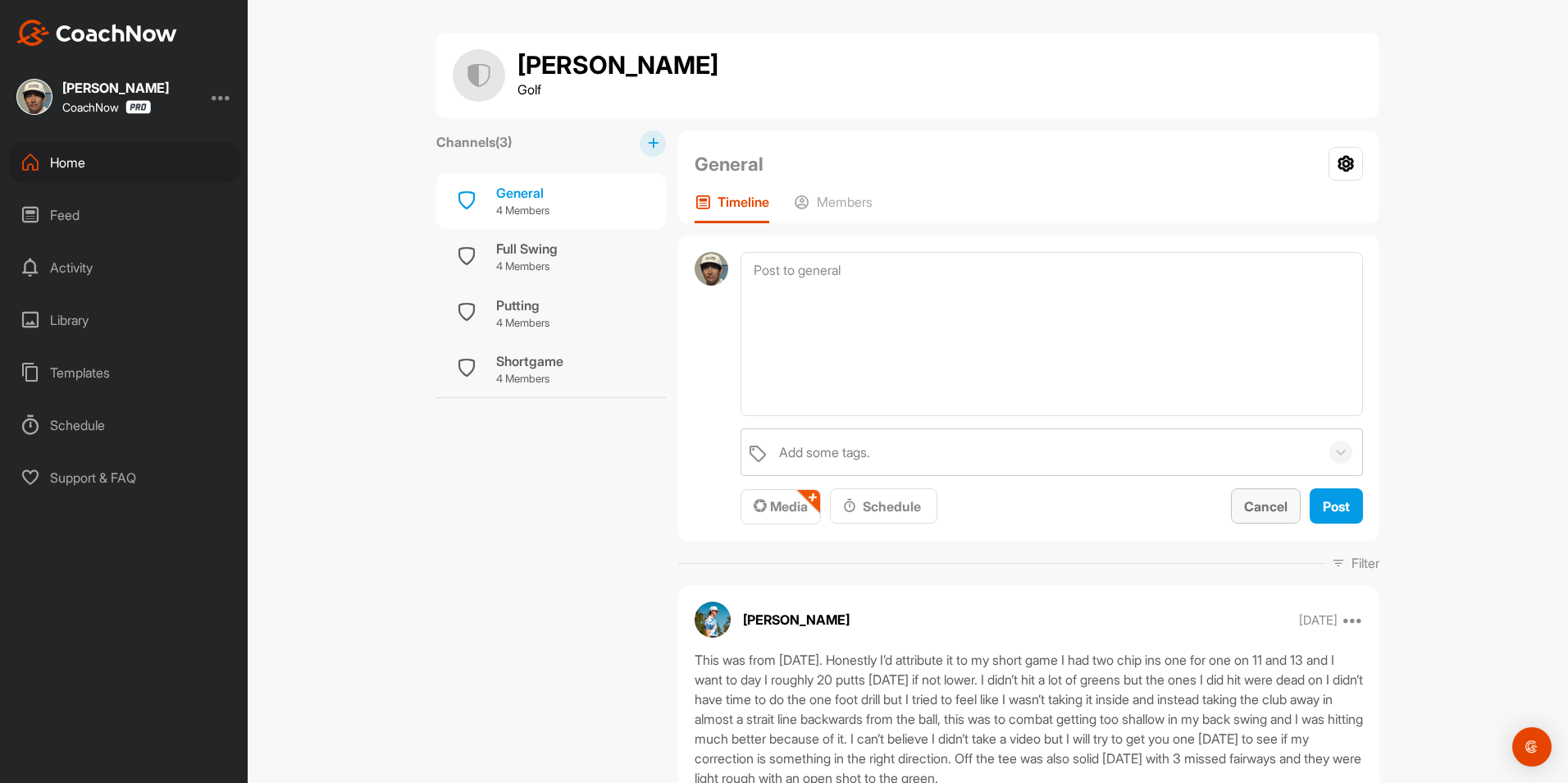
click at [1267, 511] on span "Cancel" at bounding box center [1266, 506] width 43 height 17
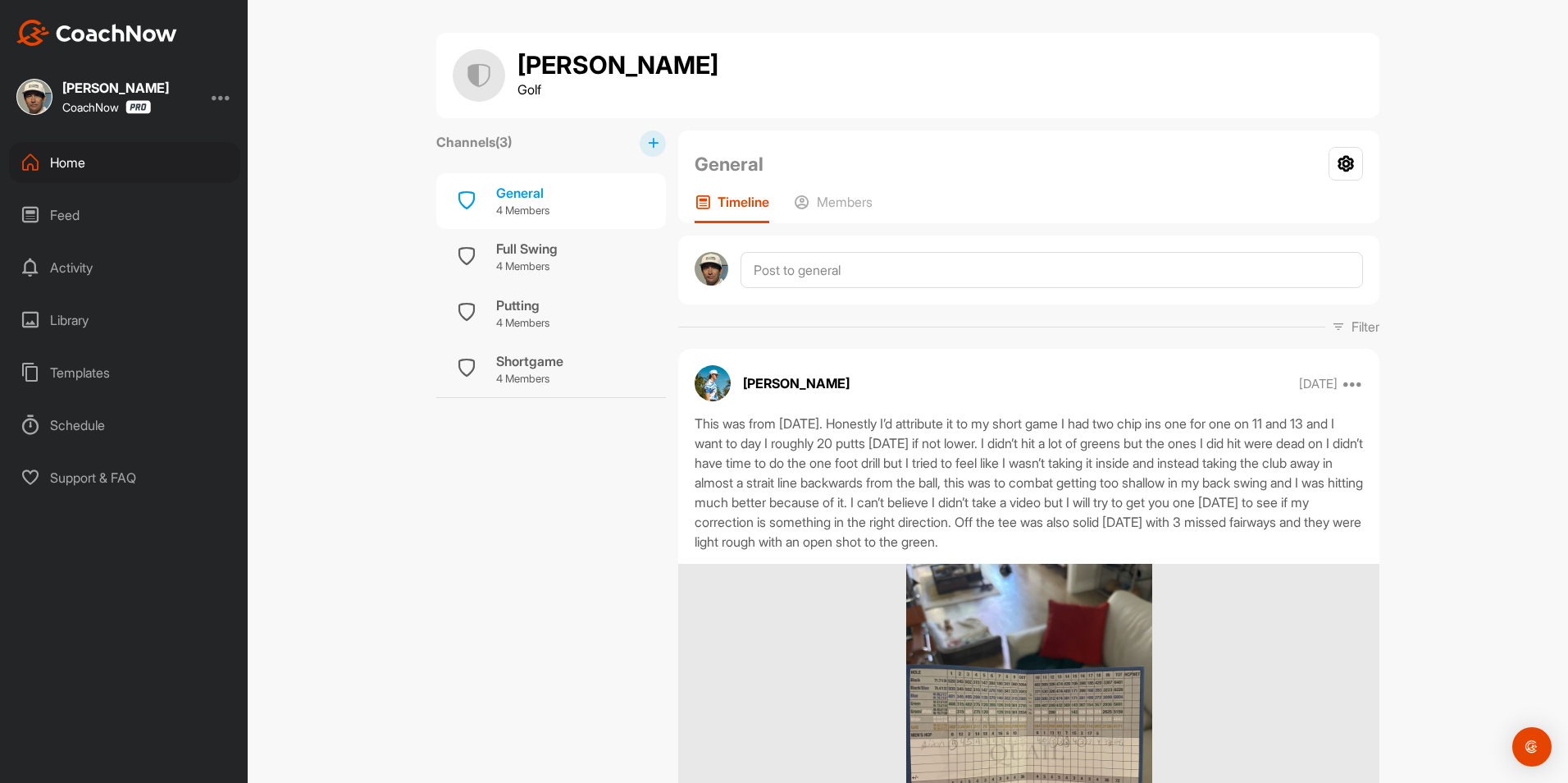
click at [47, 170] on div "Home" at bounding box center [124, 163] width 231 height 41
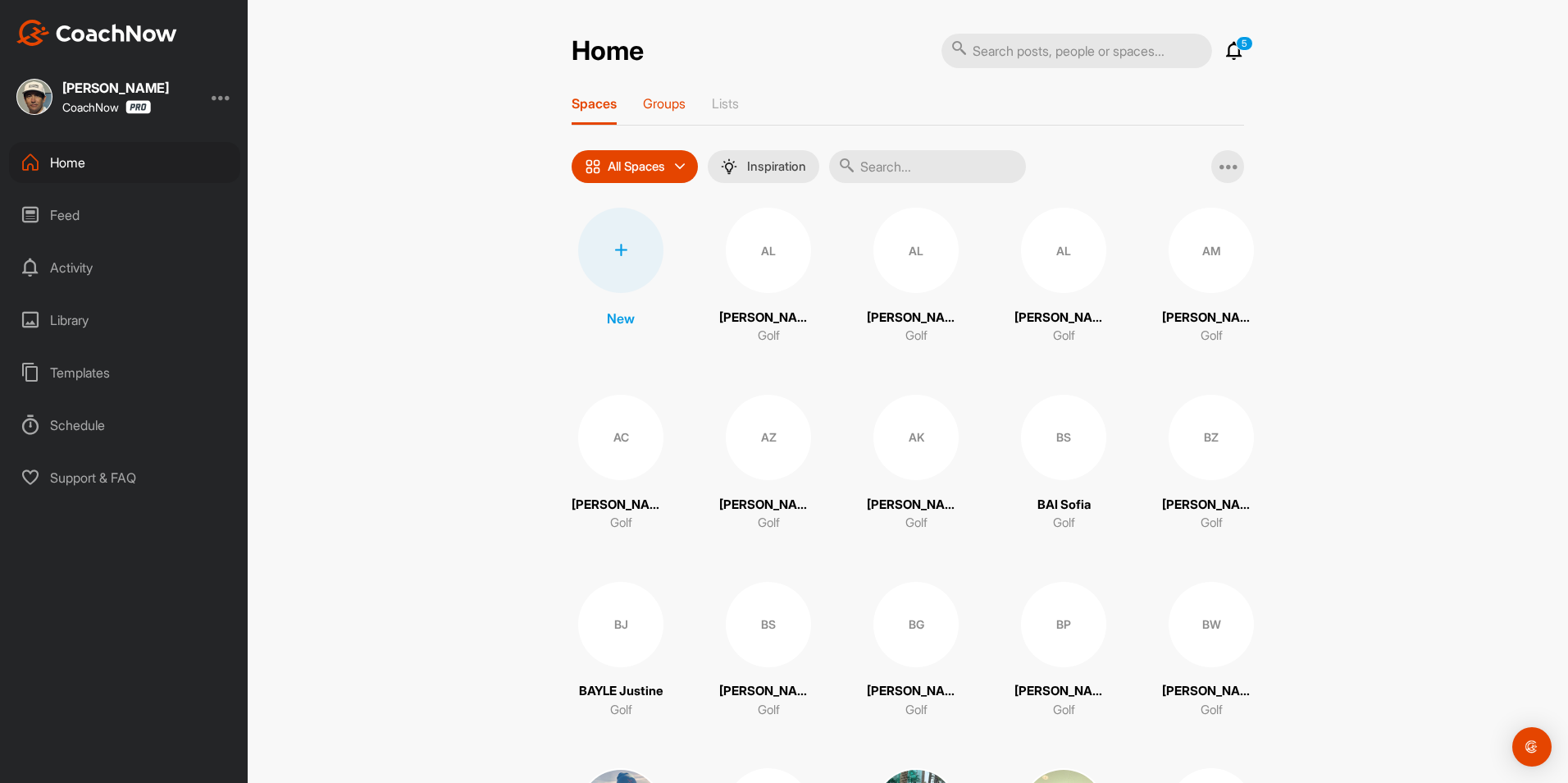
click at [672, 115] on div "Groups" at bounding box center [663, 110] width 42 height 30
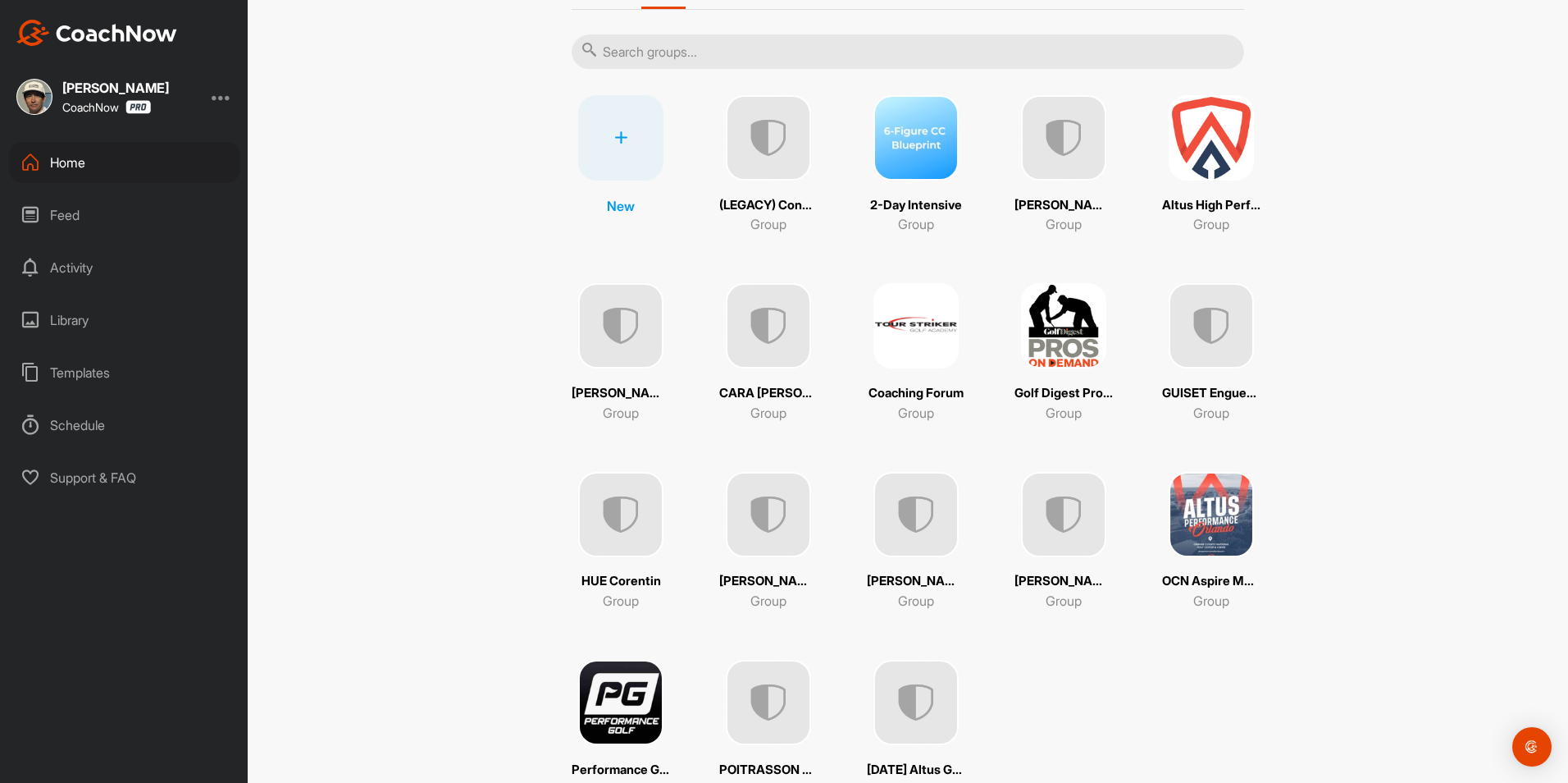
scroll to position [164, 0]
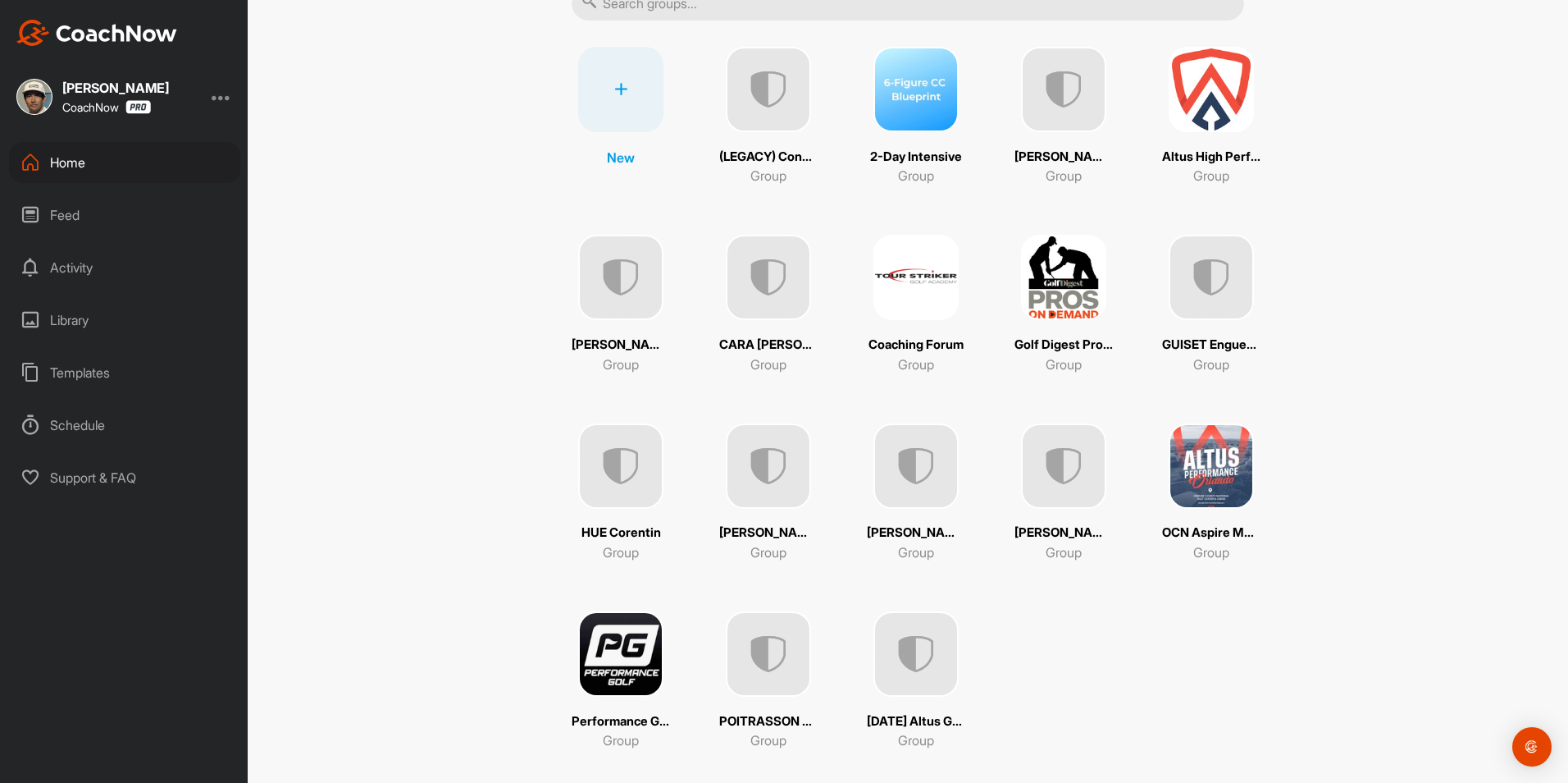
click at [634, 307] on img at bounding box center [621, 277] width 86 height 86
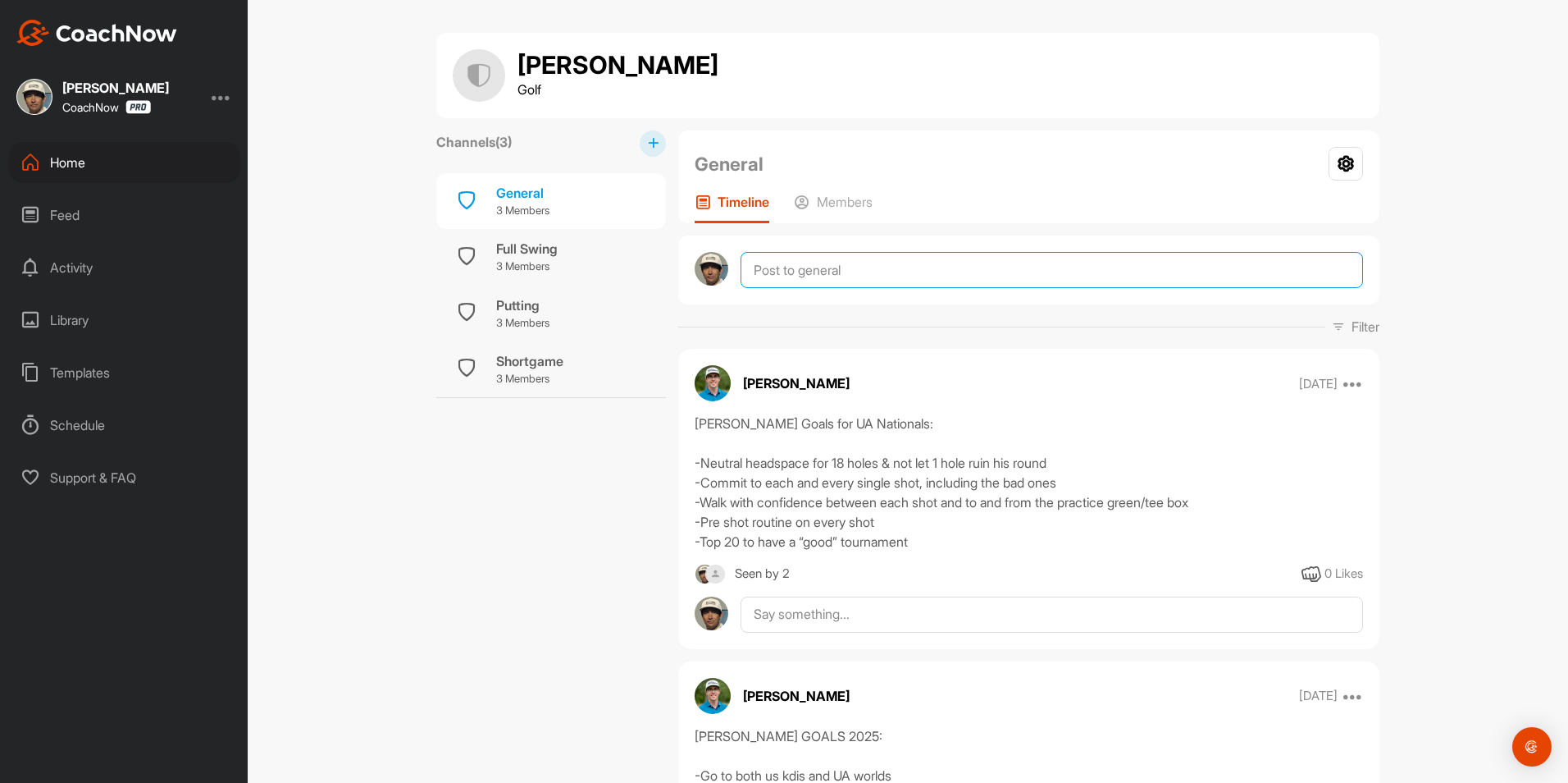
click at [761, 278] on textarea at bounding box center [1052, 270] width 623 height 36
